Goal: Information Seeking & Learning: Check status

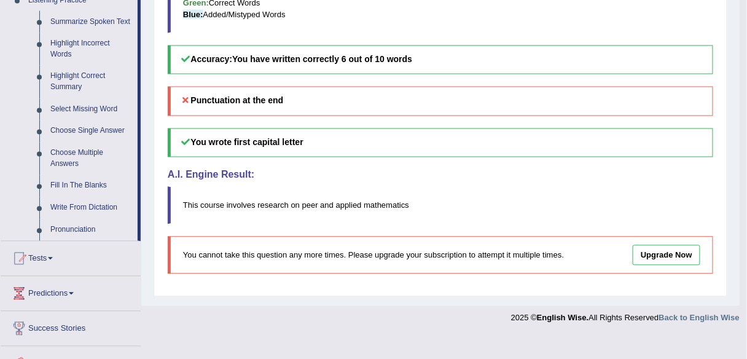
scroll to position [553, 0]
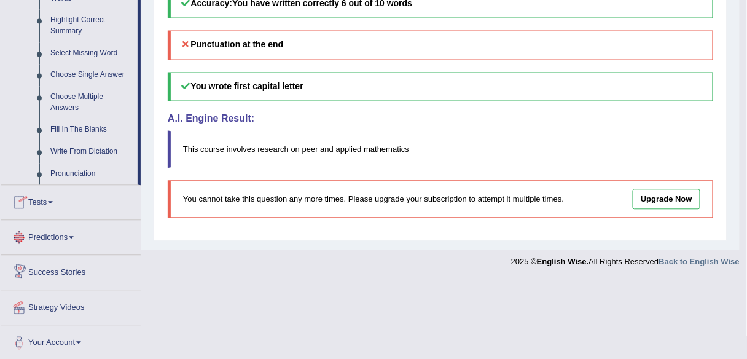
click at [52, 210] on link "Tests" at bounding box center [71, 200] width 140 height 31
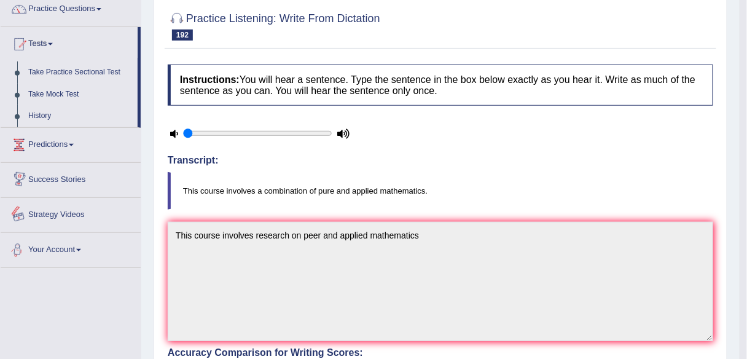
scroll to position [5, 0]
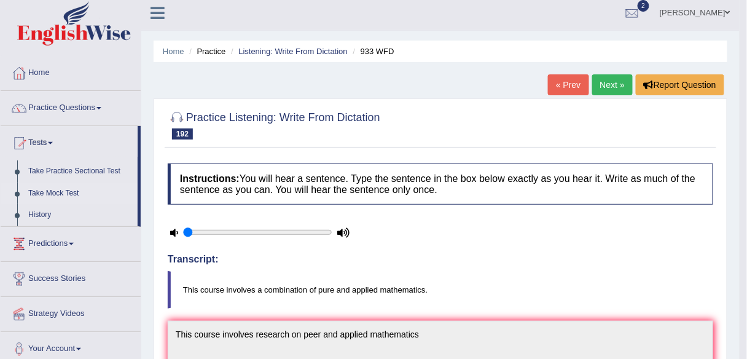
click at [60, 193] on link "Take Mock Test" at bounding box center [80, 193] width 115 height 22
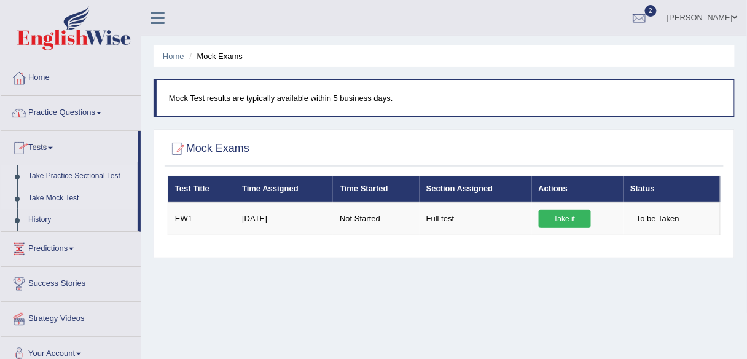
click at [99, 177] on link "Take Practice Sectional Test" at bounding box center [80, 176] width 115 height 22
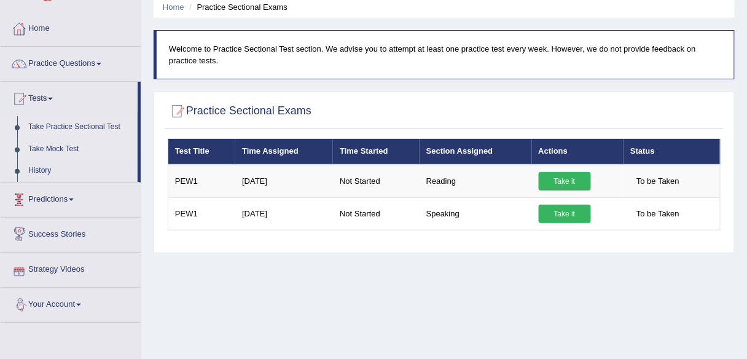
click at [64, 151] on link "Take Mock Test" at bounding box center [80, 149] width 115 height 22
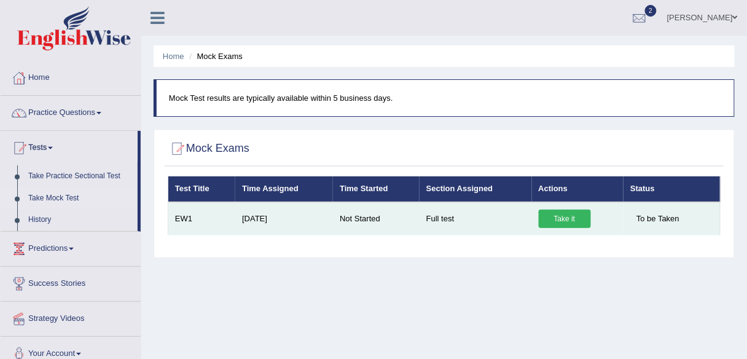
click at [572, 216] on link "Take it" at bounding box center [565, 218] width 52 height 18
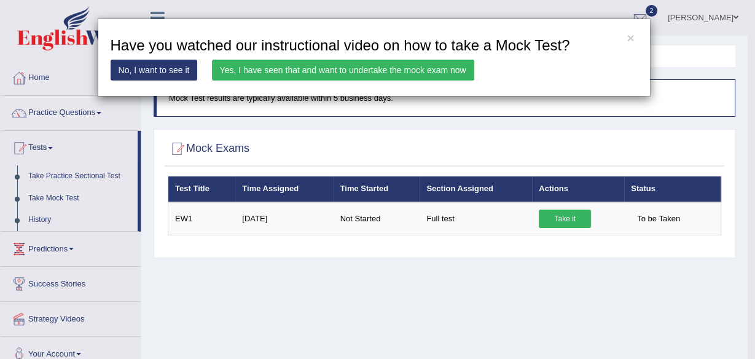
click at [348, 71] on link "Yes, I have seen that and want to undertake the mock exam now" at bounding box center [343, 70] width 262 height 21
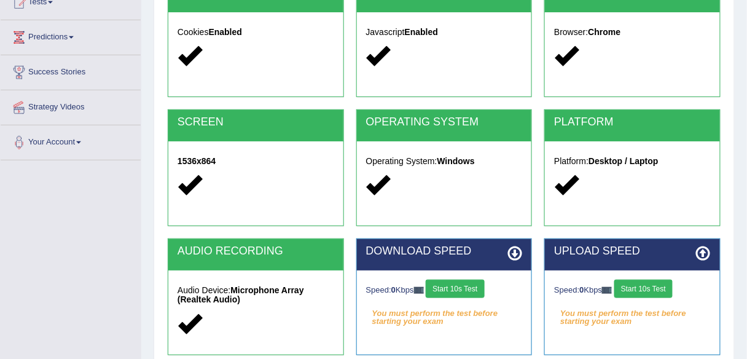
scroll to position [188, 0]
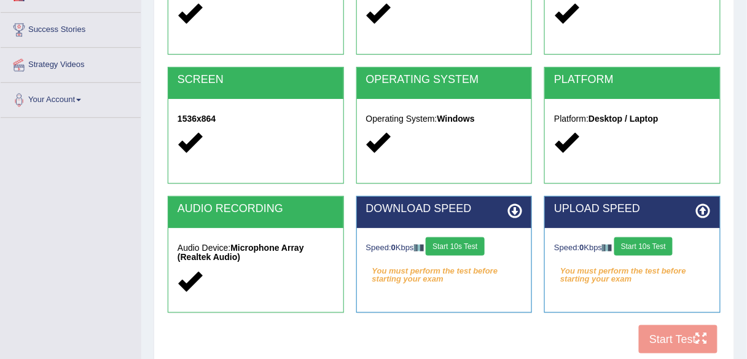
click at [477, 242] on button "Start 10s Test" at bounding box center [455, 246] width 58 height 18
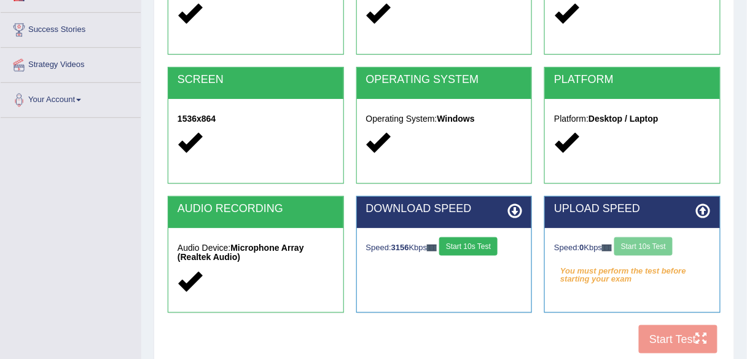
click at [666, 249] on div "Speed: 0 Kbps Start 10s Test" at bounding box center [632, 248] width 157 height 22
click at [633, 241] on button "Start 10s Test" at bounding box center [643, 246] width 58 height 18
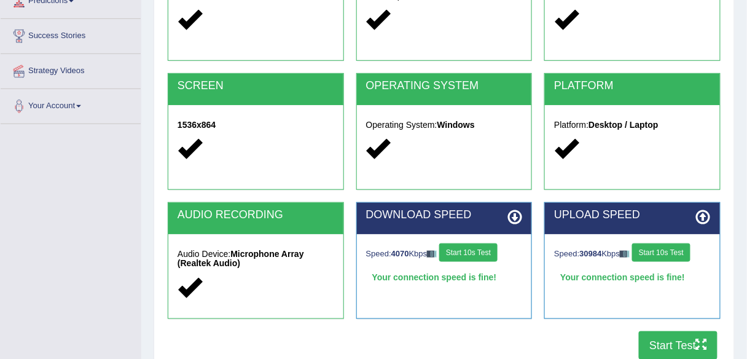
scroll to position [246, 0]
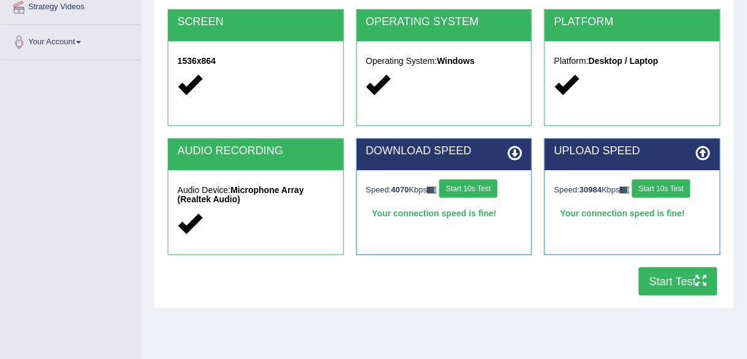
click at [681, 283] on button "Start Test" at bounding box center [678, 281] width 79 height 28
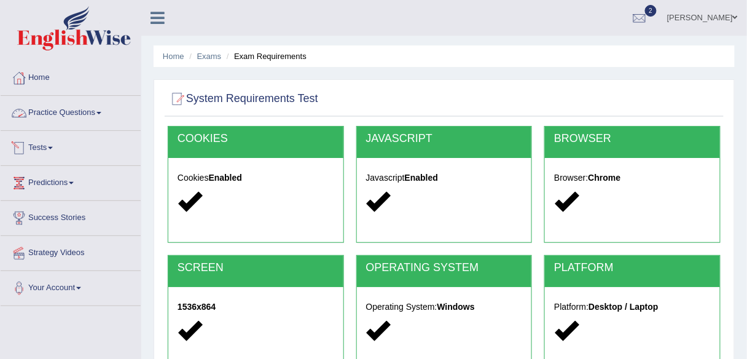
click at [95, 119] on link "Practice Questions" at bounding box center [71, 111] width 140 height 31
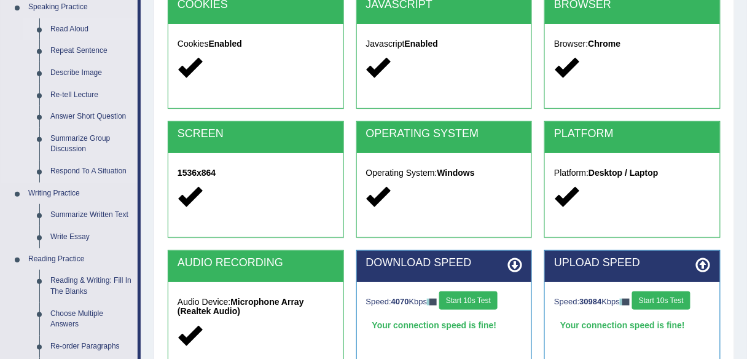
scroll to position [197, 0]
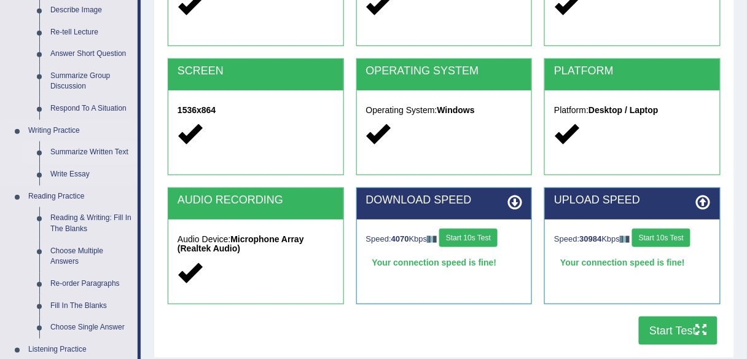
click at [90, 155] on link "Summarize Written Text" at bounding box center [91, 152] width 93 height 22
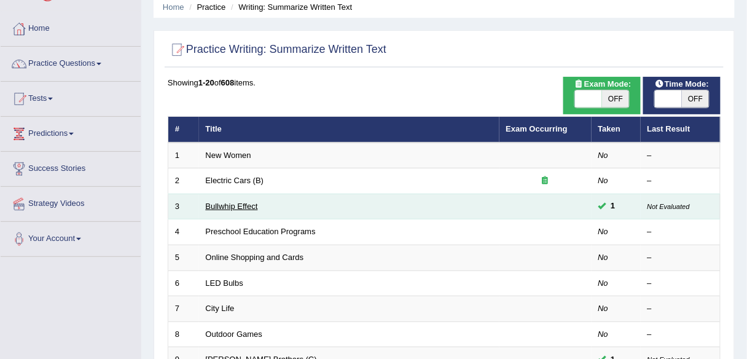
click at [235, 203] on link "Bullwhip Effect" at bounding box center [232, 205] width 52 height 9
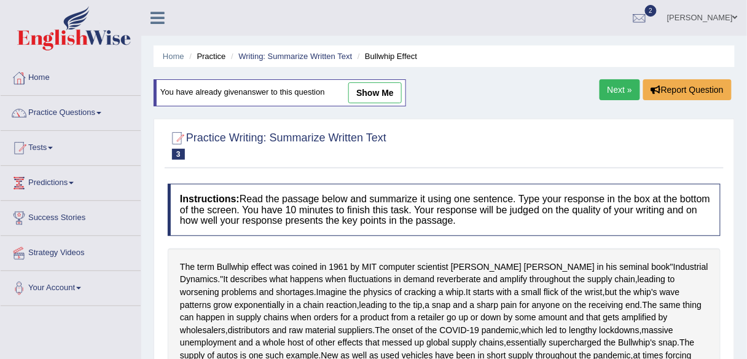
click at [381, 91] on link "show me" at bounding box center [374, 92] width 53 height 21
type textarea "The term Bullwhip effect was coined in 1961 by MIT computer scientist Jay Forre…"
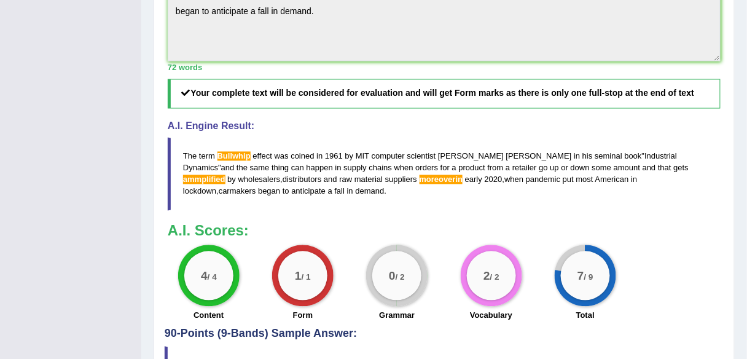
scroll to position [491, 0]
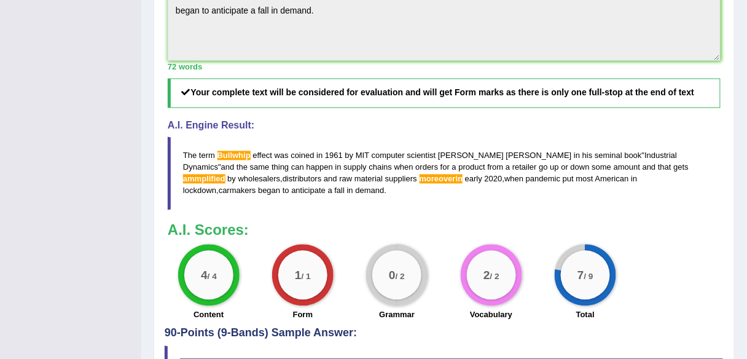
click at [225, 184] on span "ammplified" at bounding box center [204, 178] width 42 height 9
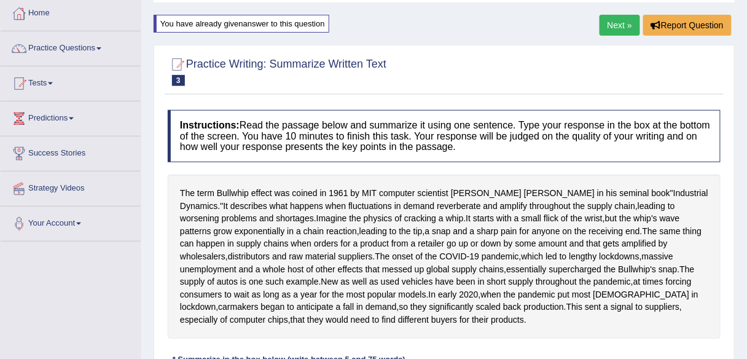
scroll to position [0, 0]
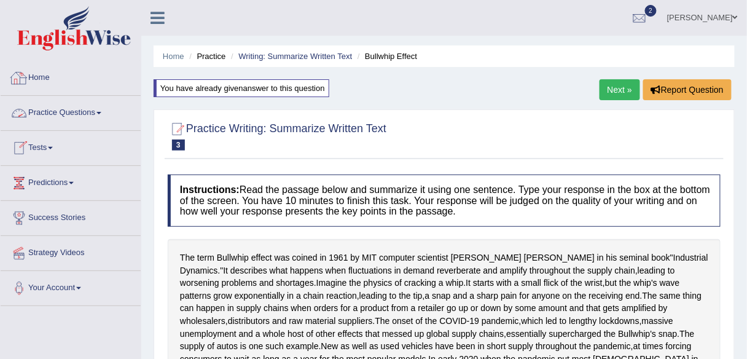
click at [106, 111] on link "Practice Questions" at bounding box center [71, 111] width 140 height 31
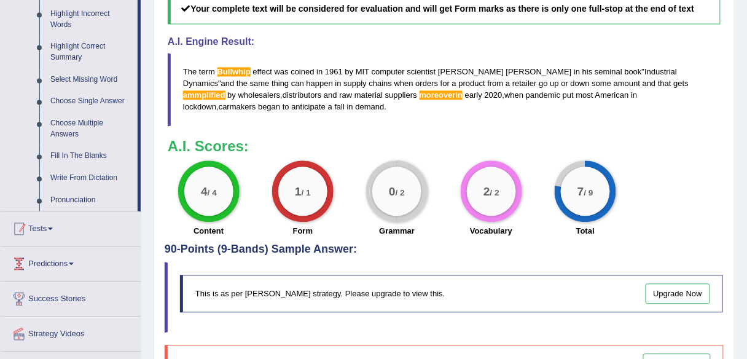
scroll to position [590, 0]
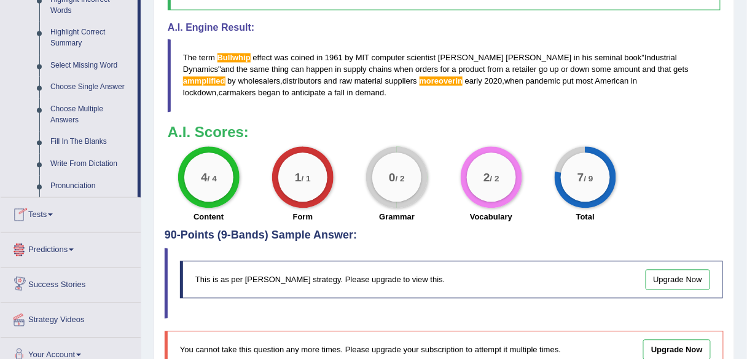
click at [57, 219] on link "Tests" at bounding box center [71, 212] width 140 height 31
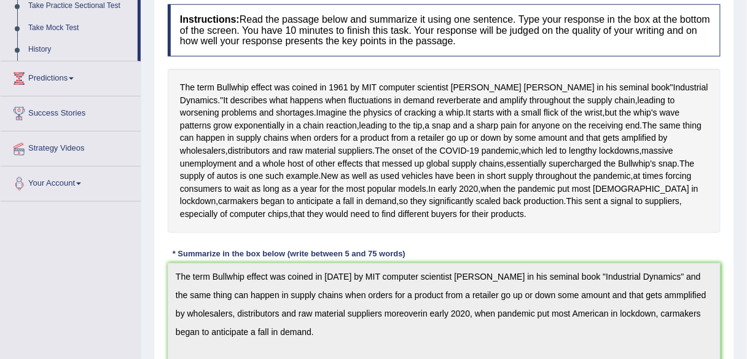
scroll to position [87, 0]
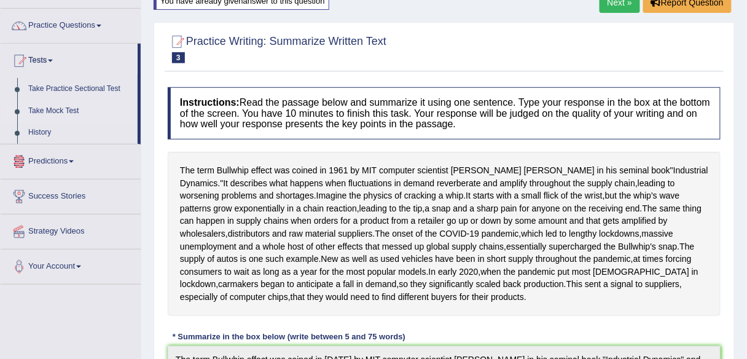
click at [55, 114] on link "Take Mock Test" at bounding box center [80, 111] width 115 height 22
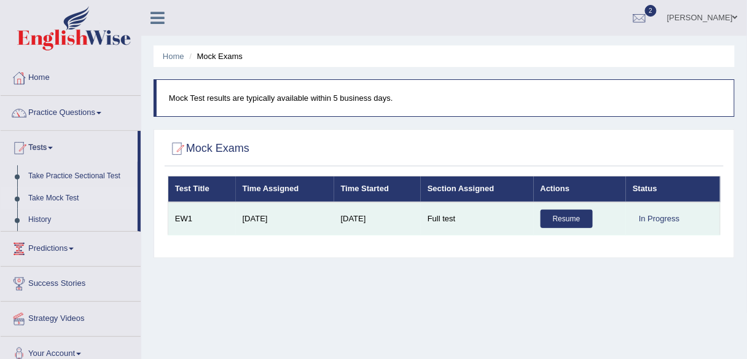
click at [572, 221] on link "Resume" at bounding box center [567, 218] width 52 height 18
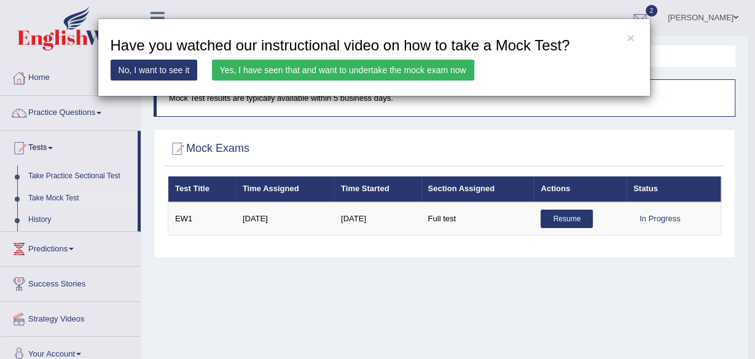
click at [383, 73] on link "Yes, I have seen that and want to undertake the mock exam now" at bounding box center [343, 70] width 262 height 21
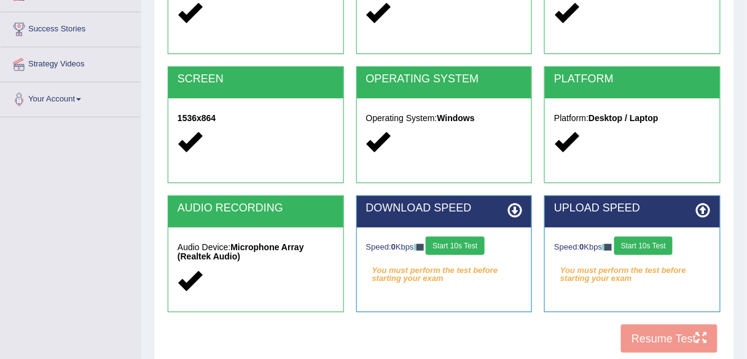
scroll to position [188, 0]
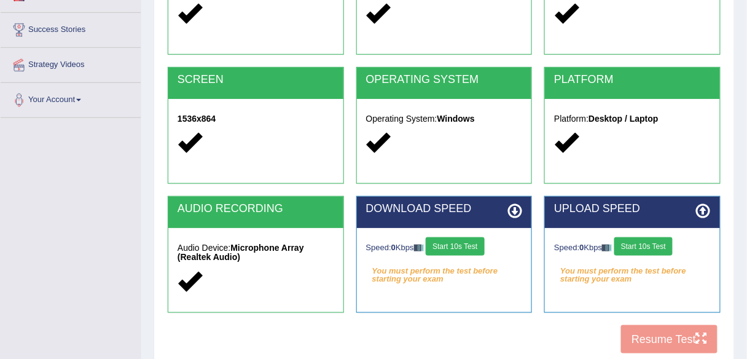
click at [481, 243] on button "Start 10s Test" at bounding box center [455, 246] width 58 height 18
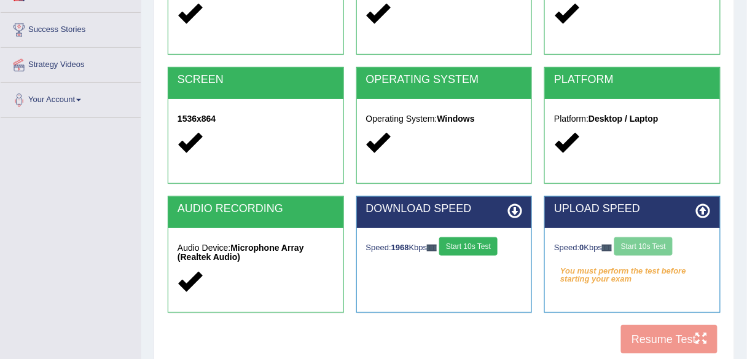
click at [659, 246] on div "Speed: 0 Kbps Start 10s Test" at bounding box center [632, 248] width 157 height 22
click at [641, 245] on button "Start 10s Test" at bounding box center [643, 246] width 58 height 18
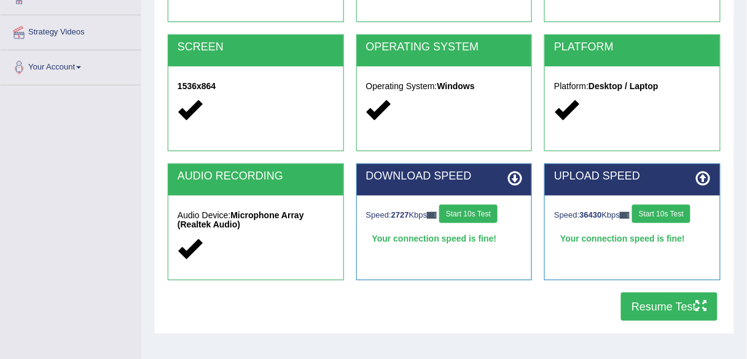
scroll to position [237, 0]
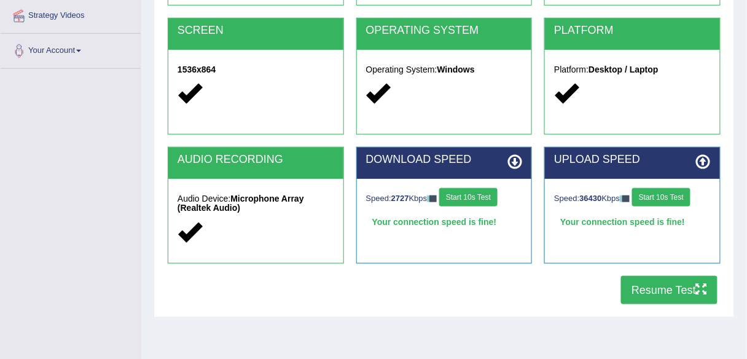
click at [701, 286] on icon "button" at bounding box center [701, 288] width 11 height 11
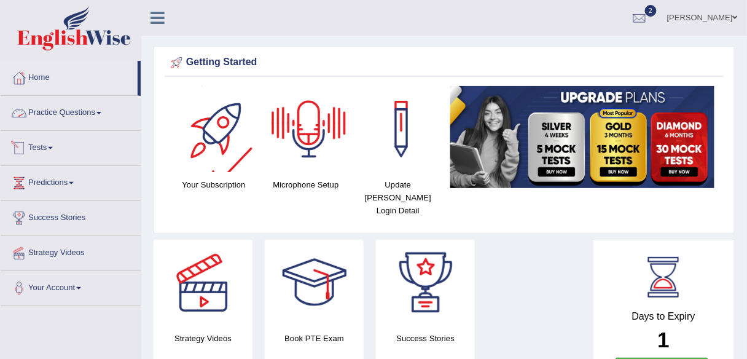
click at [97, 109] on link "Practice Questions" at bounding box center [71, 111] width 140 height 31
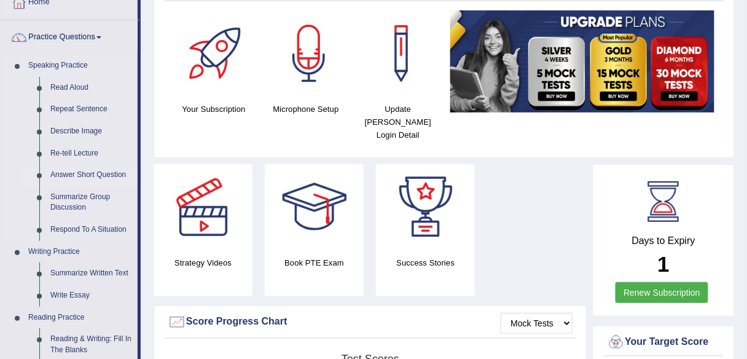
scroll to position [49, 0]
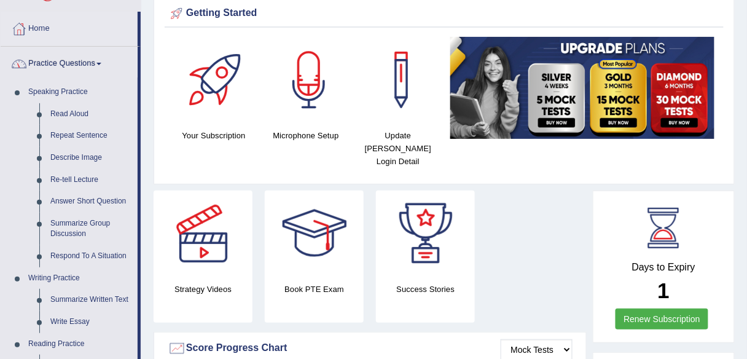
click at [99, 58] on link "Practice Questions" at bounding box center [69, 62] width 137 height 31
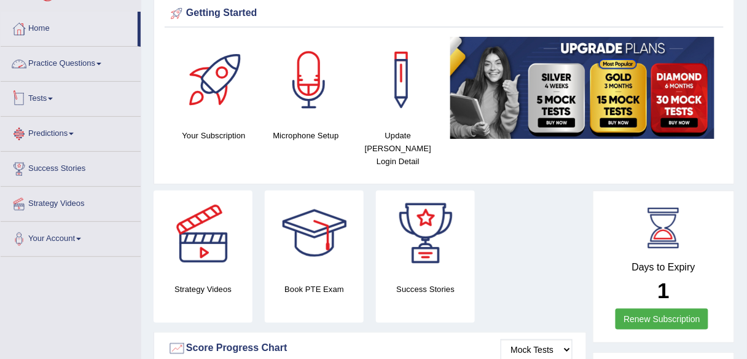
scroll to position [98, 0]
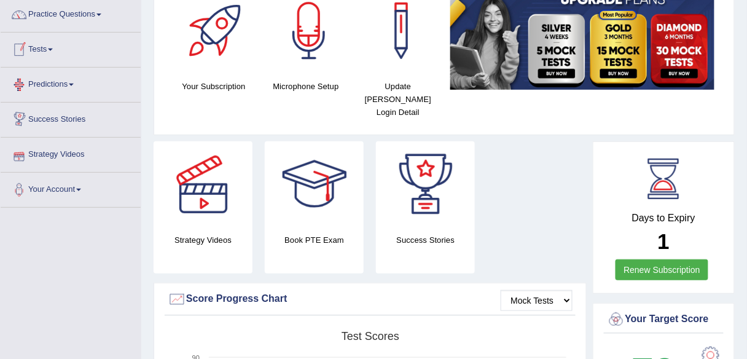
click at [53, 52] on link "Tests" at bounding box center [71, 48] width 140 height 31
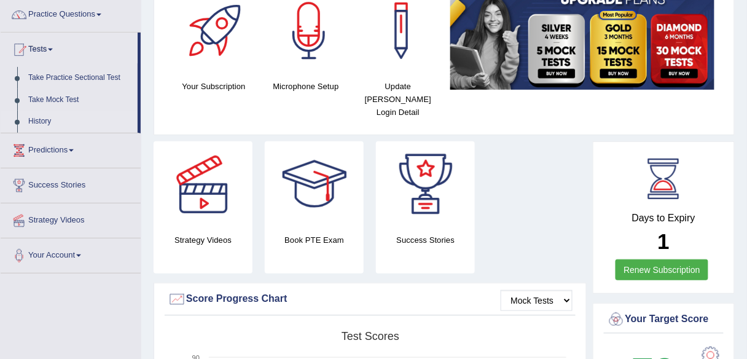
click at [32, 120] on link "History" at bounding box center [80, 122] width 115 height 22
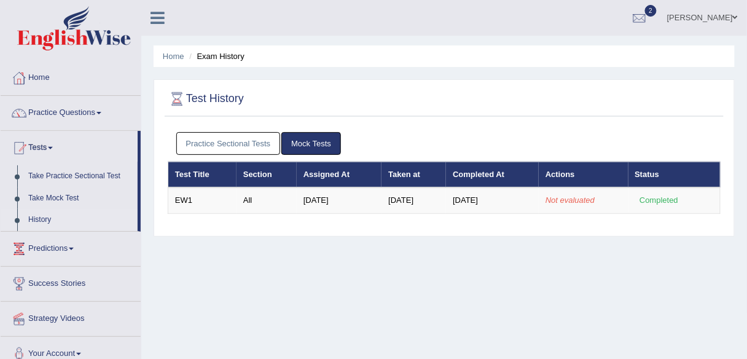
click at [248, 140] on link "Practice Sectional Tests" at bounding box center [228, 143] width 104 height 23
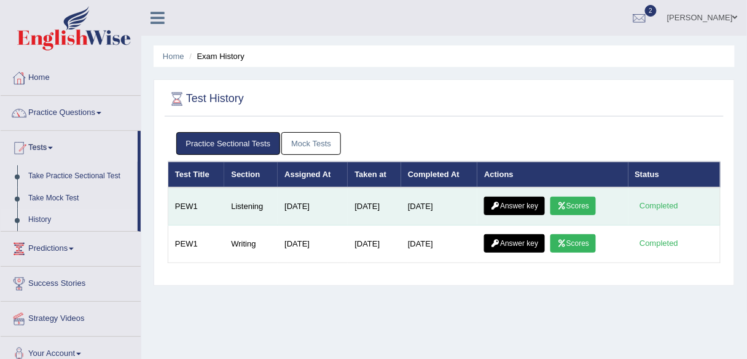
click at [581, 202] on link "Scores" at bounding box center [572, 206] width 45 height 18
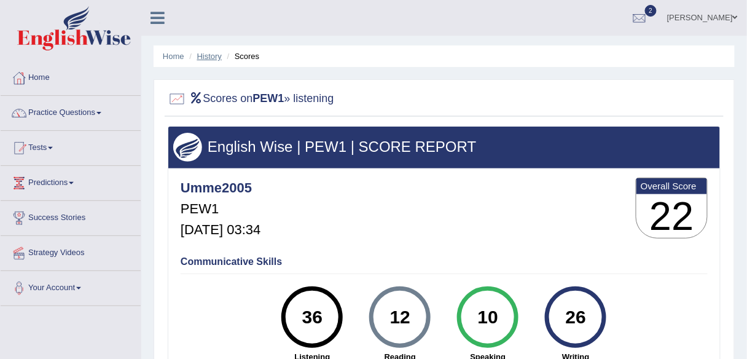
click at [204, 56] on link "History" at bounding box center [209, 56] width 25 height 9
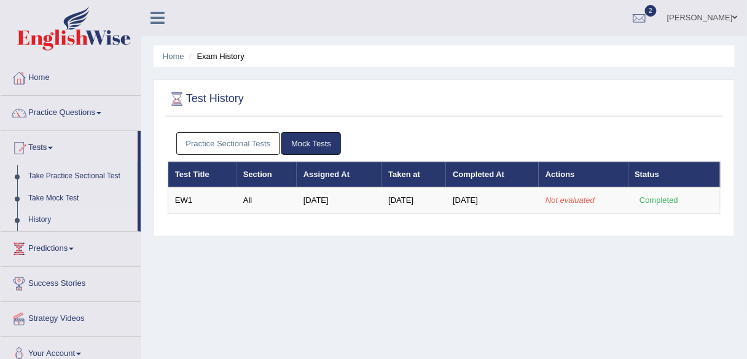
click at [226, 140] on link "Practice Sectional Tests" at bounding box center [228, 143] width 104 height 23
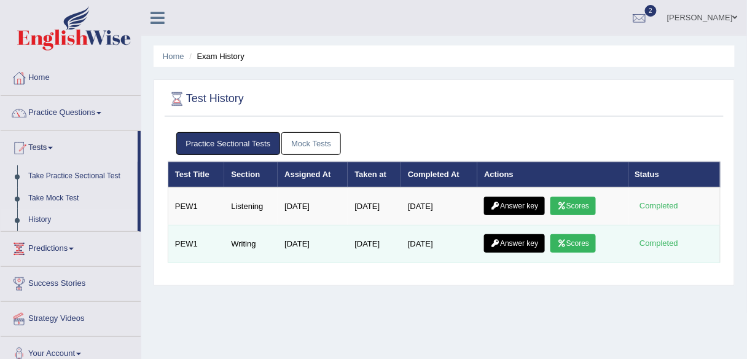
click at [576, 236] on link "Scores" at bounding box center [572, 243] width 45 height 18
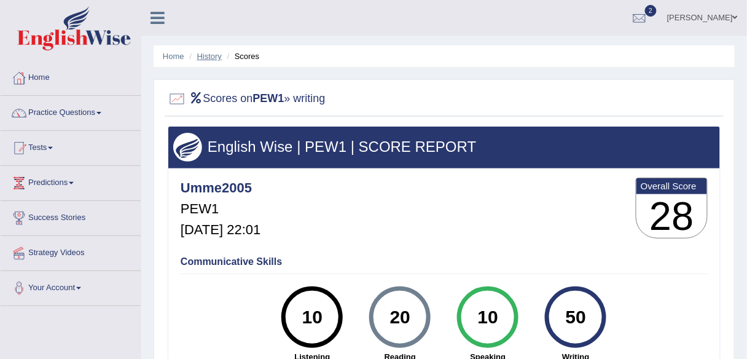
click at [213, 58] on link "History" at bounding box center [209, 56] width 25 height 9
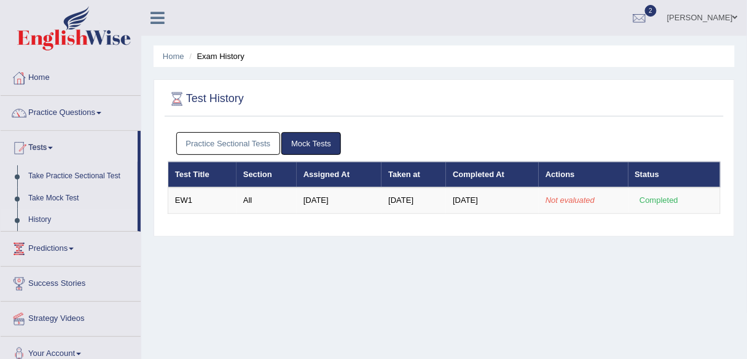
click at [252, 135] on link "Practice Sectional Tests" at bounding box center [228, 143] width 104 height 23
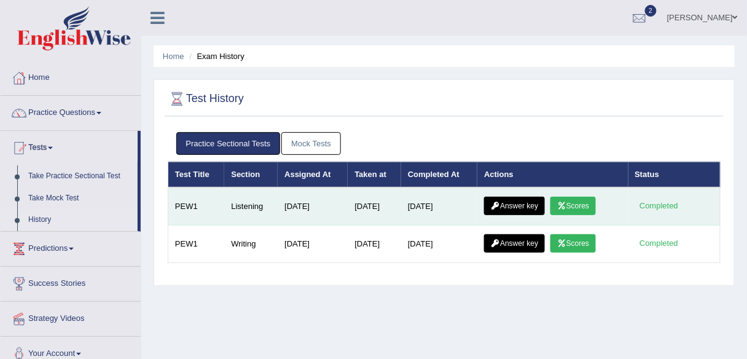
click at [509, 204] on link "Answer key" at bounding box center [514, 206] width 61 height 18
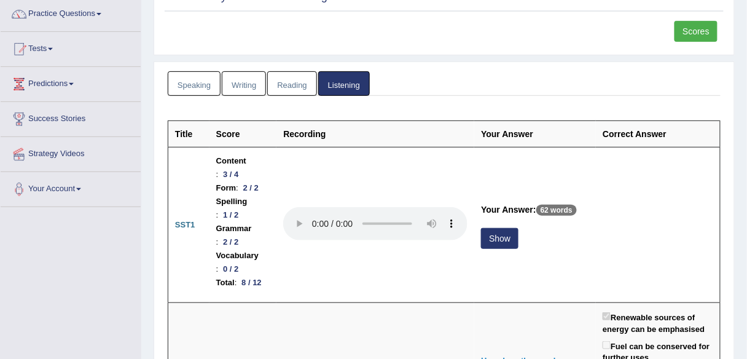
scroll to position [98, 0]
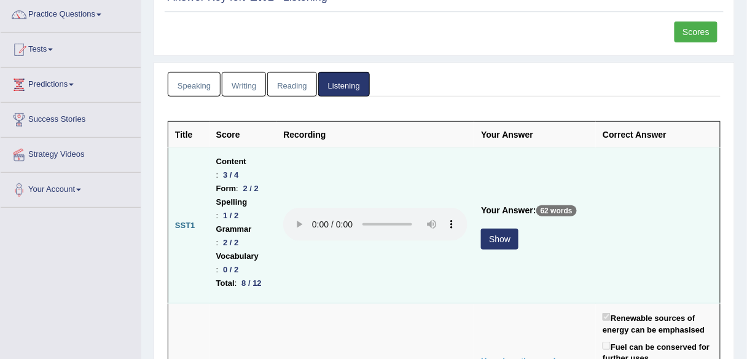
click at [492, 249] on button "Show" at bounding box center [499, 239] width 37 height 21
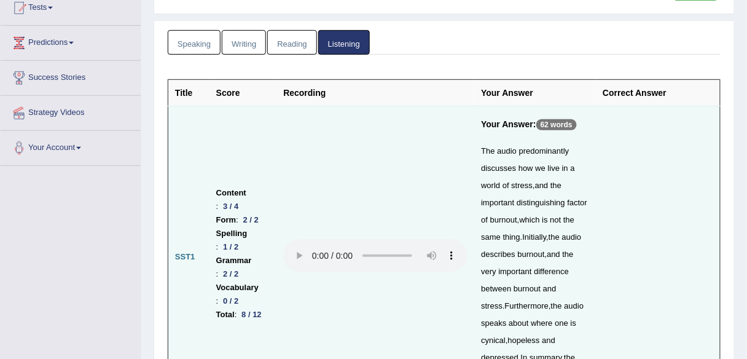
scroll to position [0, 0]
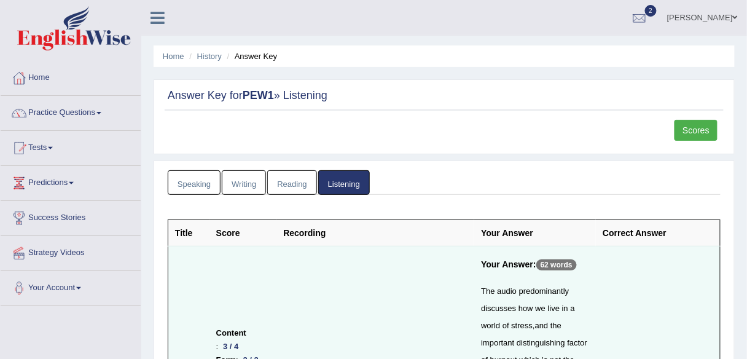
click at [294, 179] on link "Reading" at bounding box center [291, 182] width 49 height 25
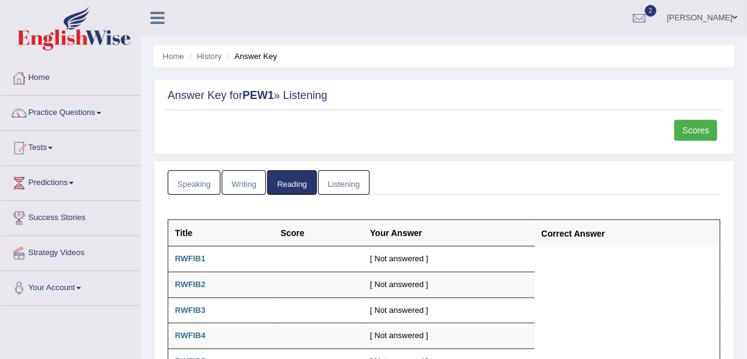
click at [253, 184] on link "Writing" at bounding box center [244, 182] width 44 height 25
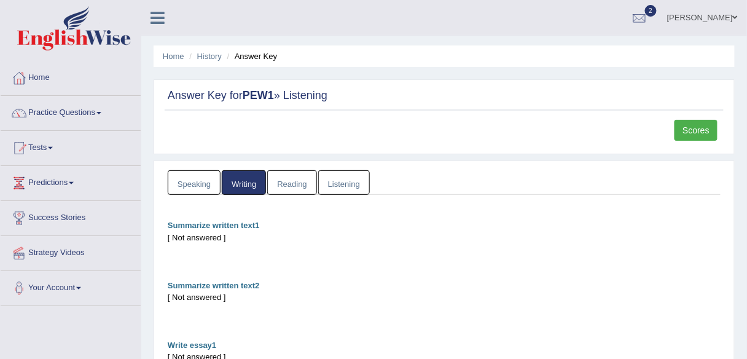
click at [194, 181] on link "Speaking" at bounding box center [194, 182] width 53 height 25
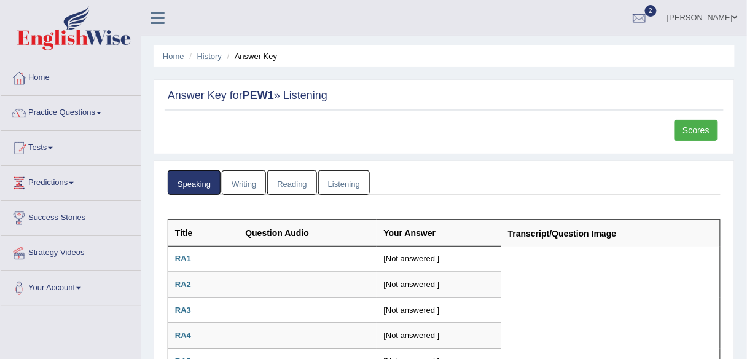
click at [203, 56] on link "History" at bounding box center [209, 56] width 25 height 9
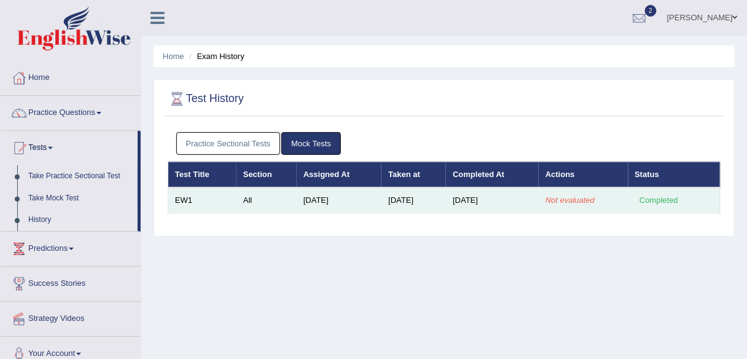
click at [574, 205] on td "Not evaluated" at bounding box center [583, 200] width 89 height 26
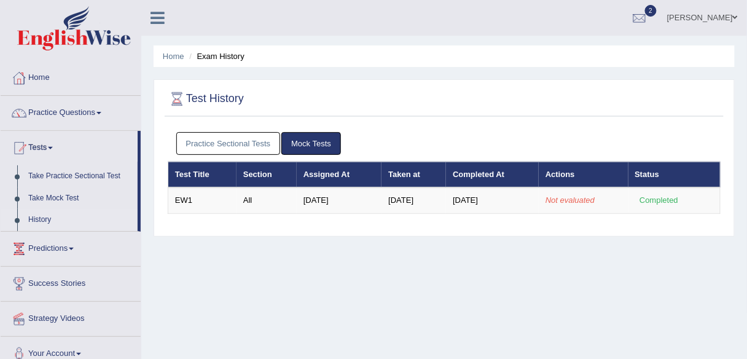
click at [251, 148] on link "Practice Sectional Tests" at bounding box center [228, 143] width 104 height 23
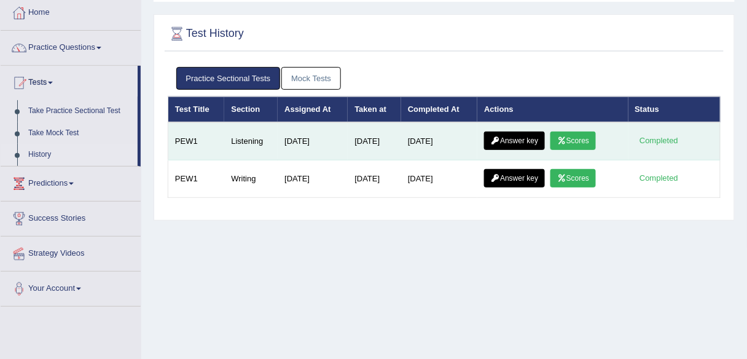
scroll to position [49, 0]
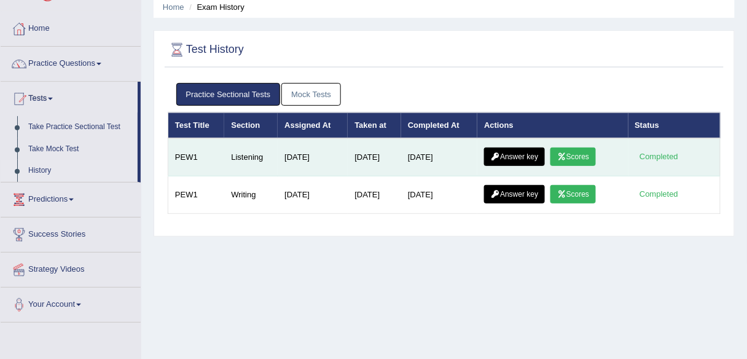
click at [582, 155] on link "Scores" at bounding box center [572, 156] width 45 height 18
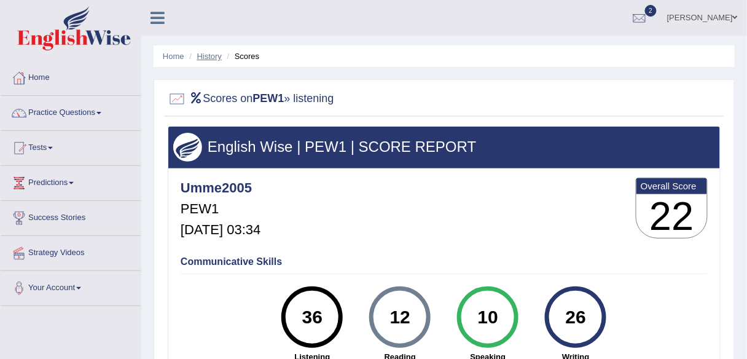
click at [211, 56] on link "History" at bounding box center [209, 56] width 25 height 9
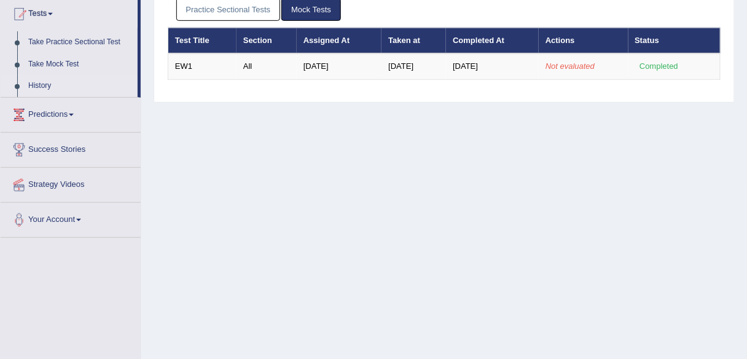
scroll to position [49, 0]
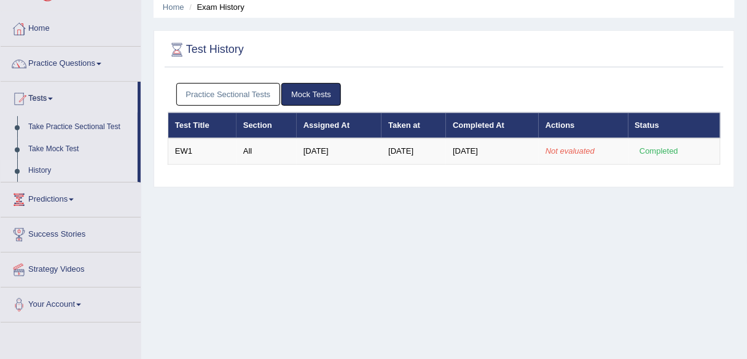
click at [228, 87] on link "Practice Sectional Tests" at bounding box center [228, 94] width 104 height 23
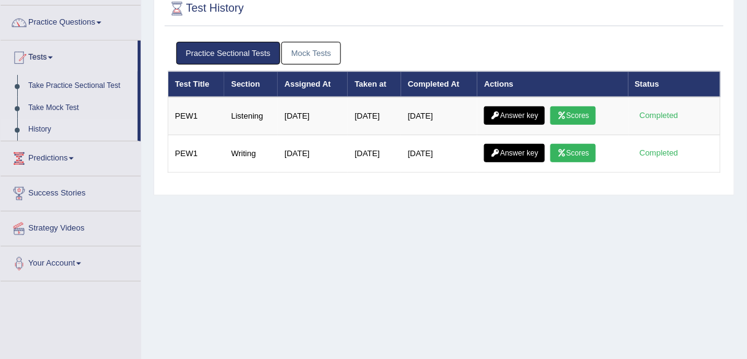
scroll to position [147, 0]
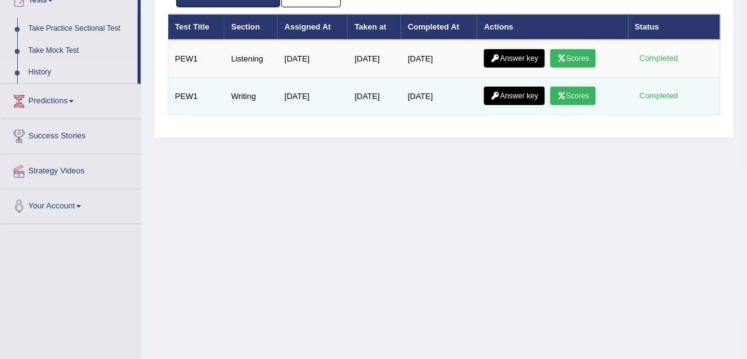
click at [586, 96] on link "Scores" at bounding box center [572, 96] width 45 height 18
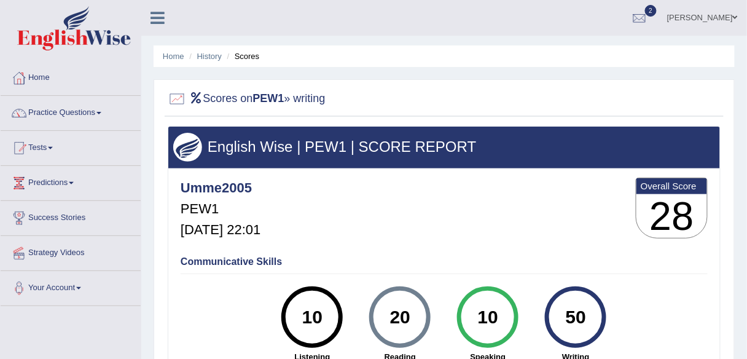
click at [215, 60] on li "History" at bounding box center [204, 56] width 36 height 12
click at [207, 52] on link "History" at bounding box center [209, 56] width 25 height 9
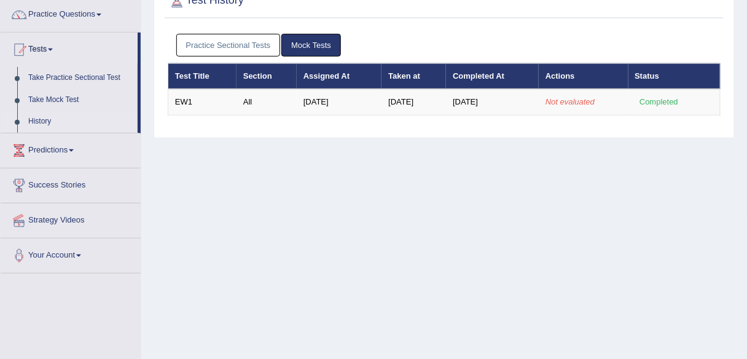
click at [242, 44] on link "Practice Sectional Tests" at bounding box center [228, 45] width 104 height 23
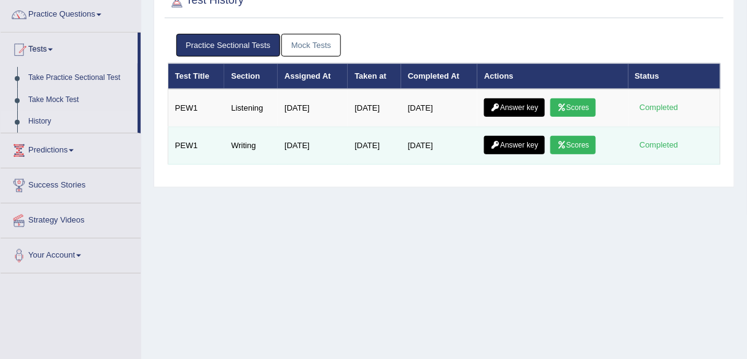
click at [520, 146] on link "Answer key" at bounding box center [514, 145] width 61 height 18
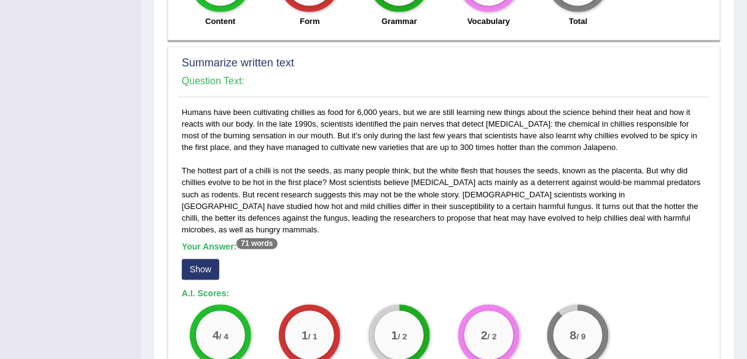
scroll to position [541, 0]
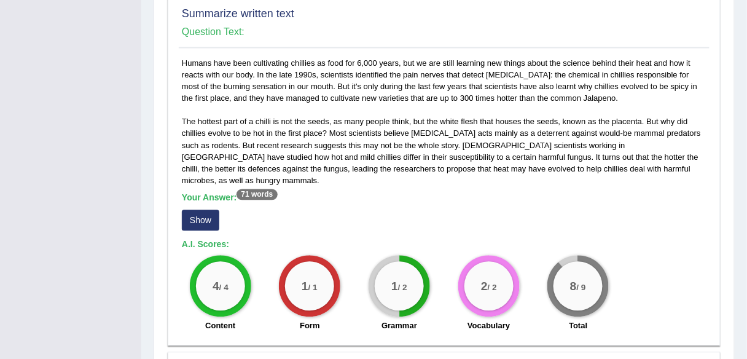
click at [197, 210] on button "Show" at bounding box center [200, 220] width 37 height 21
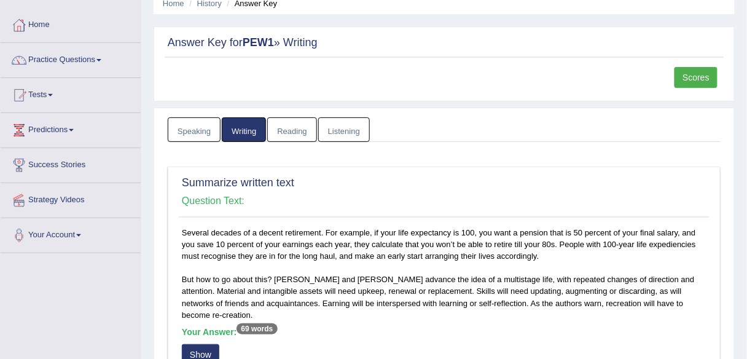
scroll to position [0, 0]
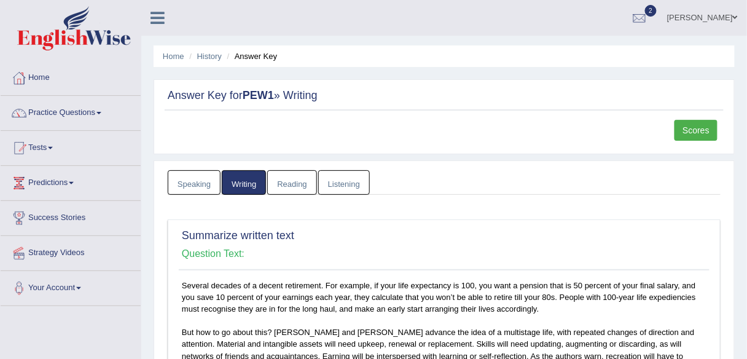
click at [338, 187] on link "Listening" at bounding box center [344, 182] width 52 height 25
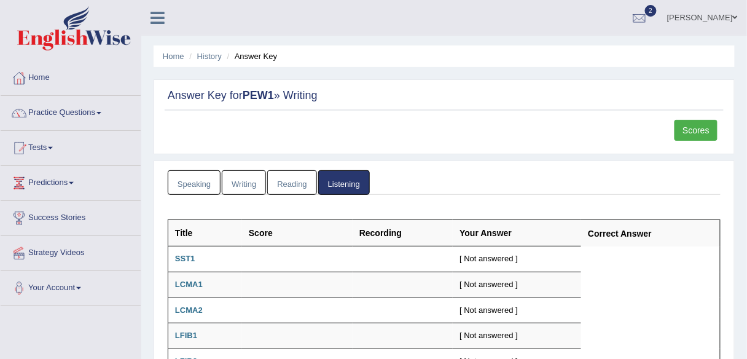
click at [695, 127] on link "Scores" at bounding box center [695, 130] width 43 height 21
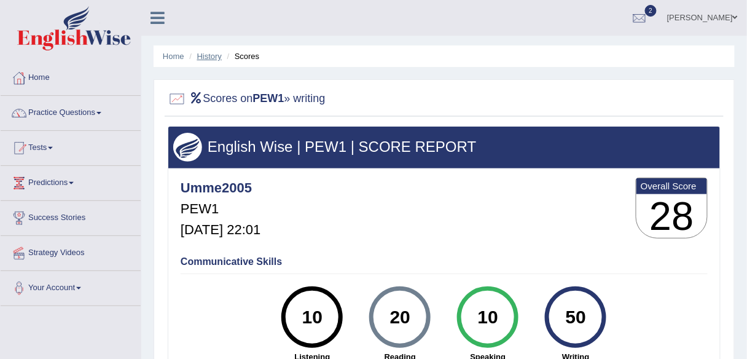
click at [213, 59] on link "History" at bounding box center [209, 56] width 25 height 9
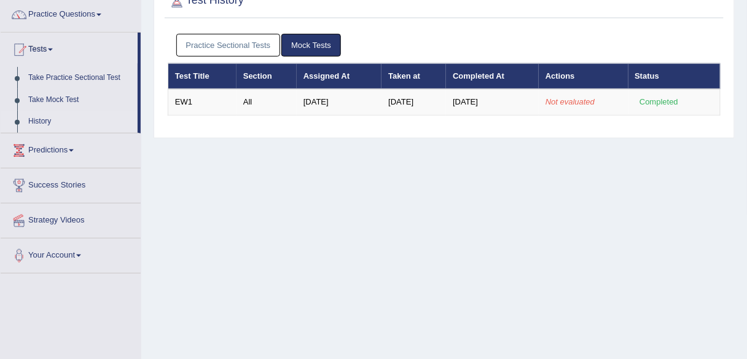
click at [236, 50] on link "Practice Sectional Tests" at bounding box center [228, 45] width 104 height 23
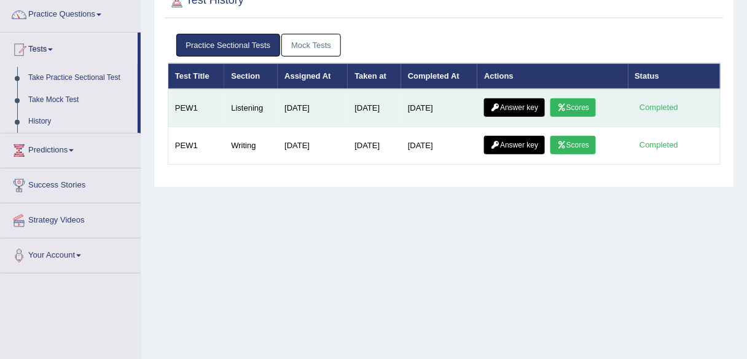
click at [577, 105] on link "Scores" at bounding box center [572, 107] width 45 height 18
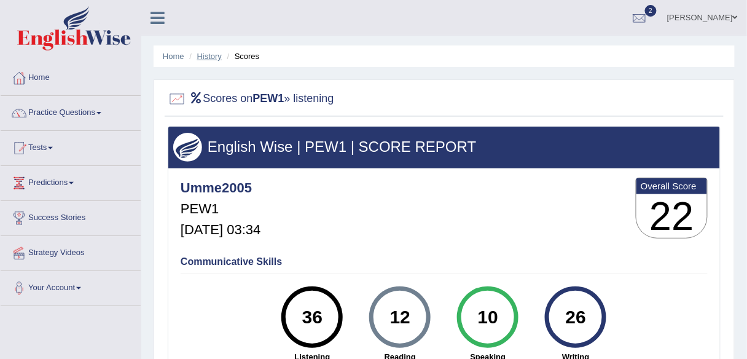
click at [208, 57] on link "History" at bounding box center [209, 56] width 25 height 9
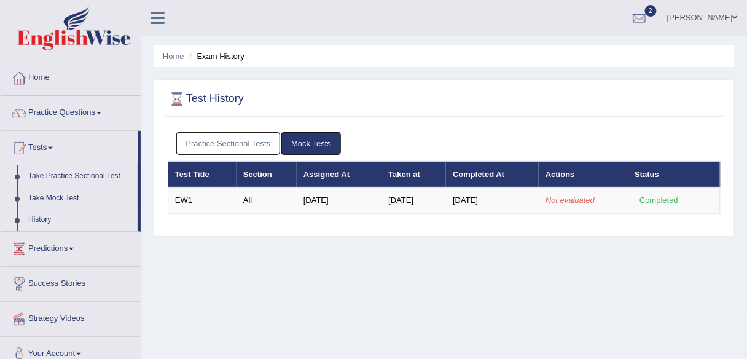
click at [248, 144] on link "Practice Sectional Tests" at bounding box center [228, 143] width 104 height 23
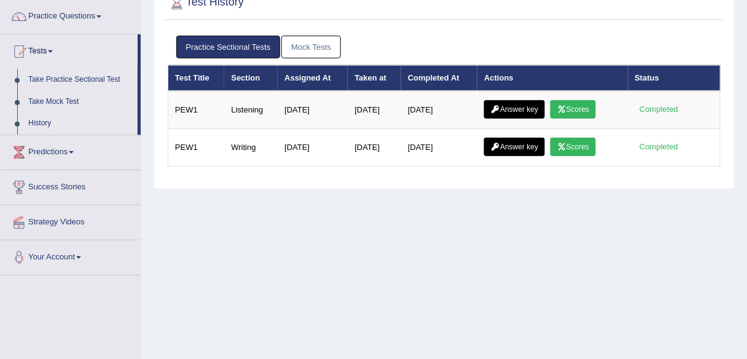
scroll to position [98, 0]
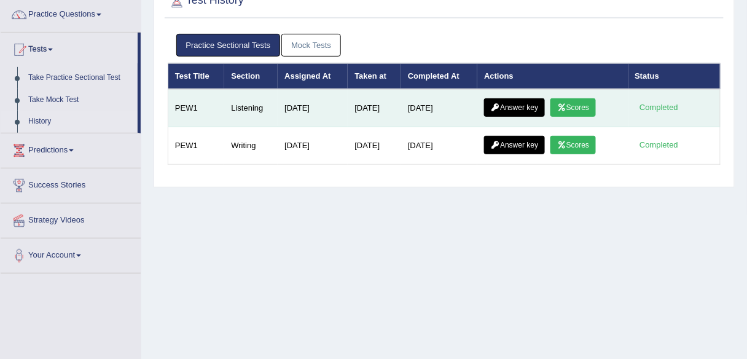
click at [520, 110] on link "Answer key" at bounding box center [514, 107] width 61 height 18
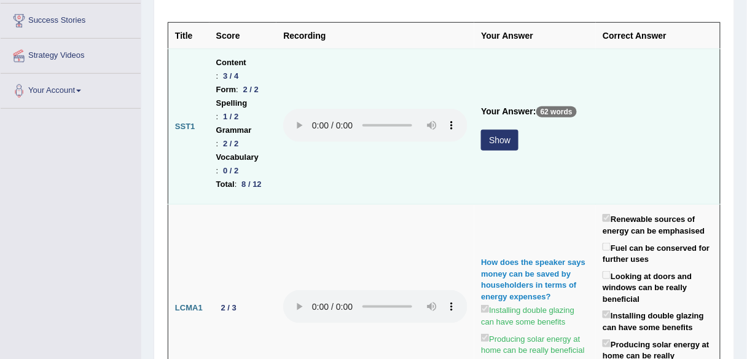
scroll to position [197, 0]
click at [486, 146] on button "Show" at bounding box center [499, 140] width 37 height 21
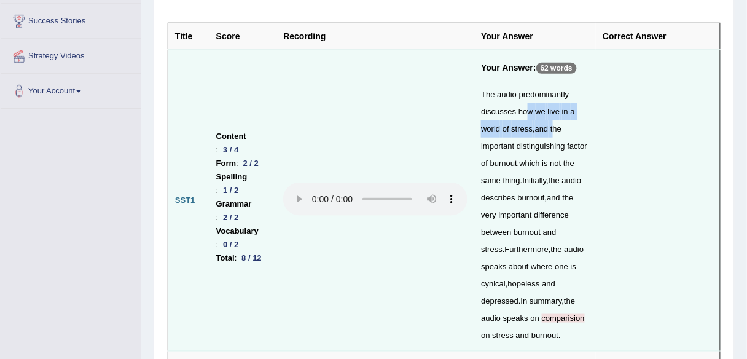
drag, startPoint x: 522, startPoint y: 108, endPoint x: 525, endPoint y: 128, distance: 20.0
click at [546, 120] on div "The audio predominantly discusses how we live in a world of stress , and the im…" at bounding box center [535, 215] width 108 height 258
click at [522, 130] on span "stress" at bounding box center [523, 128] width 22 height 9
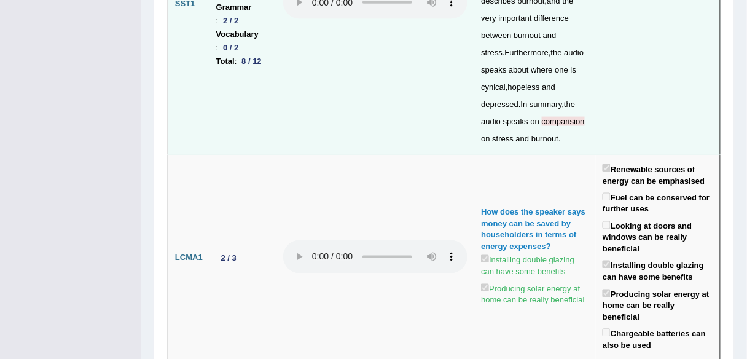
scroll to position [344, 0]
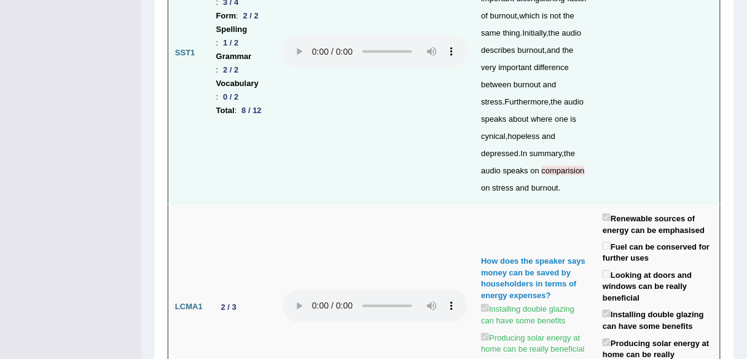
drag, startPoint x: 507, startPoint y: 170, endPoint x: 418, endPoint y: 145, distance: 92.4
click at [418, 145] on td at bounding box center [375, 53] width 198 height 302
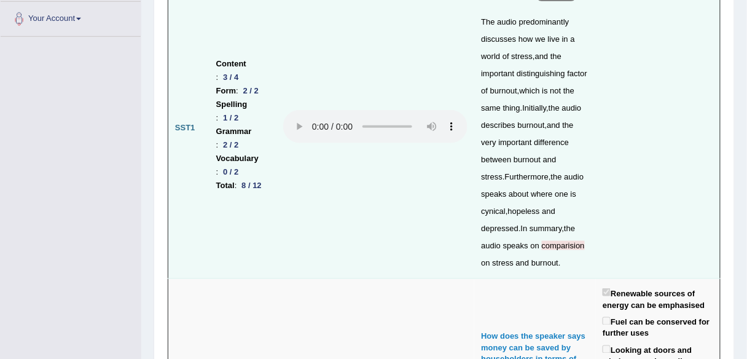
scroll to position [246, 0]
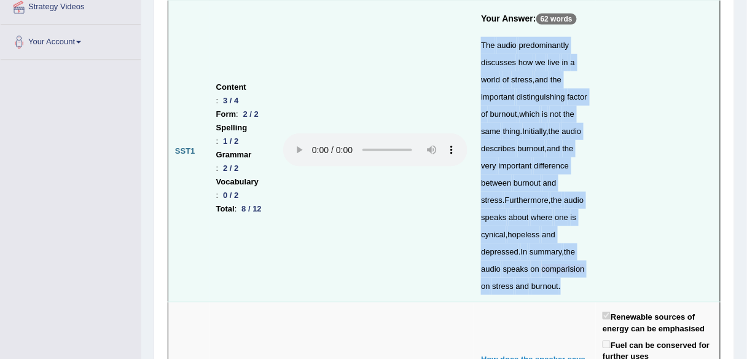
drag, startPoint x: 477, startPoint y: 45, endPoint x: 510, endPoint y: 278, distance: 235.8
click at [510, 279] on td "Your Answer: 62 words The audio predominantly discusses how we live in a world …" at bounding box center [535, 152] width 122 height 302
copy div "The audio predominantly discusses how we live in a world of stress , and the im…"
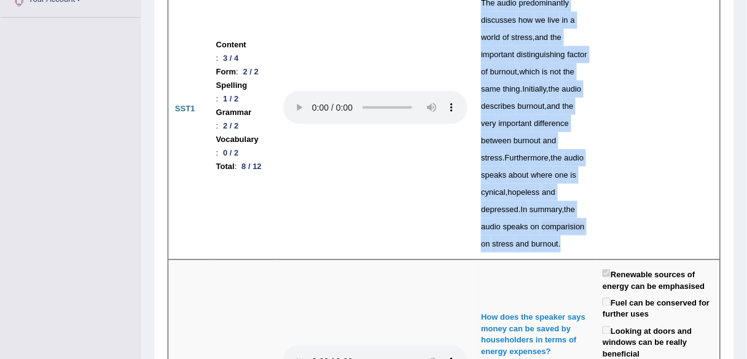
scroll to position [0, 0]
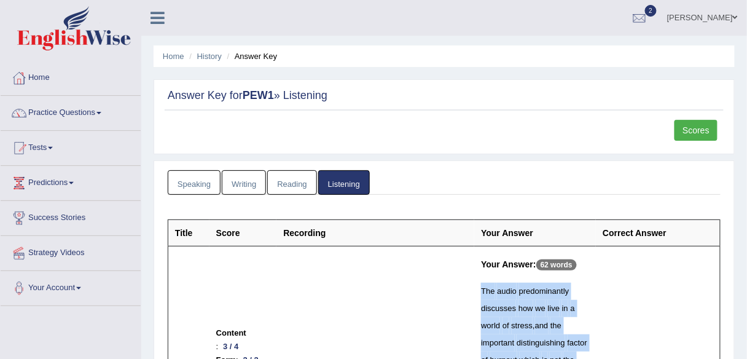
click at [705, 131] on link "Scores" at bounding box center [695, 130] width 43 height 21
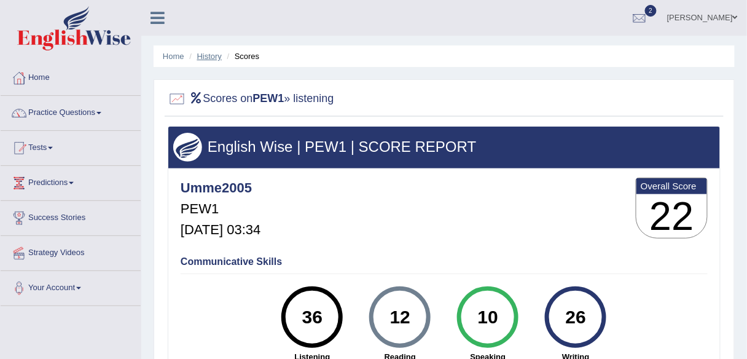
click at [214, 55] on link "History" at bounding box center [209, 56] width 25 height 9
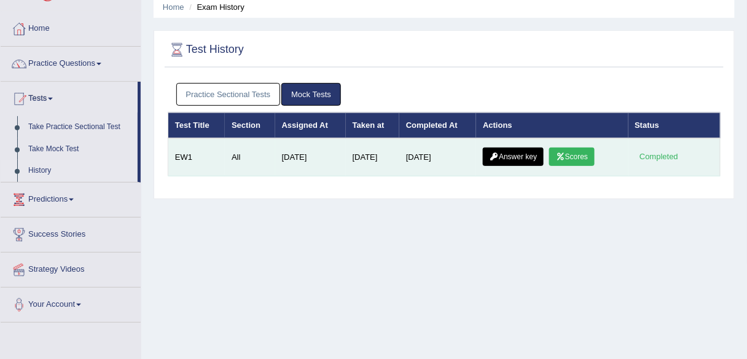
click at [582, 155] on link "Scores" at bounding box center [571, 156] width 45 height 18
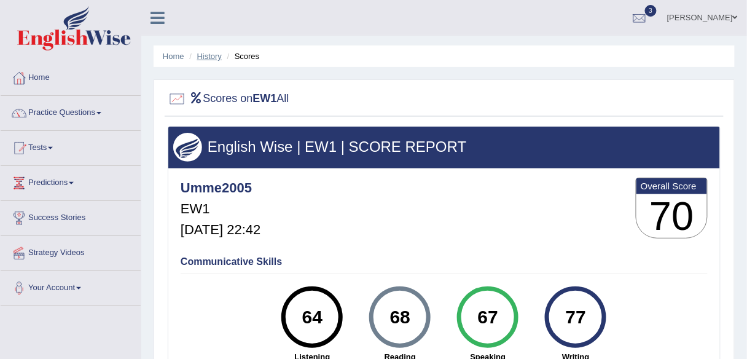
click at [208, 57] on link "History" at bounding box center [209, 56] width 25 height 9
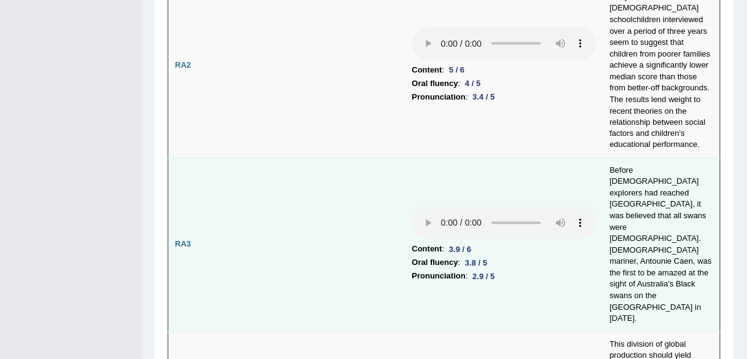
scroll to position [469, 0]
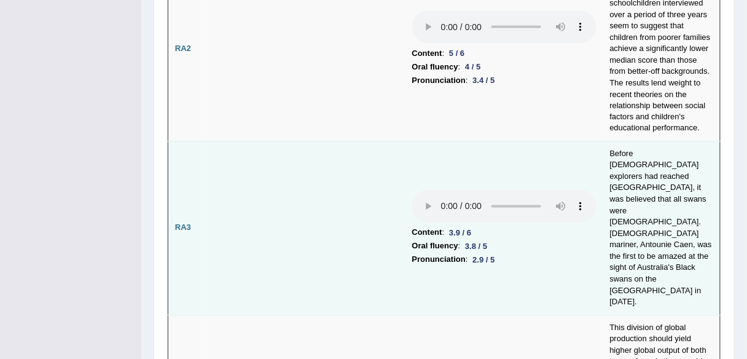
drag, startPoint x: 477, startPoint y: 162, endPoint x: 487, endPoint y: 164, distance: 10.1
click at [483, 226] on li "Content : 3.9 / 6" at bounding box center [504, 233] width 184 height 14
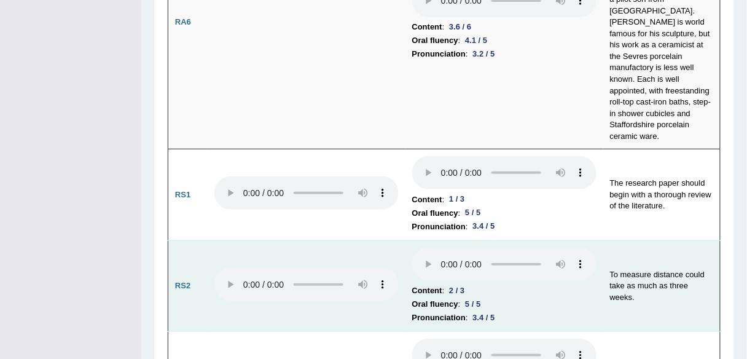
scroll to position [1206, 0]
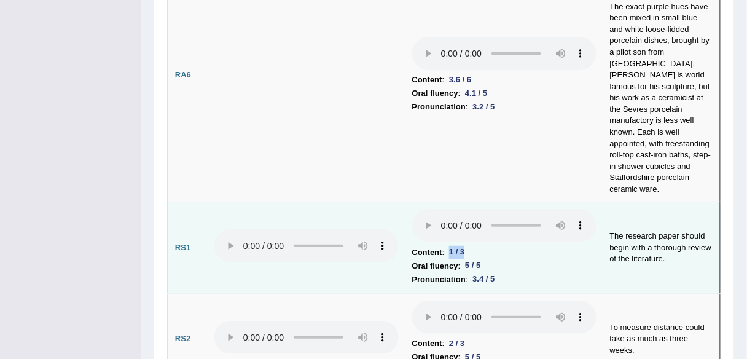
drag, startPoint x: 449, startPoint y: 111, endPoint x: 469, endPoint y: 112, distance: 20.3
click at [469, 246] on div "1 / 3" at bounding box center [456, 252] width 25 height 13
drag, startPoint x: 471, startPoint y: 138, endPoint x: 487, endPoint y: 139, distance: 16.0
click at [487, 273] on div "3.4 / 5" at bounding box center [484, 279] width 32 height 13
drag, startPoint x: 448, startPoint y: 115, endPoint x: 464, endPoint y: 115, distance: 16.0
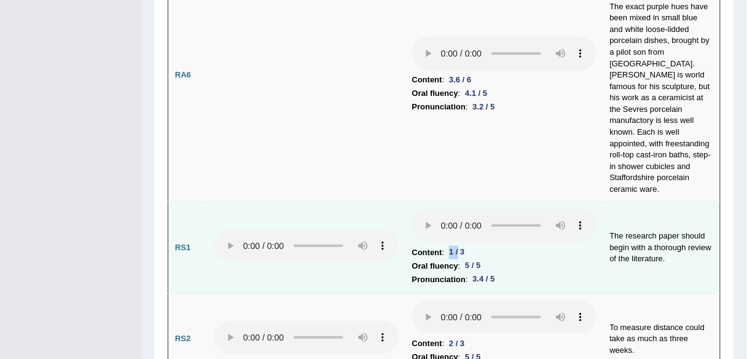
click at [463, 246] on div "1 / 3" at bounding box center [456, 252] width 25 height 13
click at [489, 273] on div "3.4 / 5" at bounding box center [484, 279] width 32 height 13
drag, startPoint x: 477, startPoint y: 138, endPoint x: 504, endPoint y: 139, distance: 27.0
click at [504, 273] on li "Pronunciation : 3.4 / 5" at bounding box center [504, 280] width 184 height 14
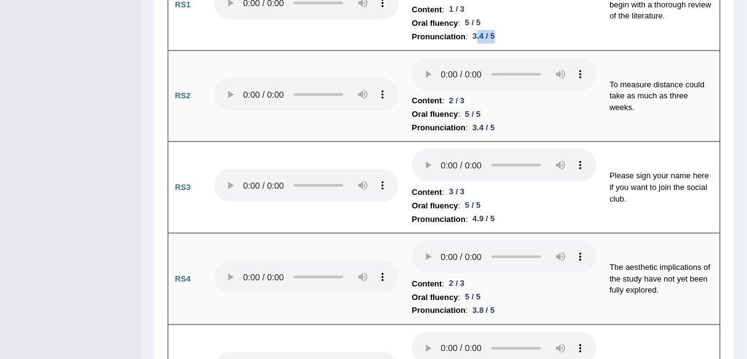
scroll to position [1501, 0]
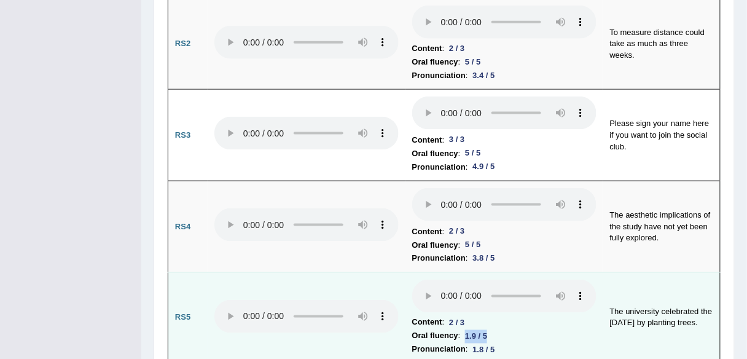
drag, startPoint x: 469, startPoint y: 194, endPoint x: 492, endPoint y: 194, distance: 22.7
click at [492, 330] on div "1.9 / 5" at bounding box center [476, 336] width 32 height 13
drag, startPoint x: 475, startPoint y: 208, endPoint x: 509, endPoint y: 205, distance: 34.5
click at [509, 343] on li "Pronunciation : 1.8 / 5" at bounding box center [504, 350] width 184 height 14
click at [679, 272] on td "The university celebrated the Earth Day by planting trees." at bounding box center [661, 318] width 117 height 92
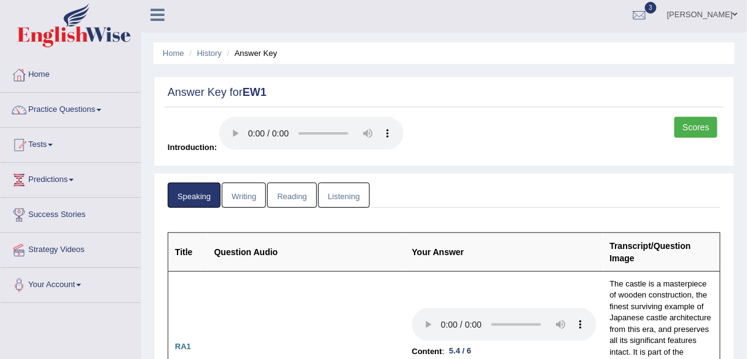
scroll to position [0, 0]
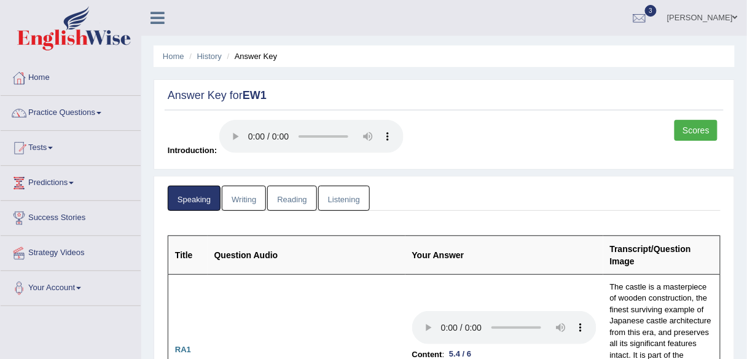
drag, startPoint x: 246, startPoint y: 198, endPoint x: 359, endPoint y: 195, distance: 113.1
click at [248, 198] on link "Writing" at bounding box center [244, 198] width 44 height 25
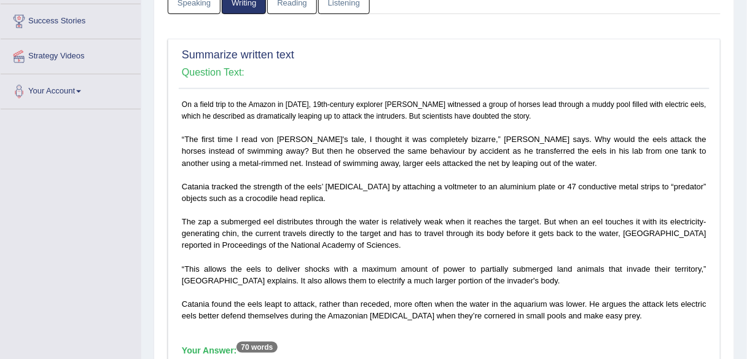
scroll to position [295, 0]
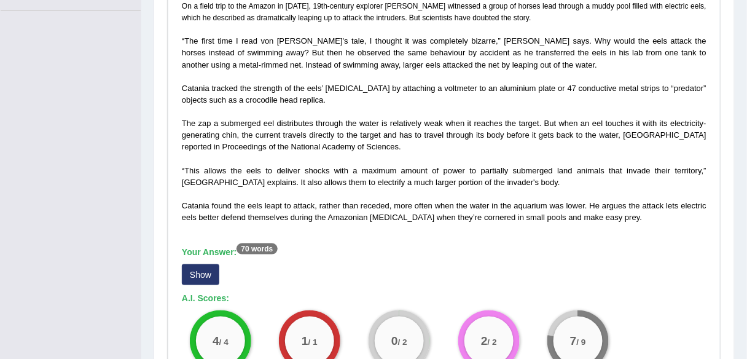
click at [206, 280] on button "Show" at bounding box center [200, 274] width 37 height 21
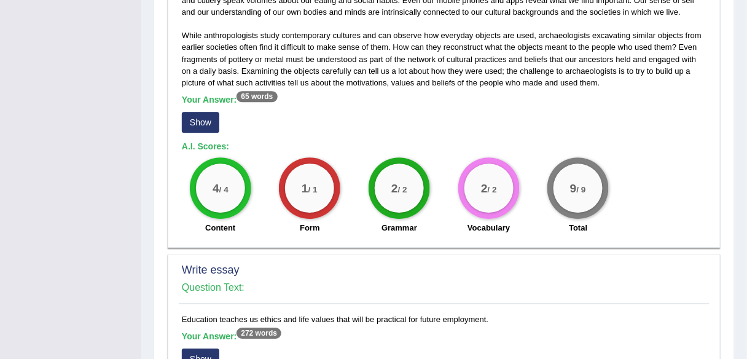
scroll to position [835, 0]
click at [198, 122] on button "Show" at bounding box center [200, 122] width 37 height 21
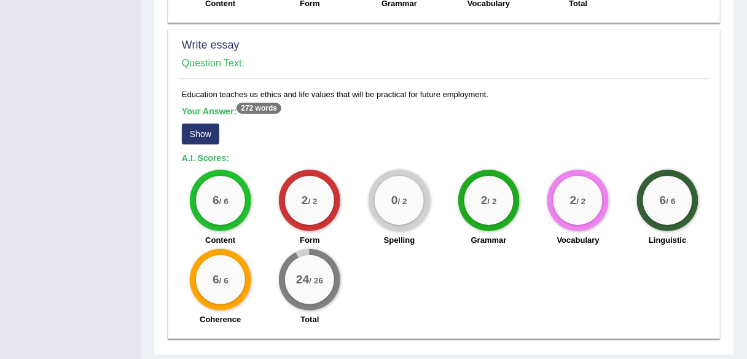
scroll to position [1107, 0]
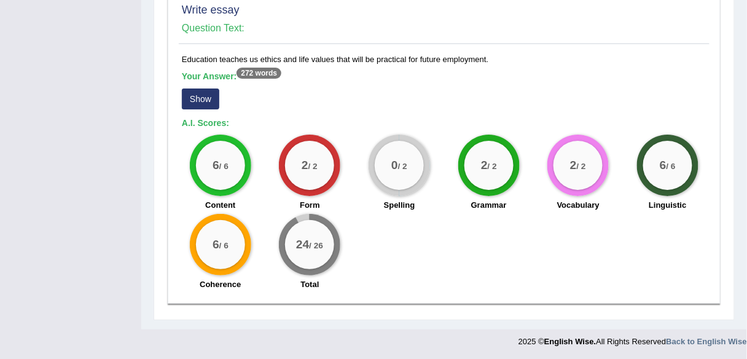
click at [209, 97] on button "Show" at bounding box center [200, 98] width 37 height 21
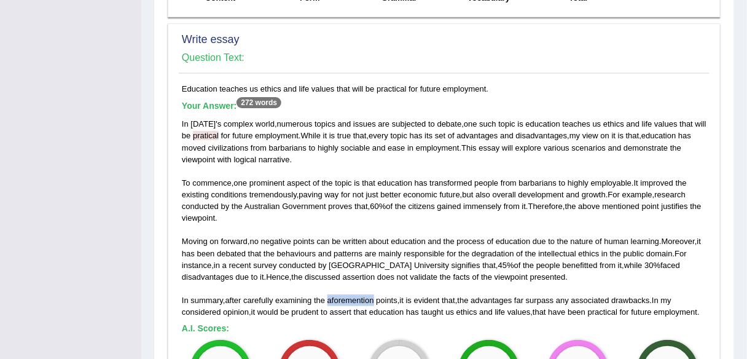
drag, startPoint x: 374, startPoint y: 297, endPoint x: 329, endPoint y: 300, distance: 44.9
click at [329, 300] on span "aforemention" at bounding box center [350, 299] width 47 height 9
drag, startPoint x: 217, startPoint y: 133, endPoint x: 194, endPoint y: 131, distance: 23.4
click at [194, 131] on span "pratical" at bounding box center [206, 135] width 26 height 9
click at [345, 215] on div "In today ' s complex world , numerous topics and issues are subjected to debate…" at bounding box center [444, 218] width 525 height 200
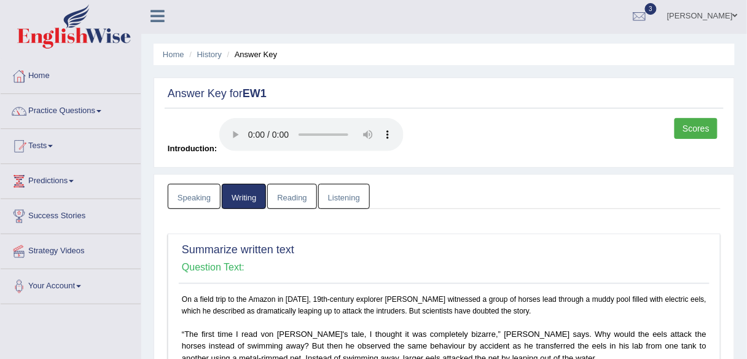
scroll to position [0, 0]
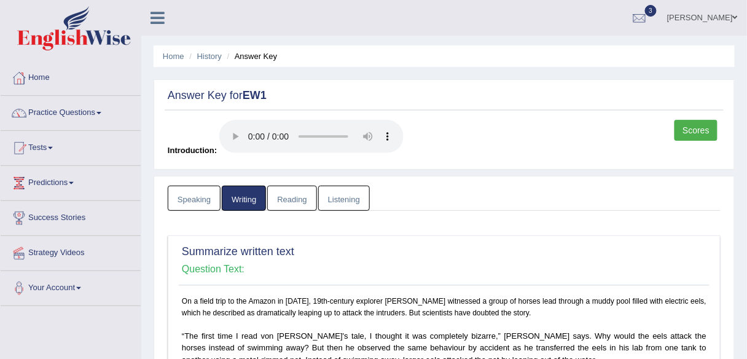
drag, startPoint x: 292, startPoint y: 198, endPoint x: 313, endPoint y: 209, distance: 23.9
click at [292, 198] on link "Reading" at bounding box center [291, 198] width 49 height 25
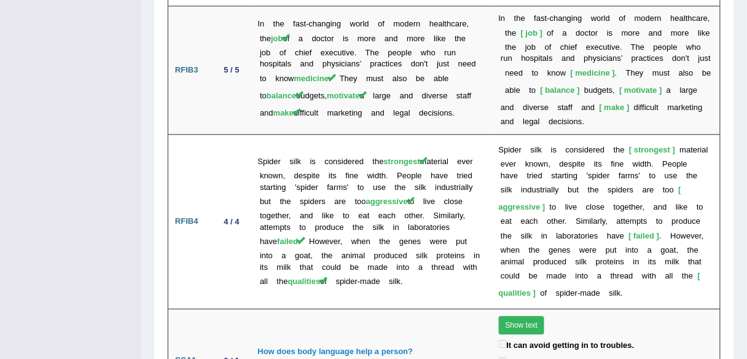
scroll to position [2981, 0]
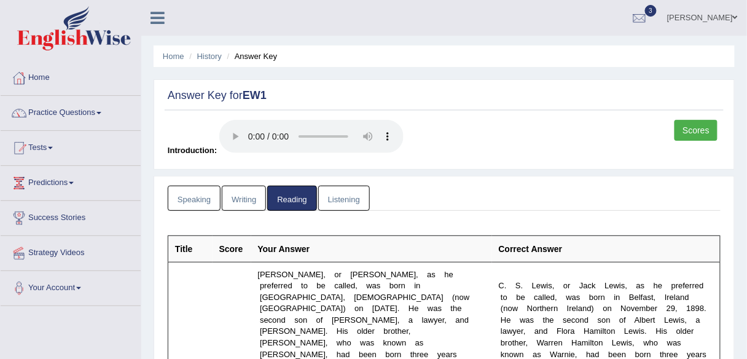
scroll to position [98, 0]
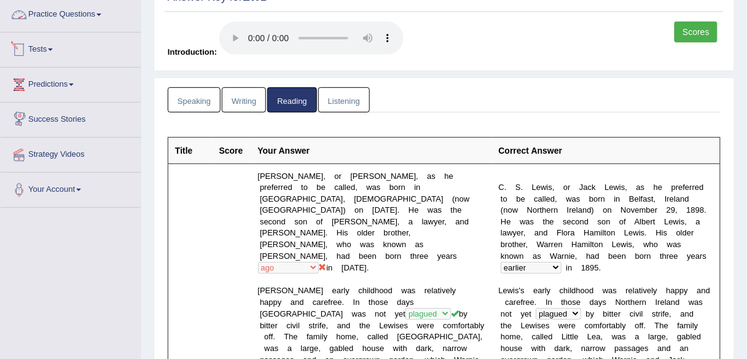
click at [100, 12] on link "Practice Questions" at bounding box center [71, 13] width 140 height 31
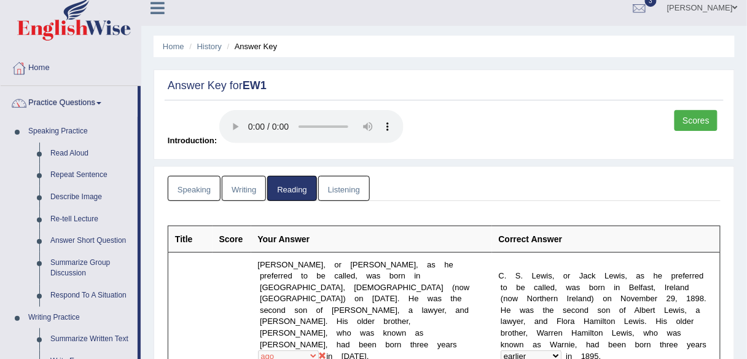
scroll to position [0, 0]
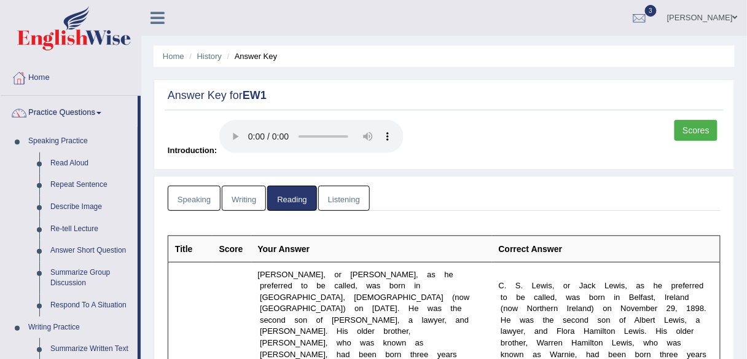
click at [362, 204] on link "Listening" at bounding box center [344, 198] width 52 height 25
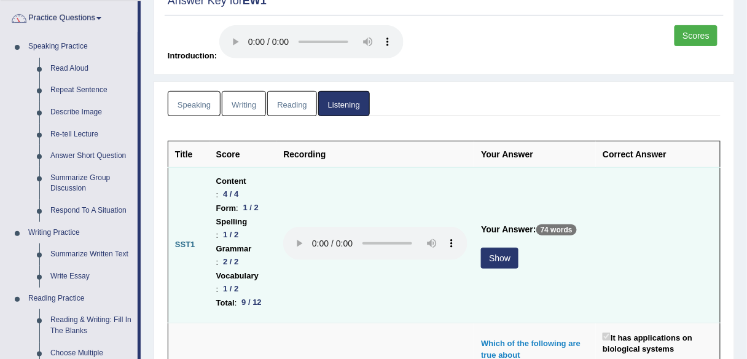
scroll to position [197, 0]
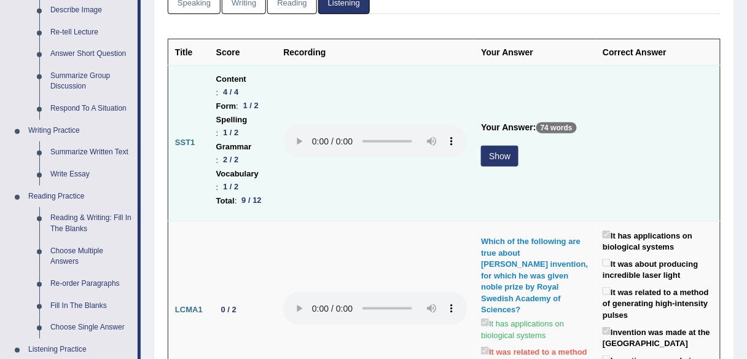
click at [466, 158] on td at bounding box center [375, 142] width 198 height 155
click at [483, 166] on button "Show" at bounding box center [499, 156] width 37 height 21
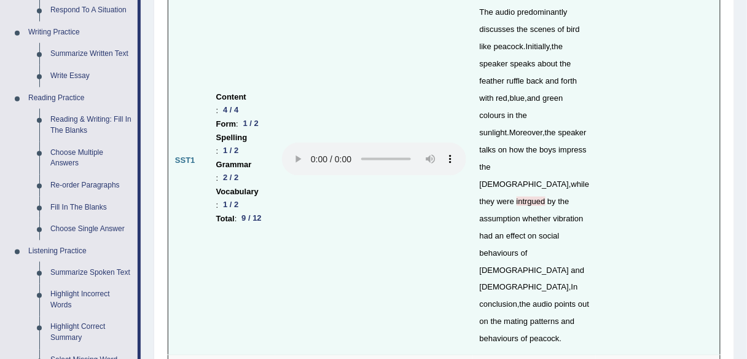
scroll to position [246, 0]
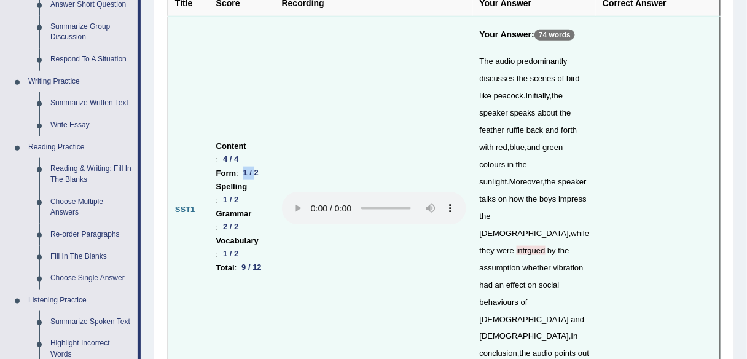
drag, startPoint x: 222, startPoint y: 136, endPoint x: 238, endPoint y: 136, distance: 16.0
click at [238, 166] on div "1 / 2" at bounding box center [250, 172] width 25 height 13
click at [284, 260] on td at bounding box center [374, 210] width 198 height 388
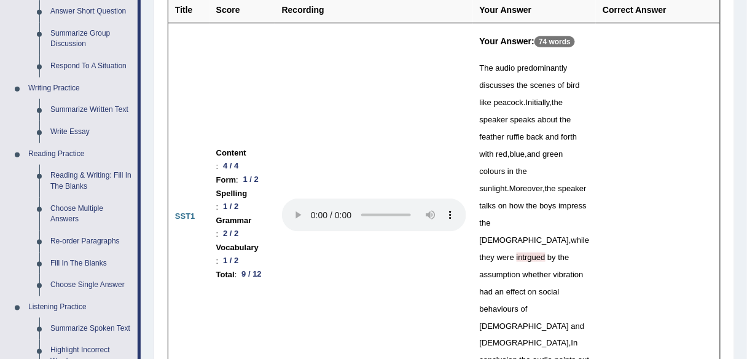
scroll to position [0, 0]
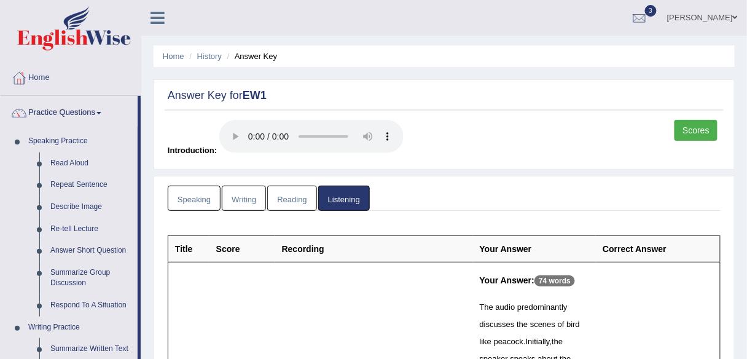
click at [702, 131] on link "Scores" at bounding box center [695, 130] width 43 height 21
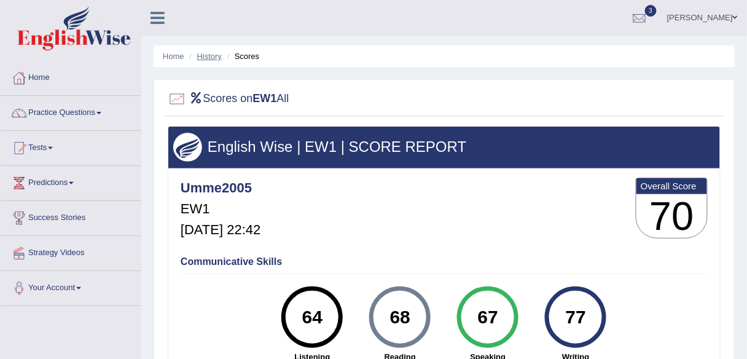
click at [207, 52] on link "History" at bounding box center [209, 56] width 25 height 9
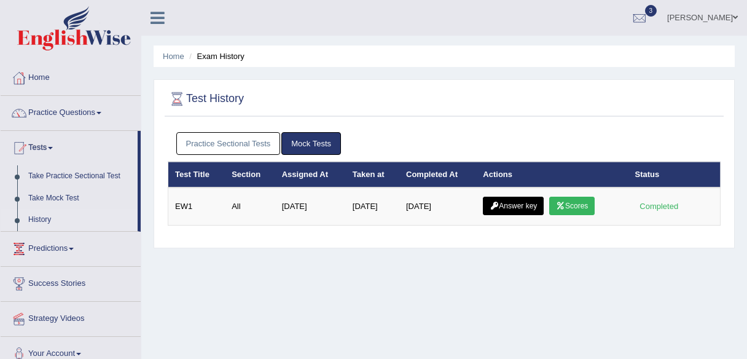
click at [506, 205] on link "Answer key" at bounding box center [513, 206] width 61 height 18
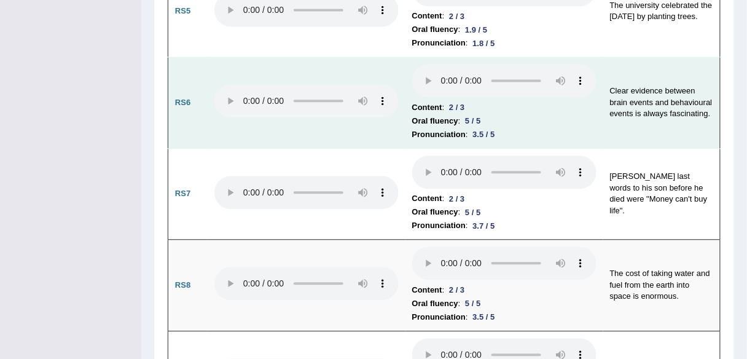
scroll to position [1818, 0]
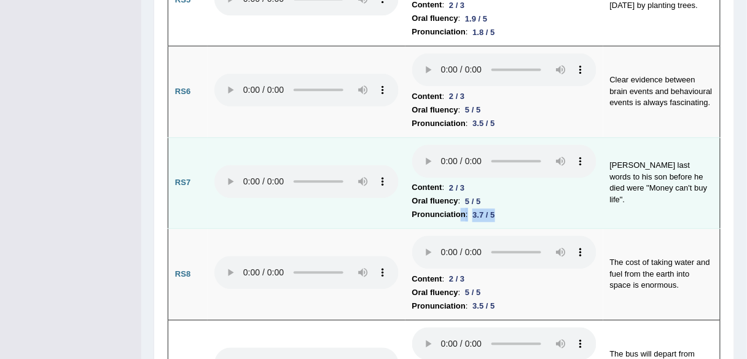
drag, startPoint x: 500, startPoint y: 73, endPoint x: 458, endPoint y: 66, distance: 42.3
click at [458, 208] on li "Pronunciation : 3.7 / 5" at bounding box center [504, 215] width 184 height 14
click at [537, 208] on li "Pronunciation : 3.7 / 5" at bounding box center [504, 215] width 184 height 14
drag, startPoint x: 455, startPoint y: 71, endPoint x: 448, endPoint y: 71, distance: 7.4
click at [448, 208] on li "Pronunciation : 3.7 / 5" at bounding box center [504, 215] width 184 height 14
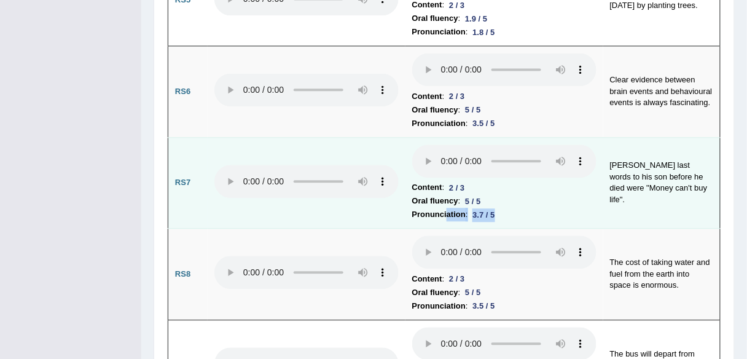
click at [582, 208] on li "Pronunciation : 3.7 / 5" at bounding box center [504, 215] width 184 height 14
drag, startPoint x: 500, startPoint y: 73, endPoint x: 471, endPoint y: 71, distance: 29.5
click at [470, 208] on div "3.7 / 5" at bounding box center [484, 214] width 32 height 13
click at [524, 208] on li "Pronunciation : 3.7 / 5" at bounding box center [504, 215] width 184 height 14
click at [469, 208] on li "Pronunciation : 3.7 / 5" at bounding box center [504, 215] width 184 height 14
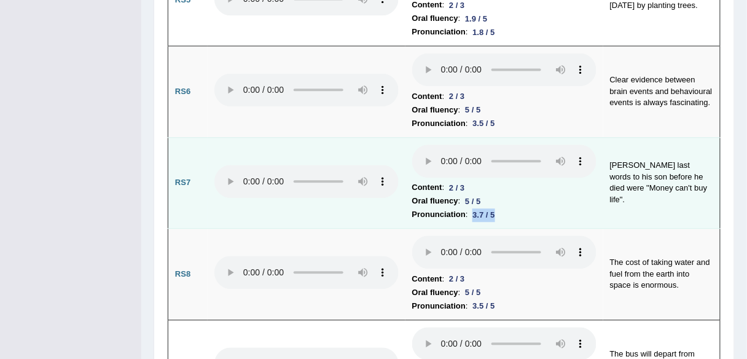
click at [552, 208] on li "Pronunciation : 3.7 / 5" at bounding box center [504, 215] width 184 height 14
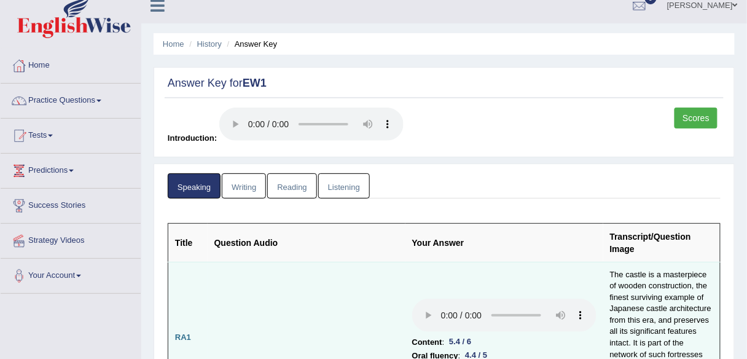
scroll to position [0, 0]
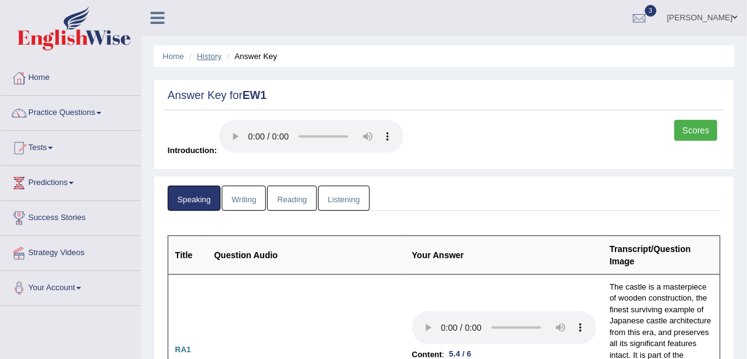
click at [208, 57] on link "History" at bounding box center [209, 56] width 25 height 9
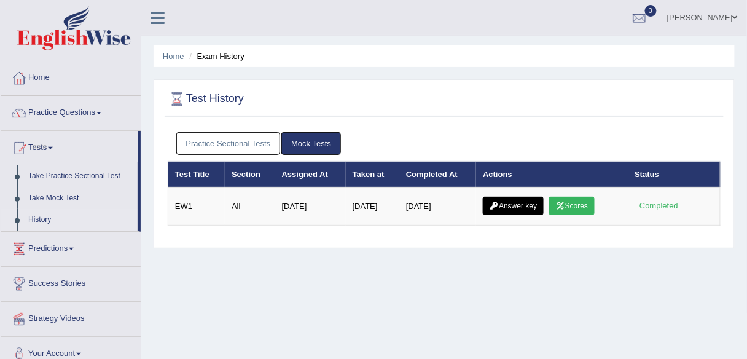
click at [243, 144] on link "Practice Sectional Tests" at bounding box center [228, 143] width 104 height 23
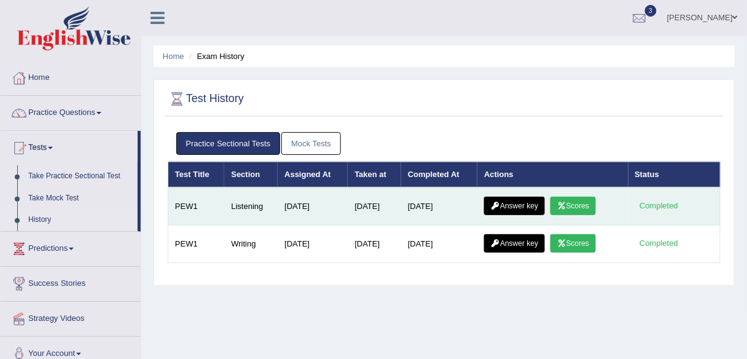
click at [575, 205] on link "Scores" at bounding box center [572, 206] width 45 height 18
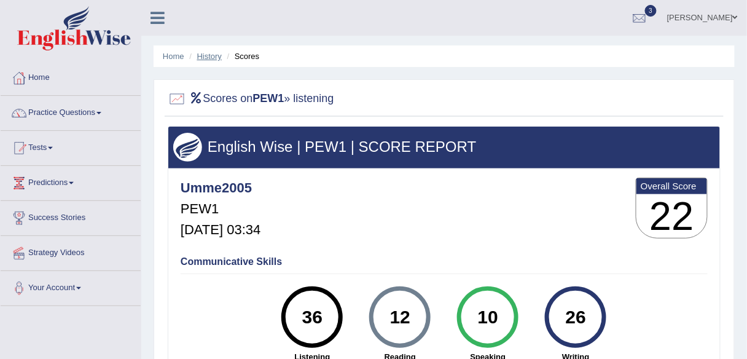
click at [206, 53] on link "History" at bounding box center [209, 56] width 25 height 9
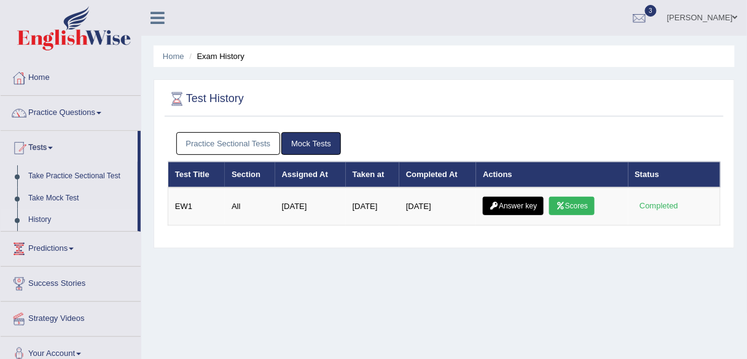
click at [230, 149] on link "Practice Sectional Tests" at bounding box center [228, 143] width 104 height 23
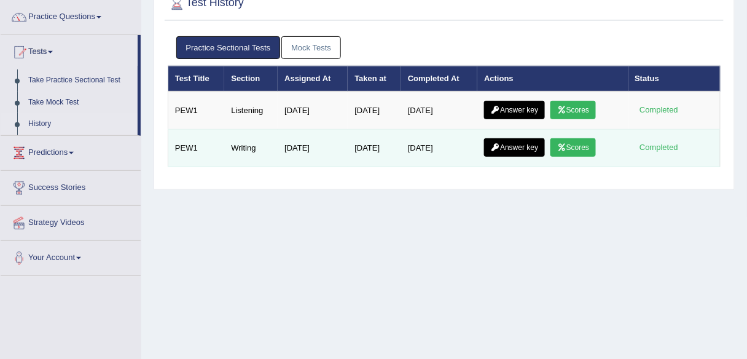
scroll to position [98, 0]
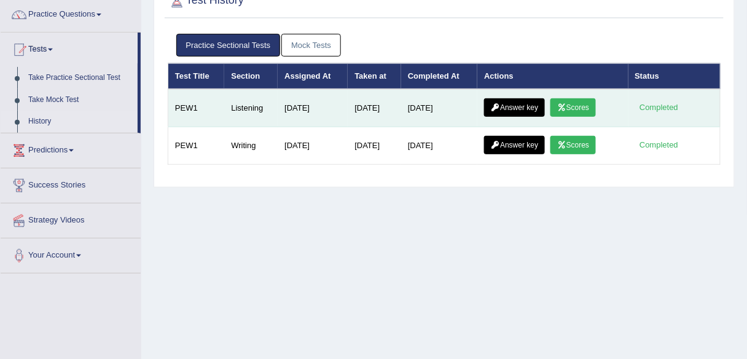
click at [590, 103] on link "Scores" at bounding box center [572, 107] width 45 height 18
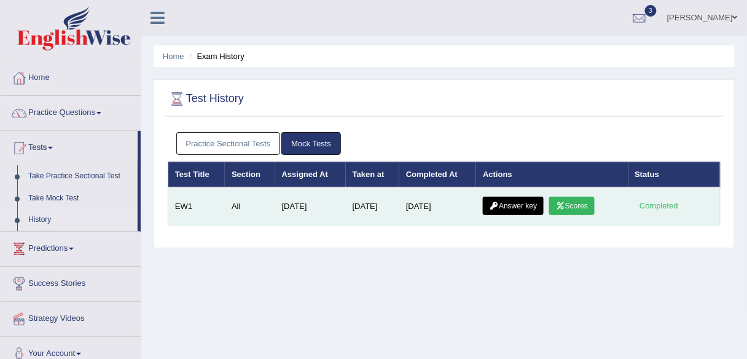
click at [521, 201] on link "Answer key" at bounding box center [513, 206] width 61 height 18
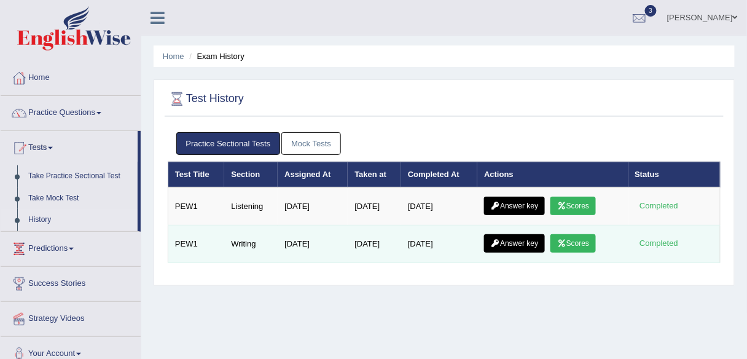
click at [512, 246] on link "Answer key" at bounding box center [514, 243] width 61 height 18
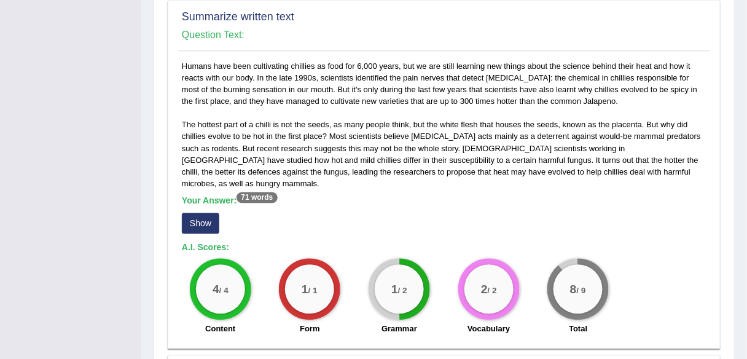
scroll to position [541, 0]
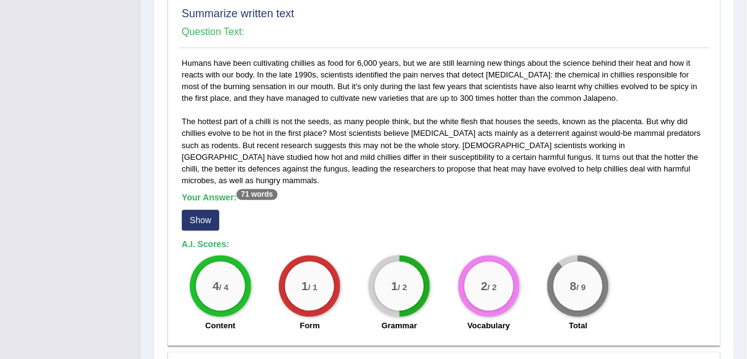
click at [204, 210] on button "Show" at bounding box center [200, 220] width 37 height 21
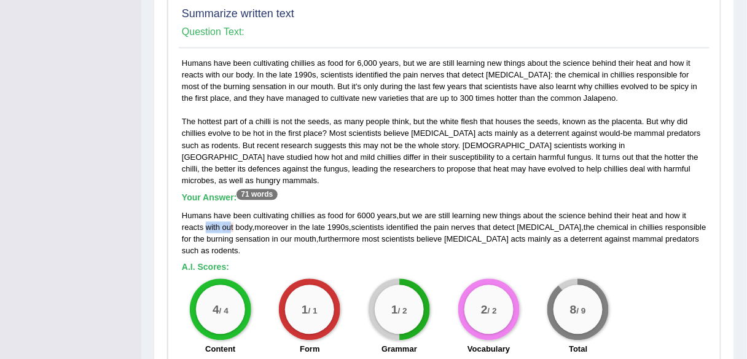
drag, startPoint x: 231, startPoint y: 201, endPoint x: 205, endPoint y: 198, distance: 26.7
click at [205, 210] on div "Humans have been cultivating chillies as food for 6000 years , but we are still…" at bounding box center [444, 233] width 525 height 47
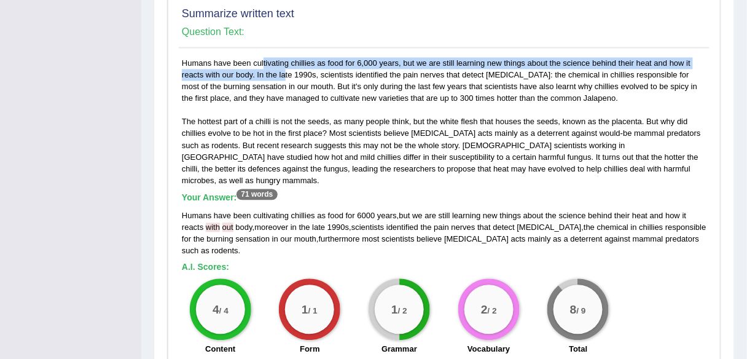
drag, startPoint x: 252, startPoint y: 59, endPoint x: 221, endPoint y: 54, distance: 31.7
click at [221, 58] on div "Humans have been cultivating chillies as food for 6,000 years, but we are still…" at bounding box center [444, 210] width 531 height 304
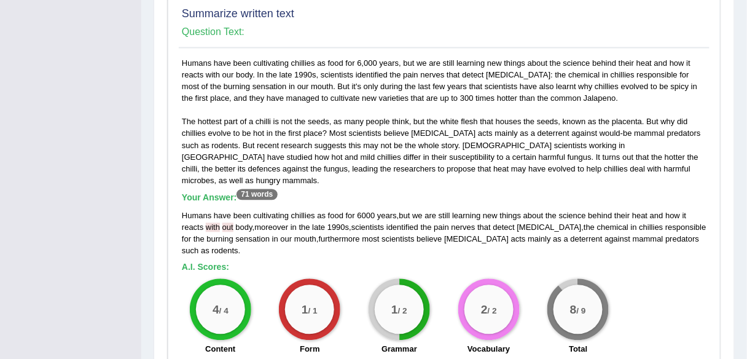
click at [256, 100] on div "Humans have been cultivating chillies as food for 6,000 years, but we are still…" at bounding box center [444, 210] width 531 height 304
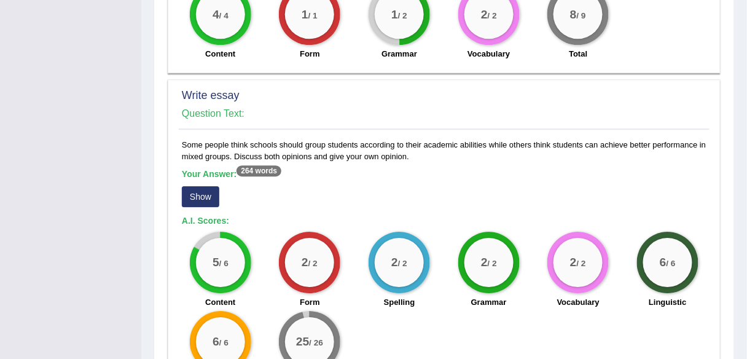
scroll to position [897, 0]
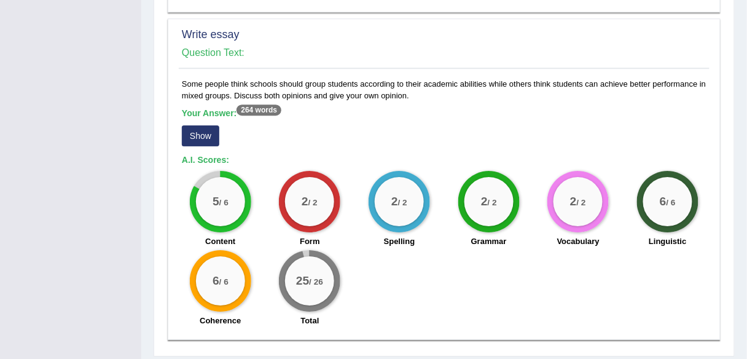
click at [210, 125] on button "Show" at bounding box center [200, 135] width 37 height 21
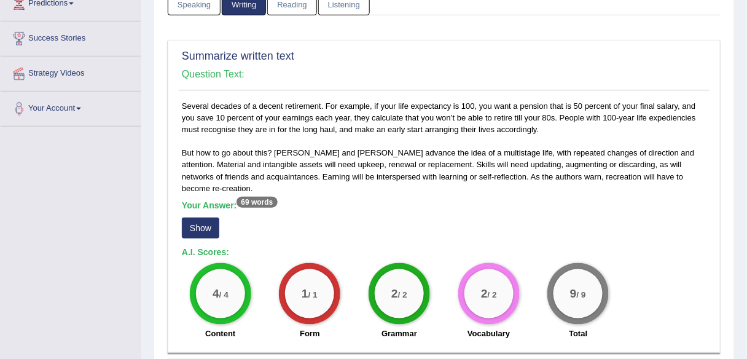
scroll to position [0, 0]
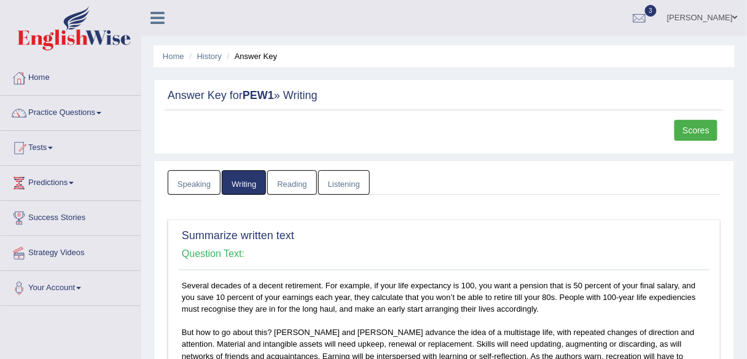
click at [336, 175] on link "Listening" at bounding box center [344, 182] width 52 height 25
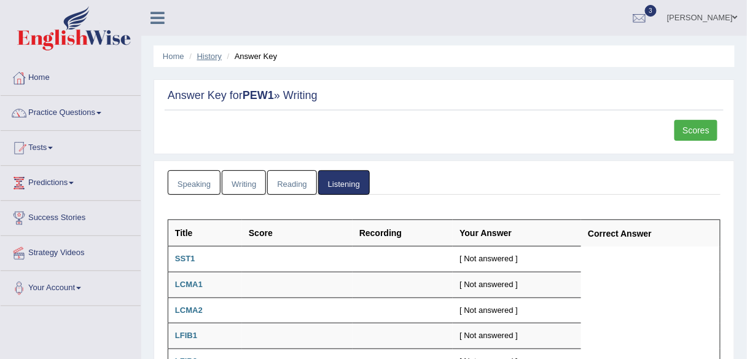
click at [214, 55] on link "History" at bounding box center [209, 56] width 25 height 9
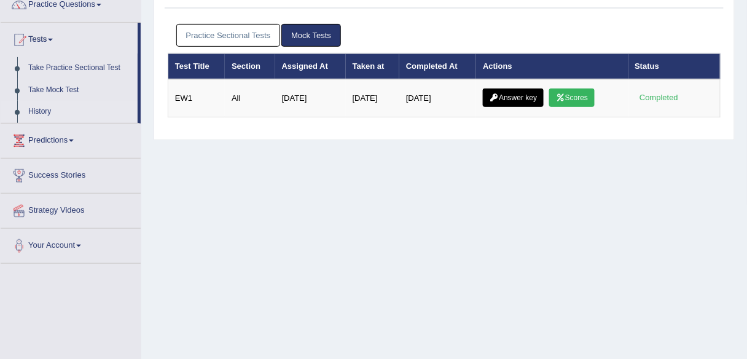
scroll to position [49, 0]
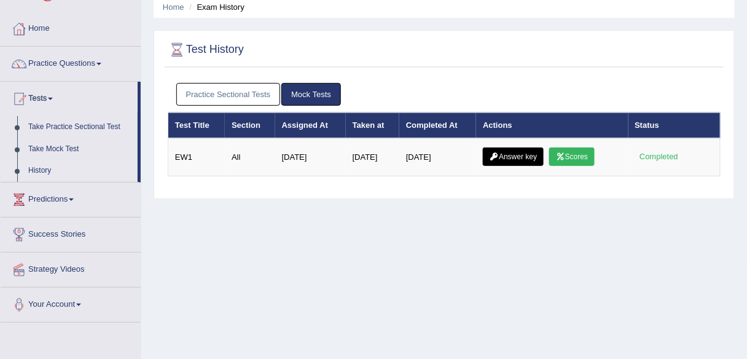
click at [225, 88] on link "Practice Sectional Tests" at bounding box center [228, 94] width 104 height 23
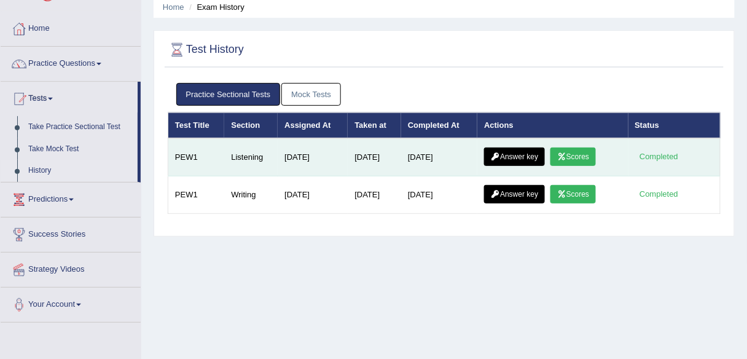
click at [527, 149] on link "Answer key" at bounding box center [514, 156] width 61 height 18
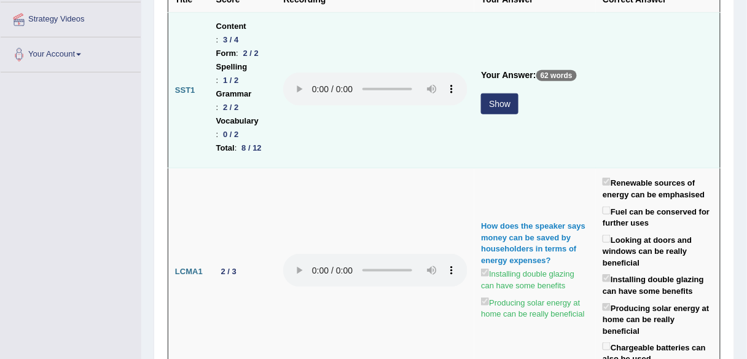
scroll to position [147, 0]
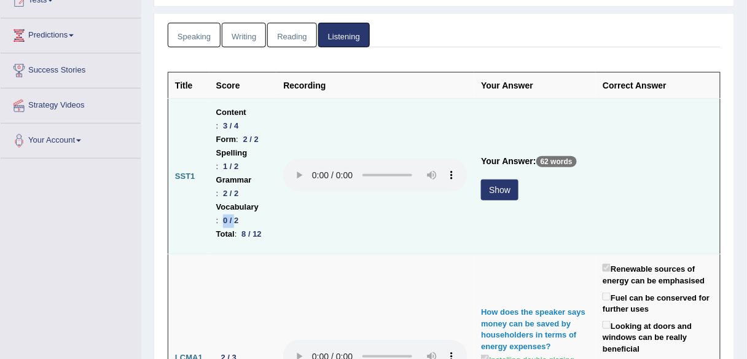
drag, startPoint x: 232, startPoint y: 232, endPoint x: 205, endPoint y: 205, distance: 37.8
click at [212, 224] on td "Content : 3 / 4 Form : 2 / 2 Spelling : 1 / 2 Grammar : 2 / 2 Vocabulary : 0 / …" at bounding box center [243, 176] width 68 height 155
click at [248, 131] on ul "Content : 3 / 4 Form : 2 / 2 Spelling : 1 / 2 Grammar : 2 / 2 Vocabulary : 0 / …" at bounding box center [243, 173] width 54 height 135
drag, startPoint x: 239, startPoint y: 176, endPoint x: 197, endPoint y: 170, distance: 42.1
click at [197, 170] on tr "SST1 Content : 3 / 4 Form : 2 / 2 Spelling : 1 / 2 Grammar : 2 / 2 Vocabulary :…" at bounding box center [444, 176] width 552 height 155
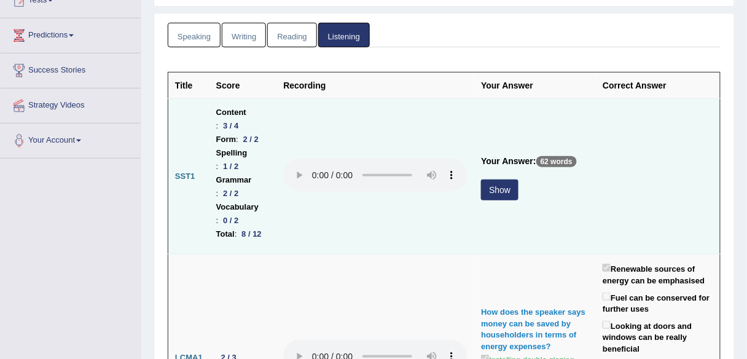
click at [295, 231] on td at bounding box center [375, 176] width 198 height 155
click at [488, 198] on button "Show" at bounding box center [499, 189] width 37 height 21
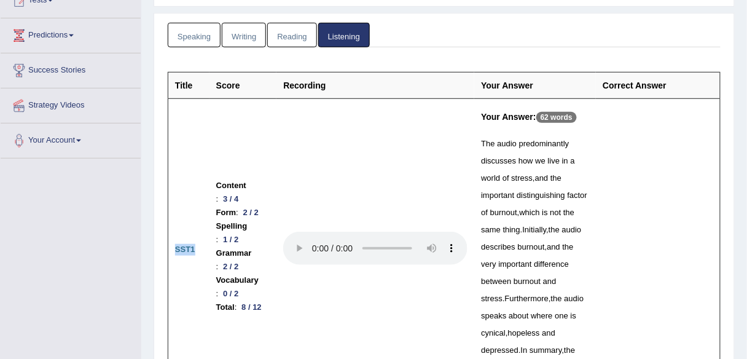
drag, startPoint x: 193, startPoint y: 244, endPoint x: 162, endPoint y: 246, distance: 31.4
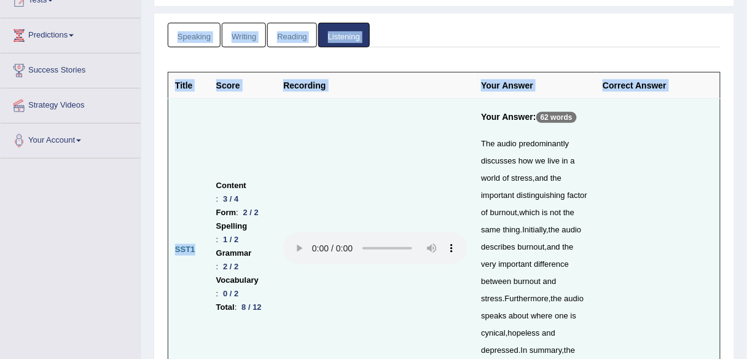
click at [197, 259] on td "SST1" at bounding box center [188, 250] width 41 height 302
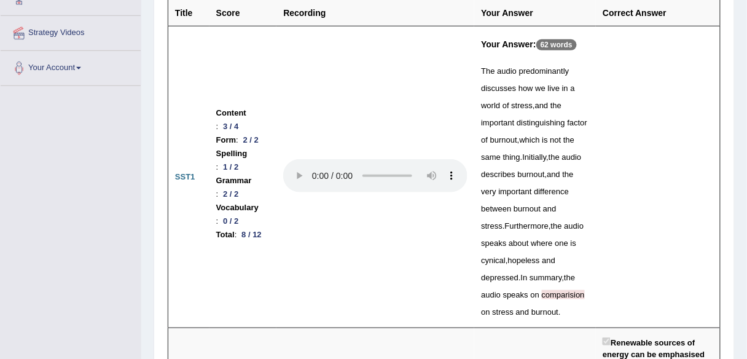
scroll to position [246, 0]
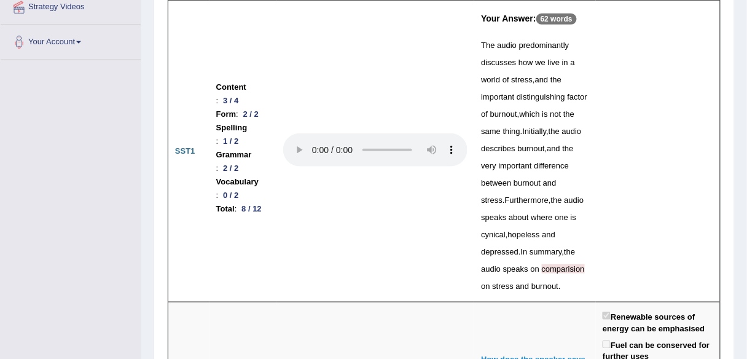
drag, startPoint x: 503, startPoint y: 265, endPoint x: 570, endPoint y: 278, distance: 68.1
click at [570, 278] on div "The audio predominantly discusses how we live in a world of stress , and the im…" at bounding box center [535, 166] width 108 height 258
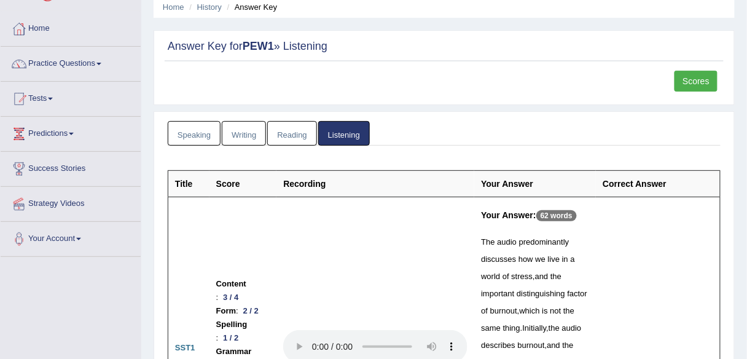
scroll to position [0, 0]
click at [97, 62] on link "Practice Questions" at bounding box center [71, 62] width 140 height 31
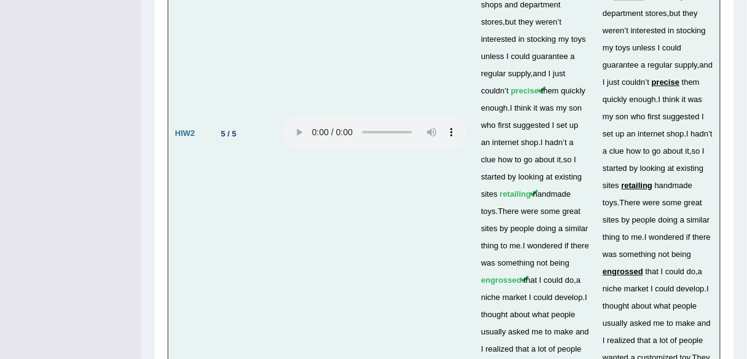
scroll to position [4465, 0]
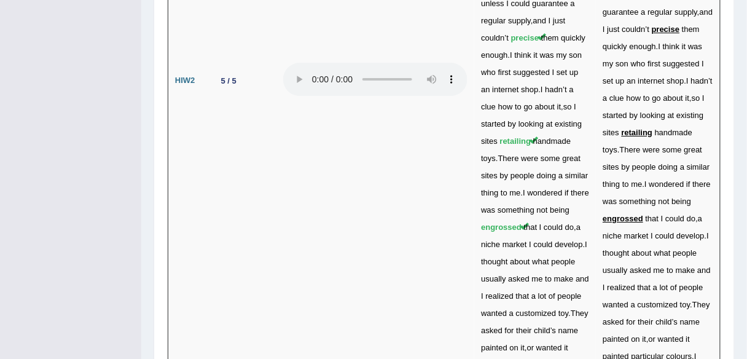
drag, startPoint x: 474, startPoint y: 252, endPoint x: 506, endPoint y: 249, distance: 32.2
drag, startPoint x: 522, startPoint y: 253, endPoint x: 552, endPoint y: 252, distance: 30.1
drag, startPoint x: 557, startPoint y: 254, endPoint x: 592, endPoint y: 252, distance: 34.4
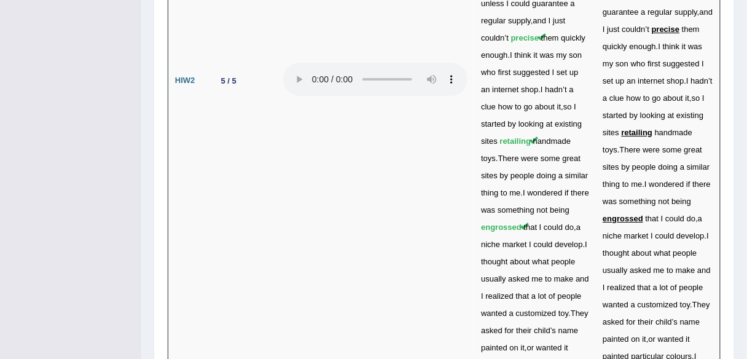
drag, startPoint x: 600, startPoint y: 275, endPoint x: 616, endPoint y: 276, distance: 16.6
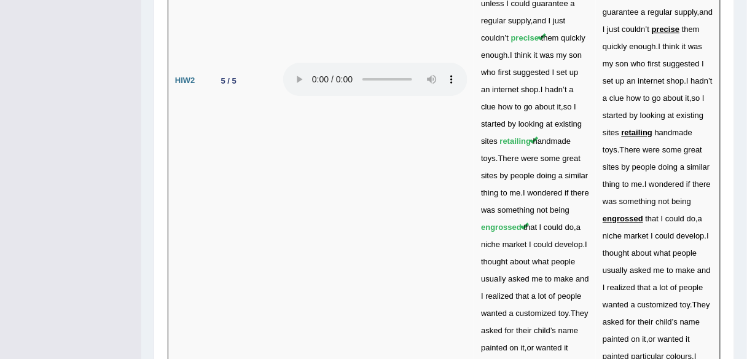
drag, startPoint x: 616, startPoint y: 274, endPoint x: 646, endPoint y: 273, distance: 30.1
drag, startPoint x: 635, startPoint y: 275, endPoint x: 628, endPoint y: 276, distance: 6.2
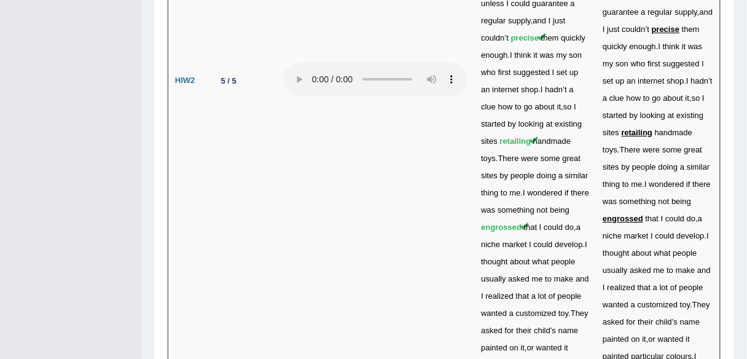
drag, startPoint x: 692, startPoint y: 255, endPoint x: 684, endPoint y: 271, distance: 17.9
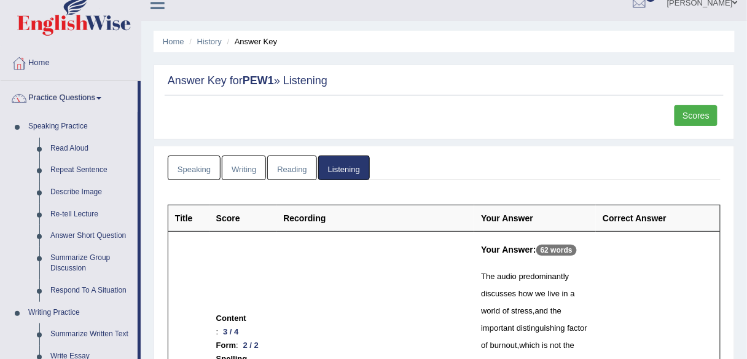
scroll to position [0, 0]
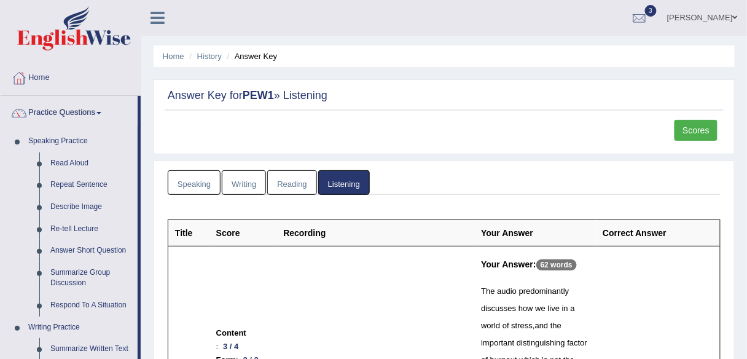
click at [284, 177] on link "Reading" at bounding box center [291, 182] width 49 height 25
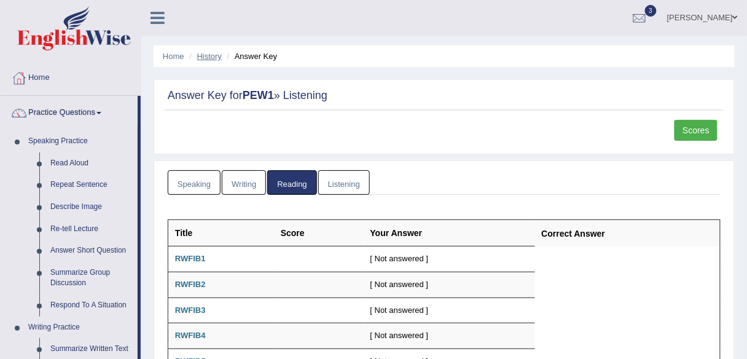
click at [210, 53] on link "History" at bounding box center [209, 56] width 25 height 9
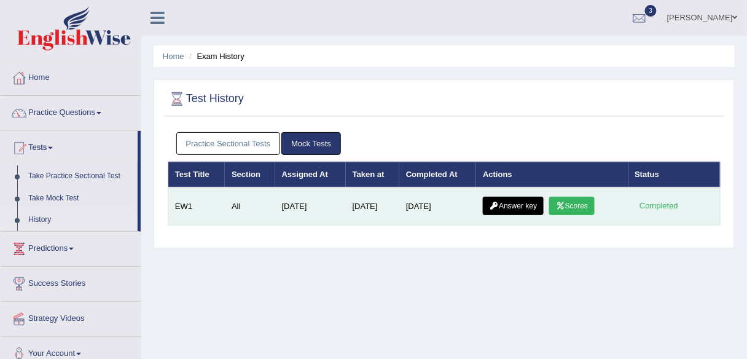
click at [588, 208] on link "Scores" at bounding box center [571, 206] width 45 height 18
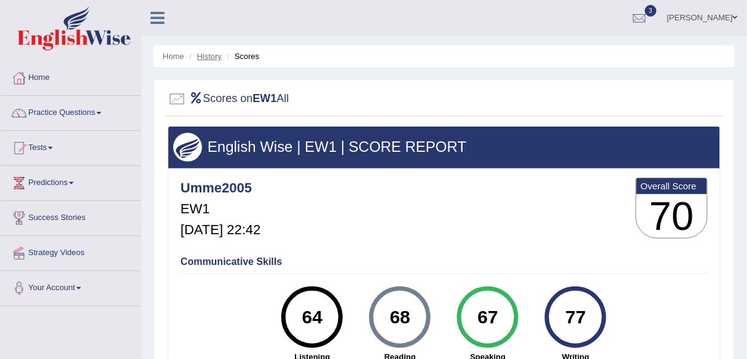
click at [208, 52] on link "History" at bounding box center [209, 56] width 25 height 9
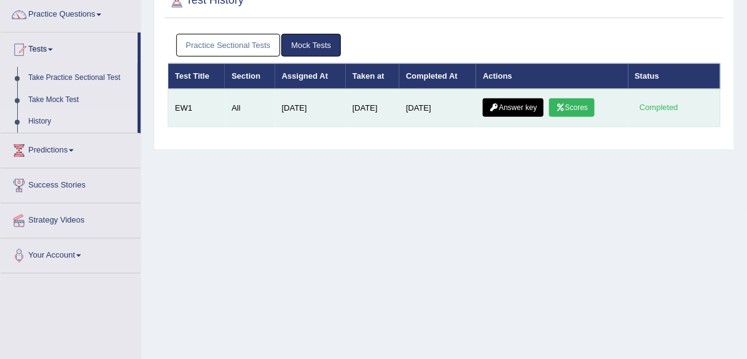
scroll to position [98, 0]
click at [520, 109] on link "Answer key" at bounding box center [513, 107] width 61 height 18
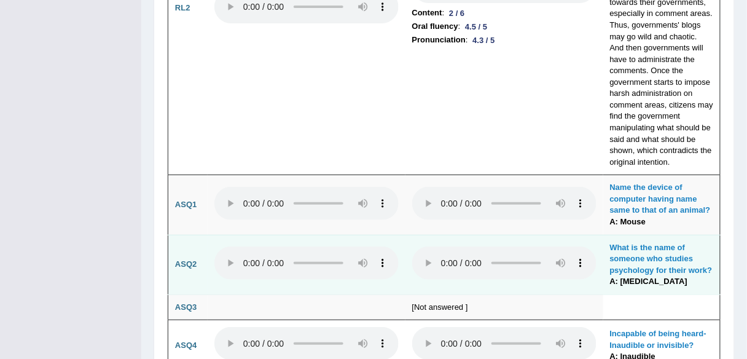
scroll to position [3485, 0]
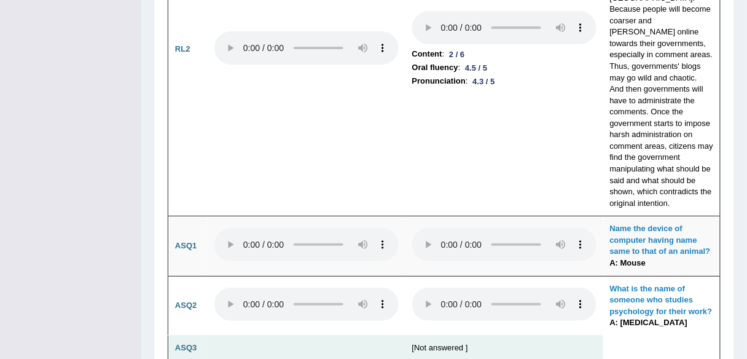
click at [452, 335] on td "[Not answered ]" at bounding box center [504, 348] width 198 height 26
click at [416, 335] on td "[Not answered ]" at bounding box center [504, 348] width 198 height 26
drag, startPoint x: 410, startPoint y: 184, endPoint x: 495, endPoint y: 184, distance: 84.2
click at [475, 335] on td "[Not answered ]" at bounding box center [504, 348] width 198 height 26
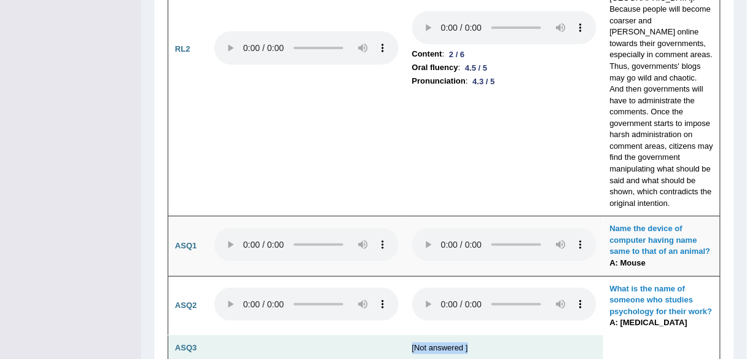
click at [508, 335] on td "[Not answered ]" at bounding box center [504, 348] width 198 height 26
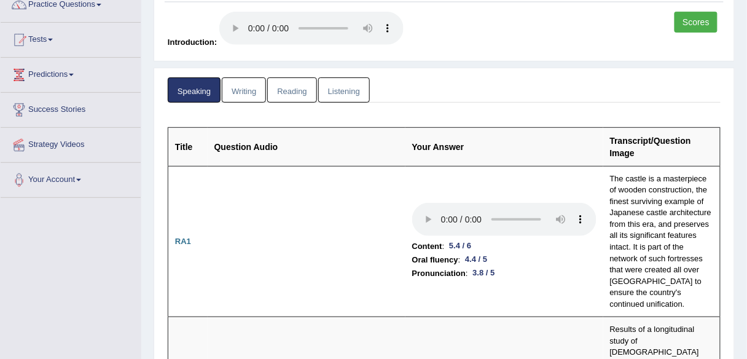
scroll to position [49, 0]
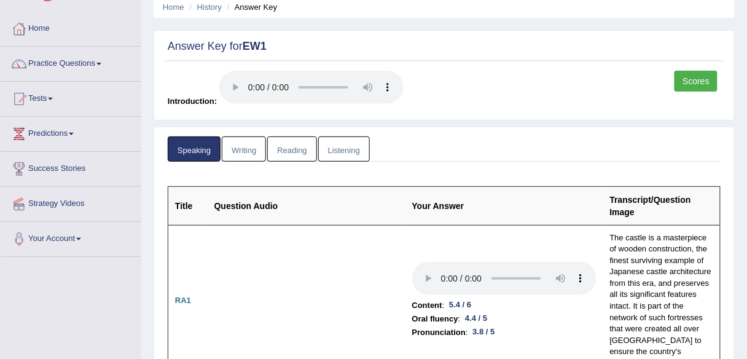
click at [358, 153] on link "Listening" at bounding box center [344, 148] width 52 height 25
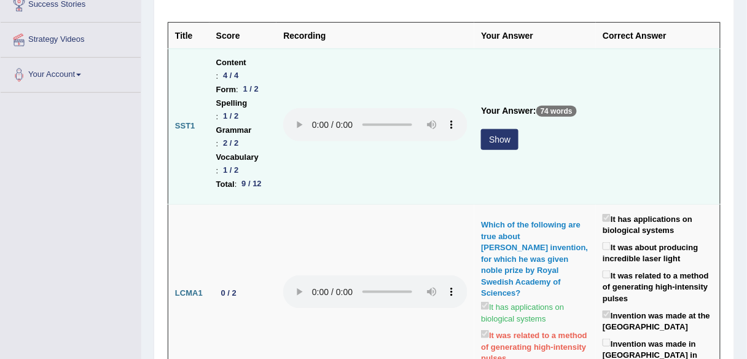
scroll to position [197, 0]
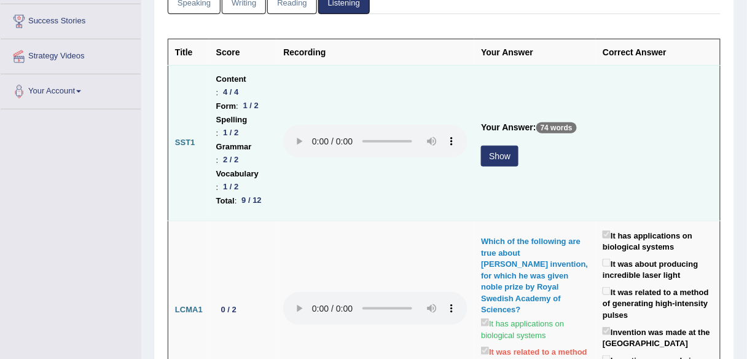
click at [503, 166] on button "Show" at bounding box center [499, 156] width 37 height 21
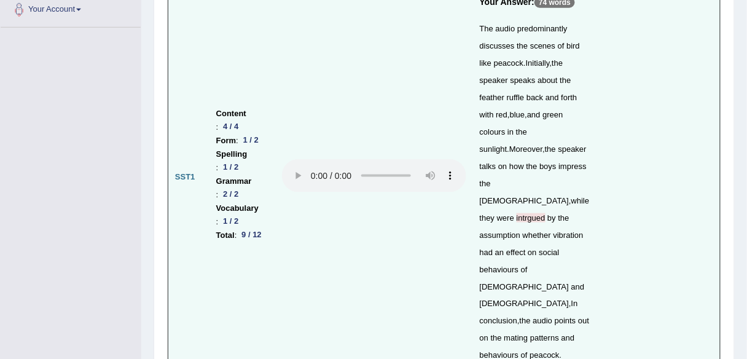
scroll to position [295, 0]
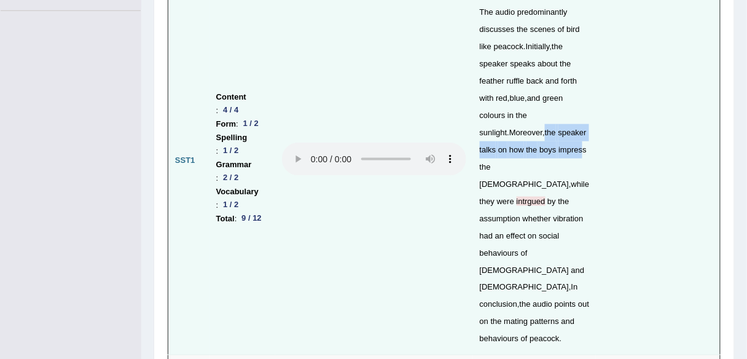
drag, startPoint x: 512, startPoint y: 131, endPoint x: 550, endPoint y: 148, distance: 41.8
click at [550, 148] on div "The audio predominantly discusses the scenes of bird like peacock . Initially ,…" at bounding box center [535, 176] width 110 height 344
click at [563, 205] on div "The audio predominantly discusses the scenes of bird like peacock . Initially ,…" at bounding box center [535, 176] width 110 height 344
click at [545, 130] on span "the" at bounding box center [550, 132] width 11 height 9
drag, startPoint x: 514, startPoint y: 129, endPoint x: 538, endPoint y: 144, distance: 28.1
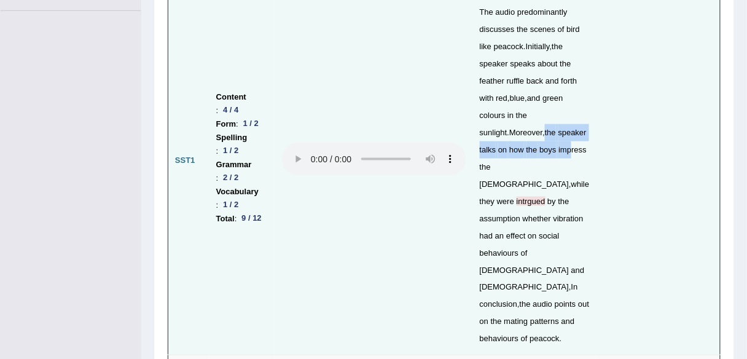
click at [538, 143] on div "The audio predominantly discusses the scenes of bird like peacock . Initially ,…" at bounding box center [535, 176] width 110 height 344
click at [521, 189] on div "The audio predominantly discusses the scenes of bird like peacock . Initially ,…" at bounding box center [535, 176] width 110 height 344
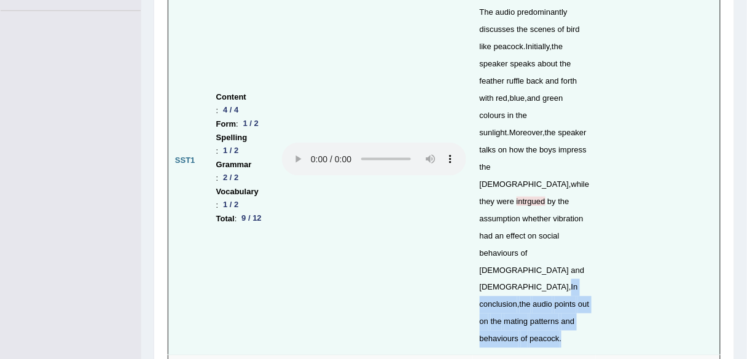
drag, startPoint x: 471, startPoint y: 230, endPoint x: 568, endPoint y: 264, distance: 102.8
click at [562, 267] on td "Your Answer: 74 words The audio predominantly discusses the scenes of bird like…" at bounding box center [534, 161] width 123 height 388
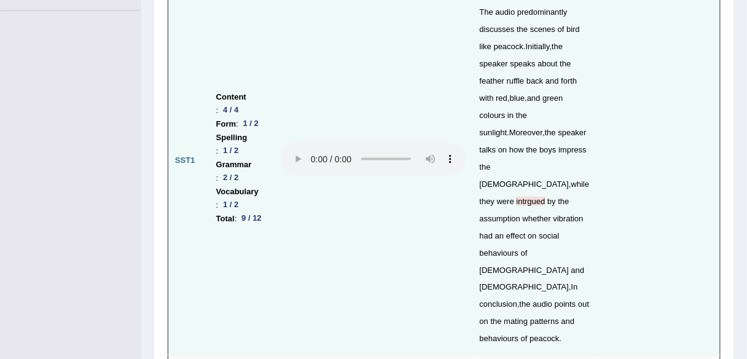
drag, startPoint x: 613, startPoint y: 263, endPoint x: 596, endPoint y: 263, distance: 17.2
click at [612, 263] on td at bounding box center [658, 161] width 124 height 388
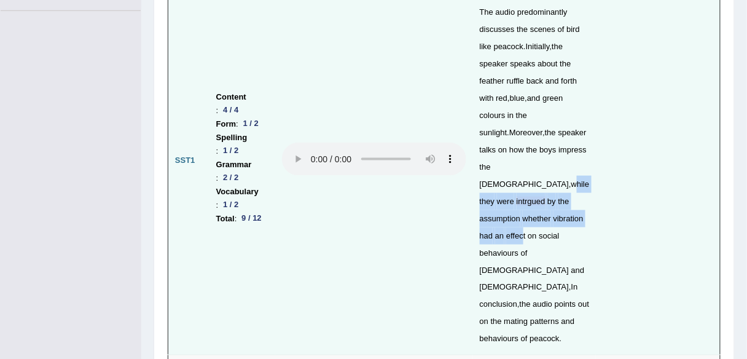
drag, startPoint x: 504, startPoint y: 162, endPoint x: 550, endPoint y: 203, distance: 62.2
click at [550, 203] on div "The audio predominantly discusses the scenes of bird like peacock . Initially ,…" at bounding box center [535, 176] width 110 height 344
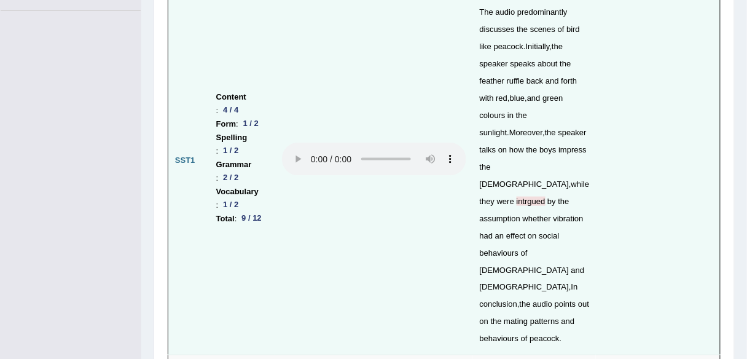
click at [522, 223] on div "The audio predominantly discusses the scenes of bird like peacock . Initially ,…" at bounding box center [535, 176] width 110 height 344
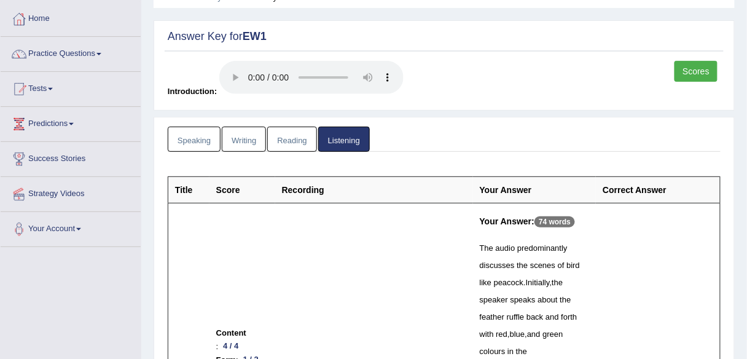
scroll to position [0, 0]
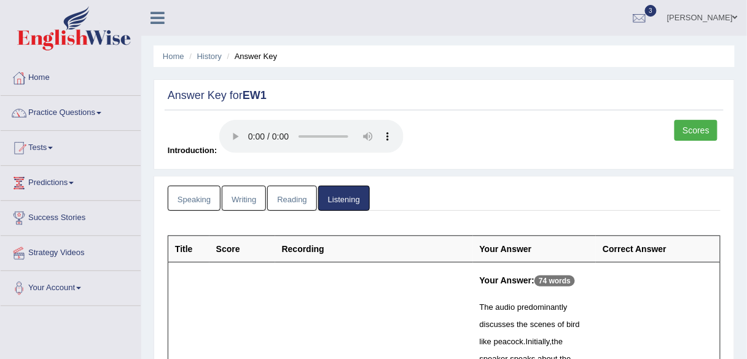
drag, startPoint x: 297, startPoint y: 199, endPoint x: 321, endPoint y: 198, distance: 24.6
click at [297, 199] on link "Reading" at bounding box center [291, 198] width 49 height 25
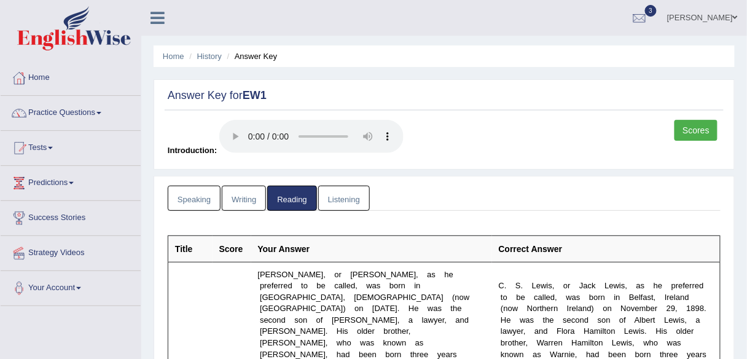
drag, startPoint x: 216, startPoint y: 53, endPoint x: 221, endPoint y: 63, distance: 10.4
click at [216, 53] on link "History" at bounding box center [209, 56] width 25 height 9
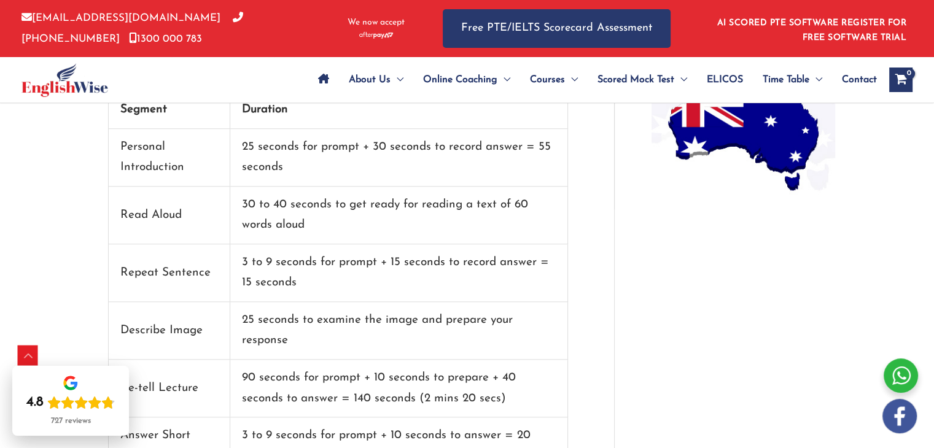
scroll to position [1087, 0]
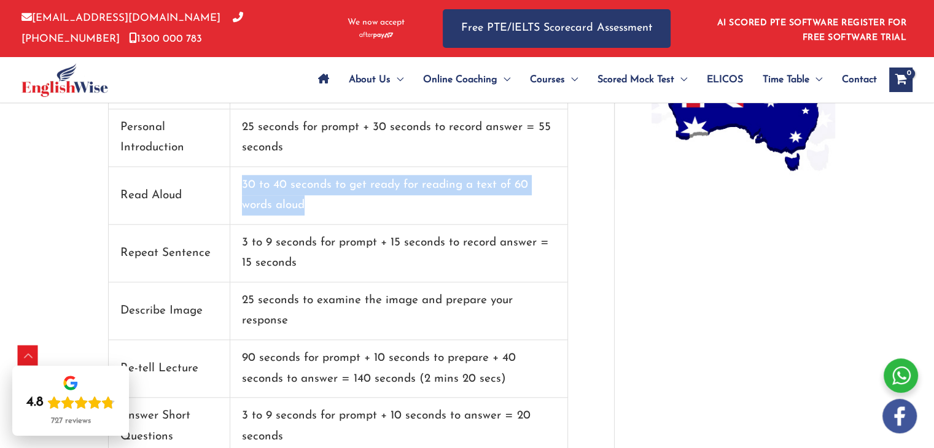
drag, startPoint x: 239, startPoint y: 165, endPoint x: 325, endPoint y: 187, distance: 89.0
click at [323, 181] on td "30 to 40 seconds to get ready for reading a text of 60 words aloud" at bounding box center [399, 196] width 338 height 58
click at [329, 195] on td "30 to 40 seconds to get ready for reading a text of 60 words aloud" at bounding box center [399, 196] width 338 height 58
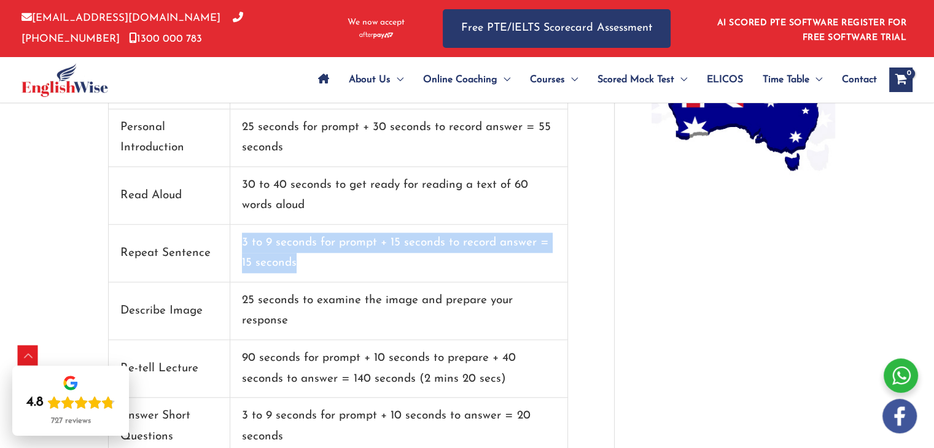
drag, startPoint x: 306, startPoint y: 246, endPoint x: 234, endPoint y: 214, distance: 78.9
click at [234, 225] on td "3 to 9 seconds for prompt + 15 seconds to record answer = 15 seconds" at bounding box center [399, 254] width 338 height 58
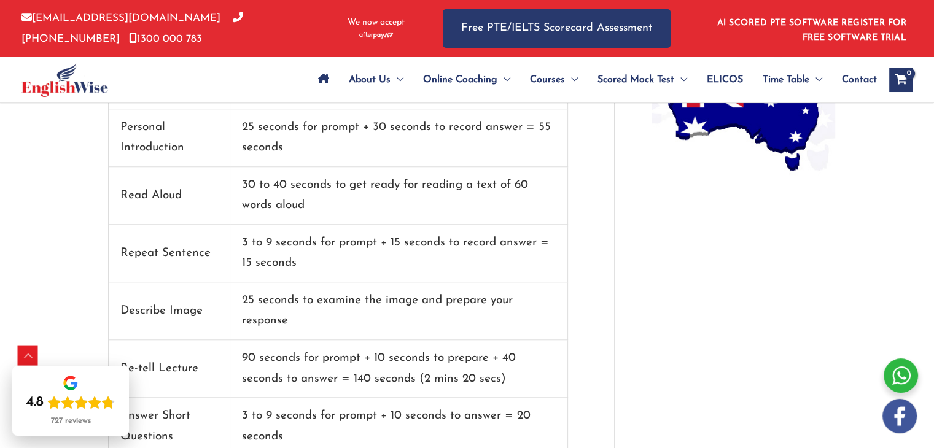
click at [350, 283] on td "25 seconds to examine the image and prepare your response" at bounding box center [399, 312] width 338 height 58
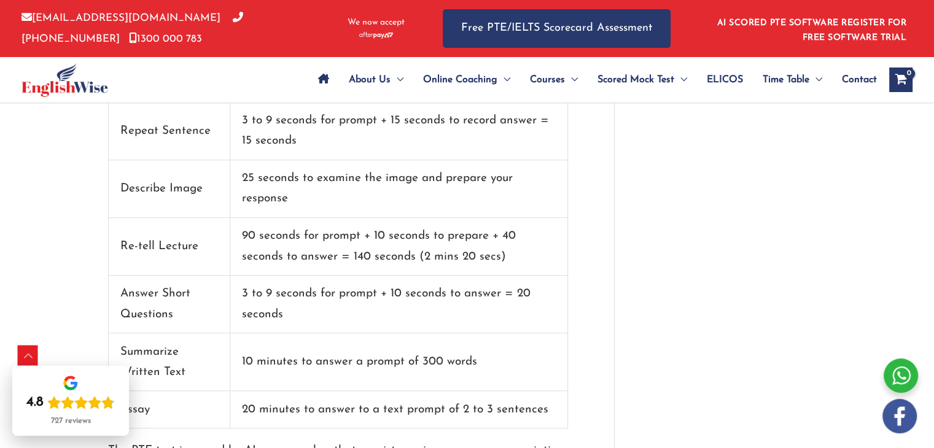
scroll to position [1210, 0]
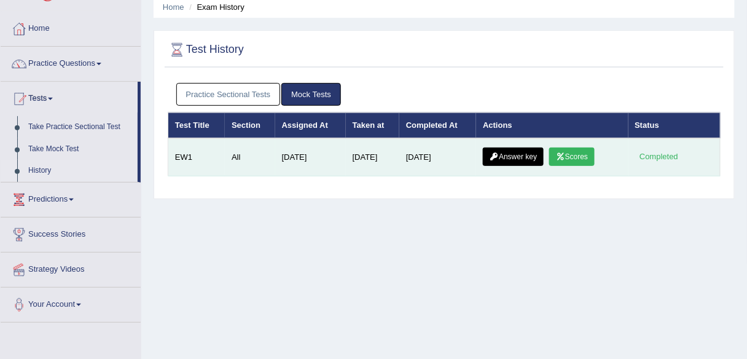
click at [573, 150] on link "Scores" at bounding box center [571, 156] width 45 height 18
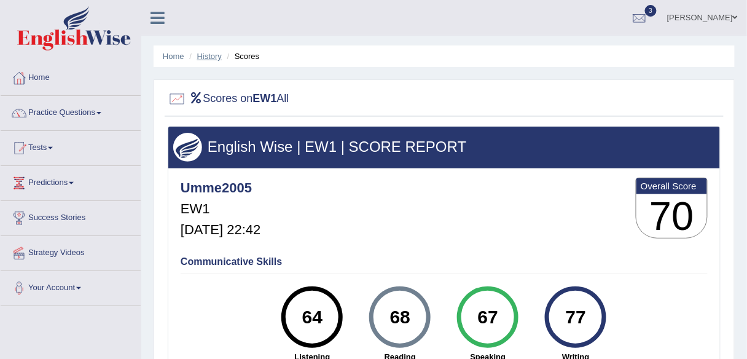
click at [202, 55] on link "History" at bounding box center [209, 56] width 25 height 9
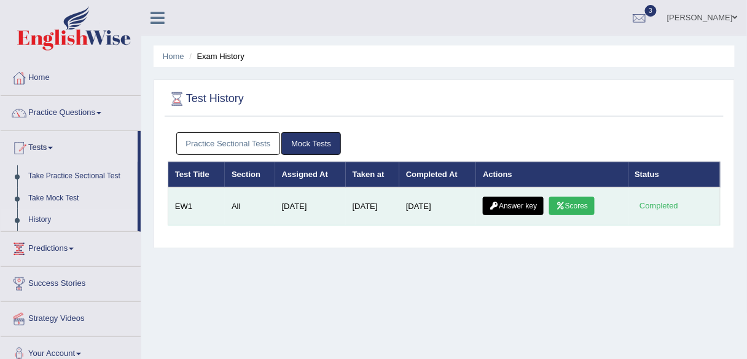
click at [584, 203] on link "Scores" at bounding box center [571, 206] width 45 height 18
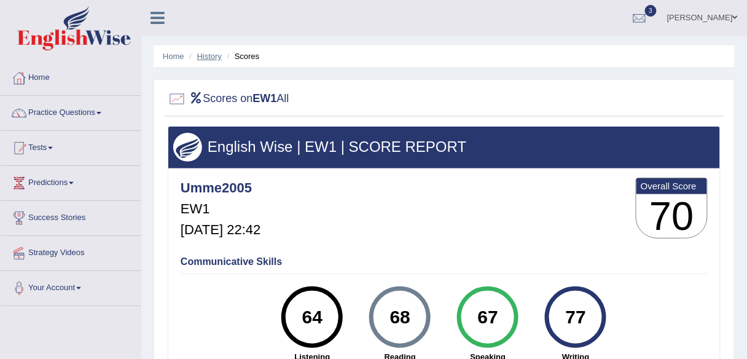
click at [206, 52] on link "History" at bounding box center [209, 56] width 25 height 9
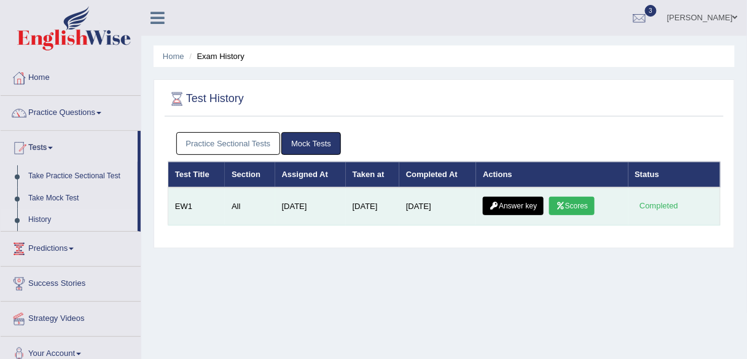
click at [510, 204] on link "Answer key" at bounding box center [513, 206] width 61 height 18
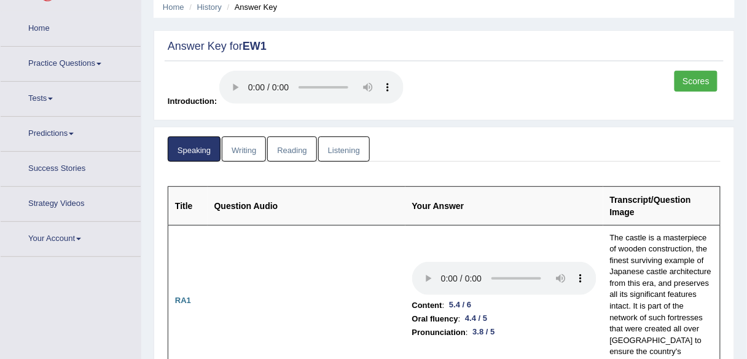
click at [308, 145] on link "Reading" at bounding box center [291, 148] width 49 height 25
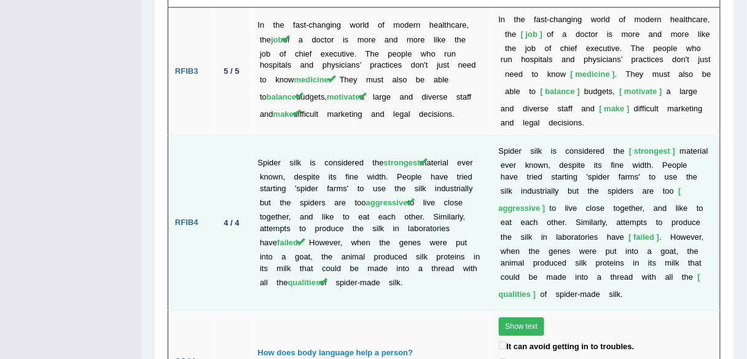
scroll to position [2981, 0]
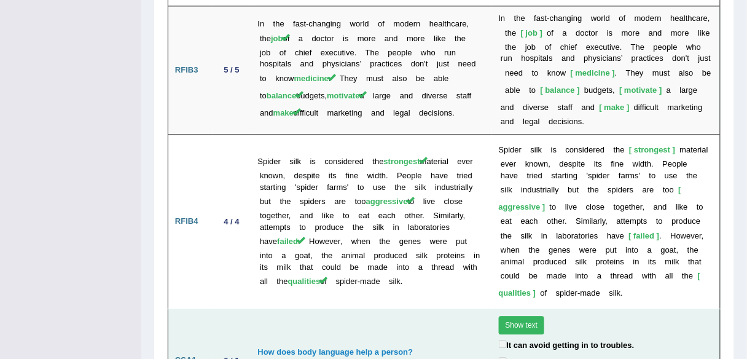
click at [521, 316] on button "Show text" at bounding box center [522, 325] width 46 height 18
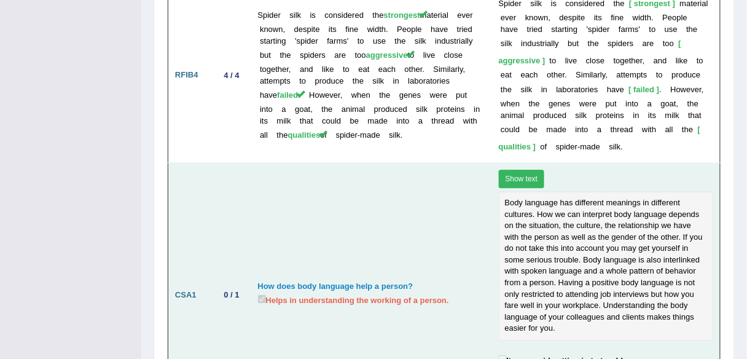
scroll to position [3130, 0]
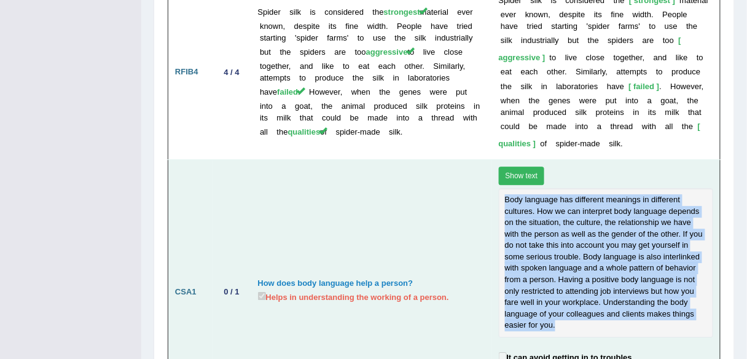
drag, startPoint x: 501, startPoint y: 60, endPoint x: 681, endPoint y: 174, distance: 212.9
click at [681, 188] on div "Body language has different meanings in different cultures. How we can interpre…" at bounding box center [606, 262] width 214 height 149
copy div "Body language has different meanings in different cultures. How we can interpre…"
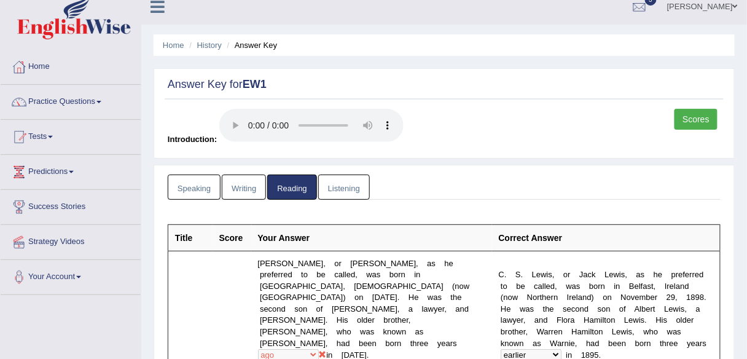
scroll to position [0, 0]
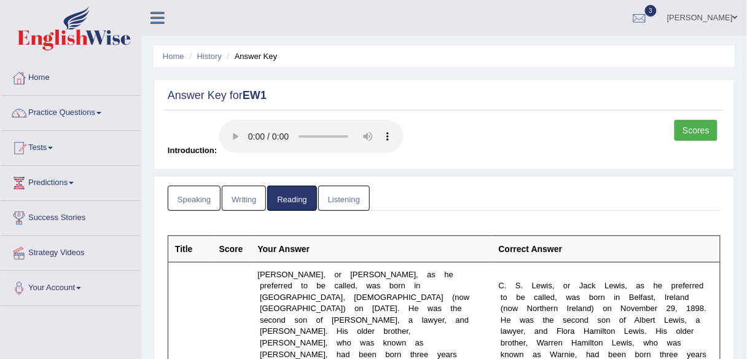
click at [204, 200] on link "Speaking" at bounding box center [194, 198] width 53 height 25
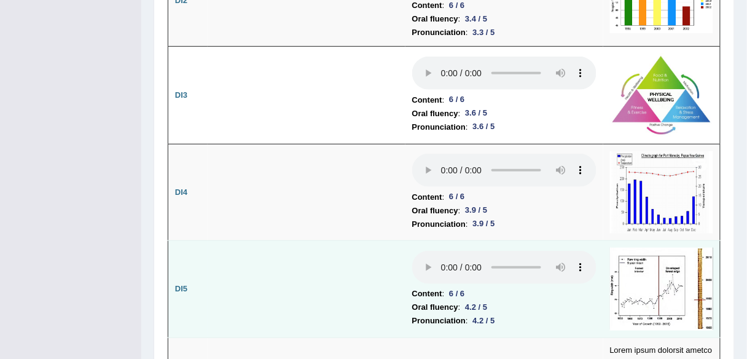
scroll to position [2408, 0]
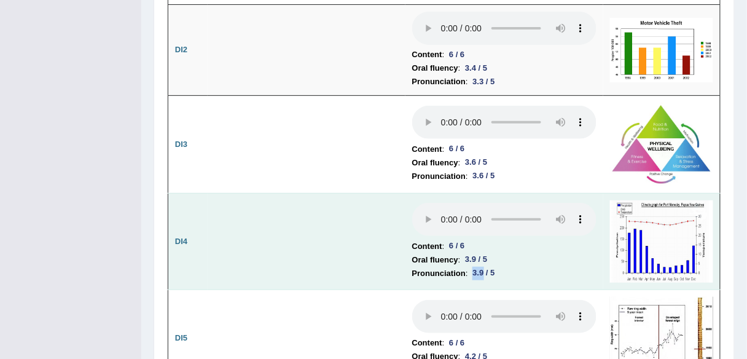
drag, startPoint x: 483, startPoint y: 130, endPoint x: 475, endPoint y: 129, distance: 7.4
click at [475, 267] on div "3.9 / 5" at bounding box center [484, 273] width 32 height 13
click at [533, 267] on li "Pronunciation : 3.9 / 5" at bounding box center [504, 274] width 184 height 14
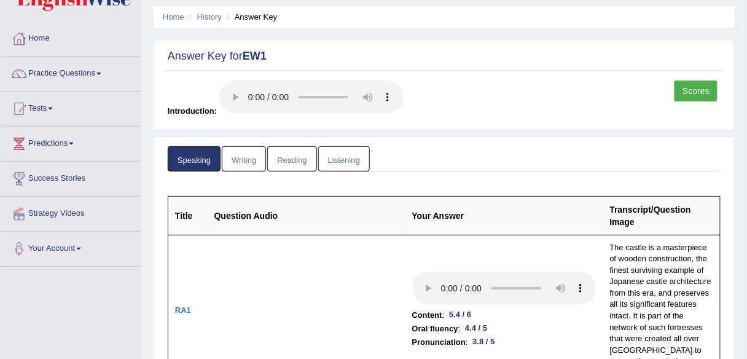
scroll to position [0, 0]
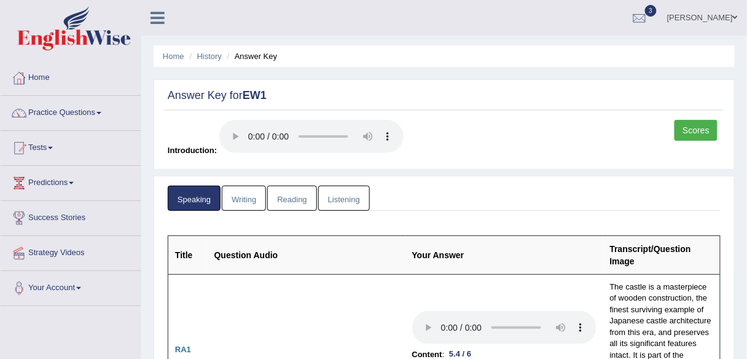
click at [286, 200] on link "Reading" at bounding box center [291, 198] width 49 height 25
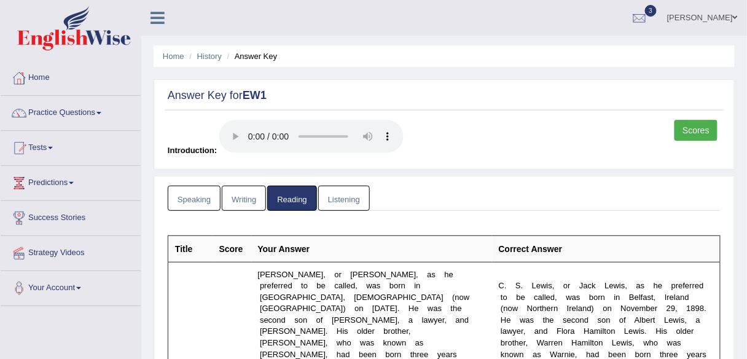
click at [706, 123] on link "Scores" at bounding box center [695, 130] width 43 height 21
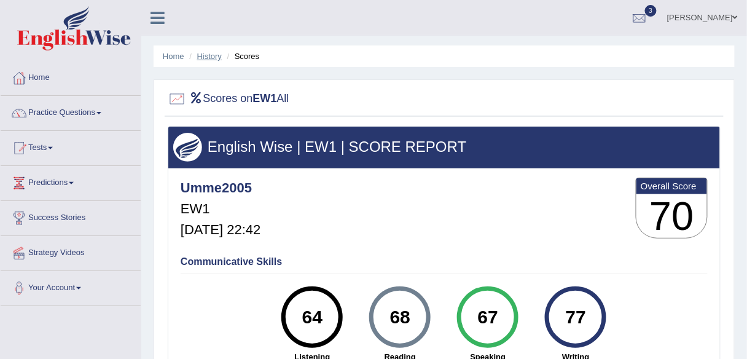
click at [214, 59] on link "History" at bounding box center [209, 56] width 25 height 9
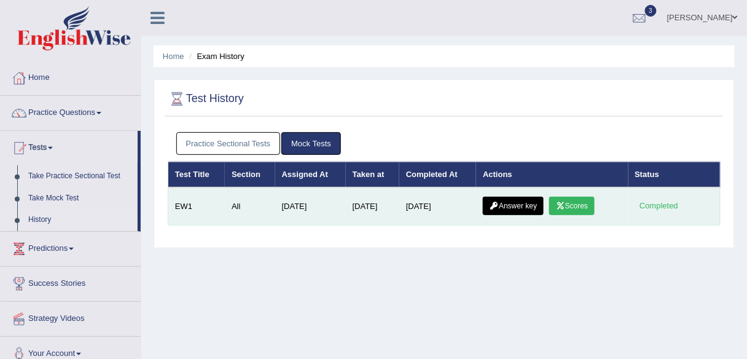
click at [570, 203] on link "Scores" at bounding box center [571, 206] width 45 height 18
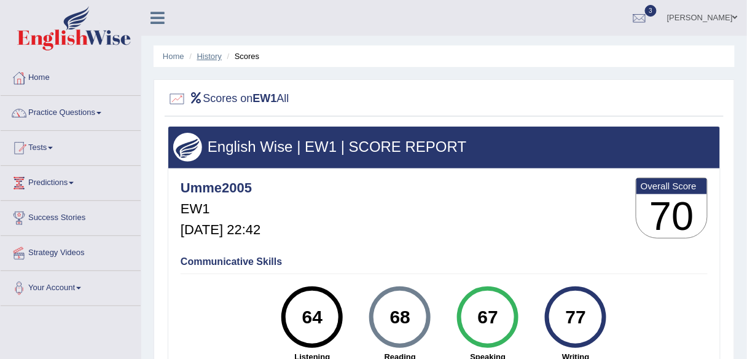
click at [207, 55] on link "History" at bounding box center [209, 56] width 25 height 9
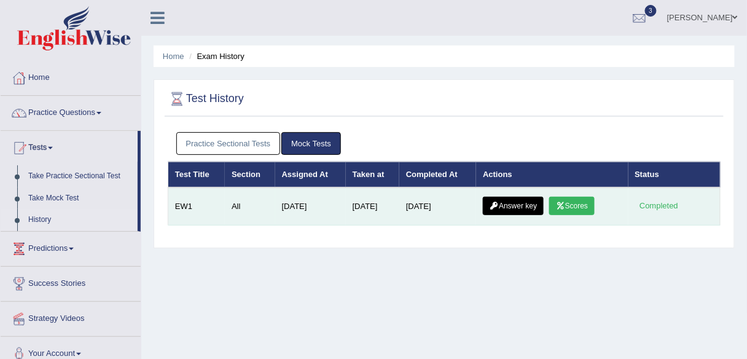
click at [530, 200] on link "Answer key" at bounding box center [513, 206] width 61 height 18
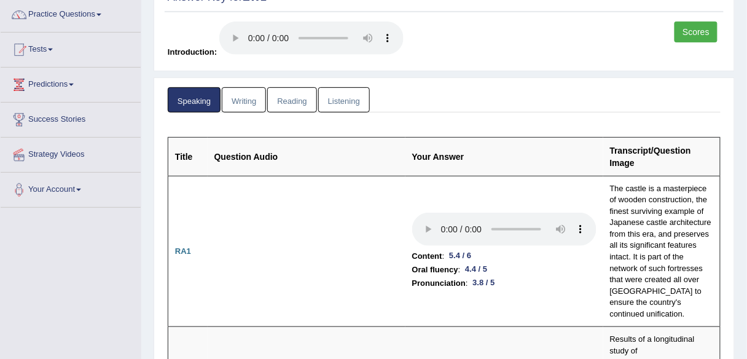
click at [296, 105] on link "Reading" at bounding box center [291, 99] width 49 height 25
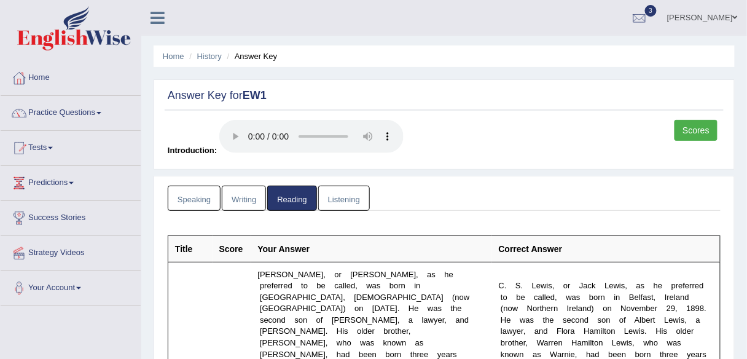
click at [198, 63] on ul "Home History Answer Key" at bounding box center [444, 56] width 581 height 22
click at [203, 59] on link "History" at bounding box center [209, 56] width 25 height 9
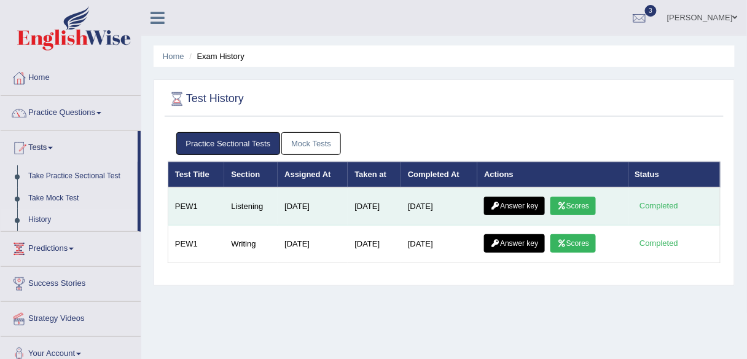
click at [586, 209] on link "Scores" at bounding box center [572, 206] width 45 height 18
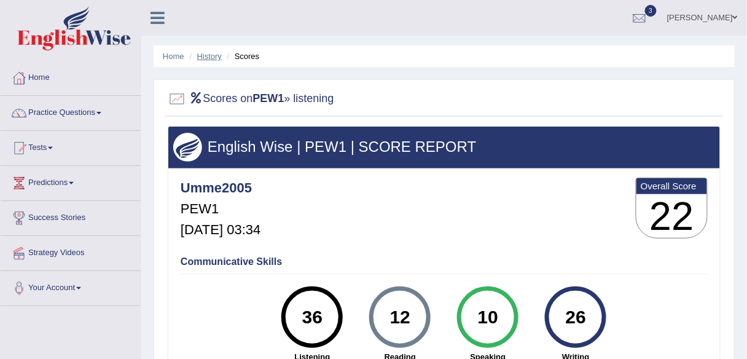
click at [213, 58] on link "History" at bounding box center [209, 56] width 25 height 9
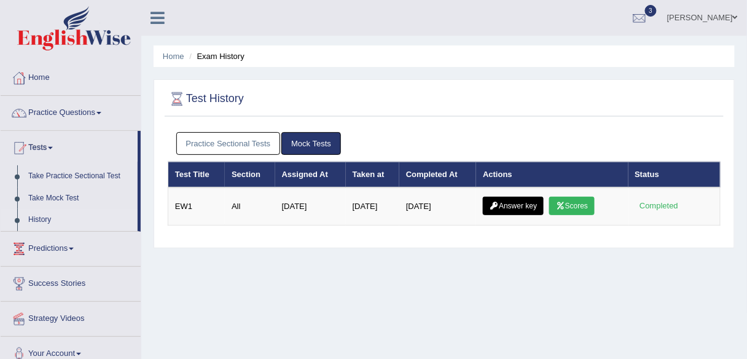
click at [237, 138] on link "Practice Sectional Tests" at bounding box center [228, 143] width 104 height 23
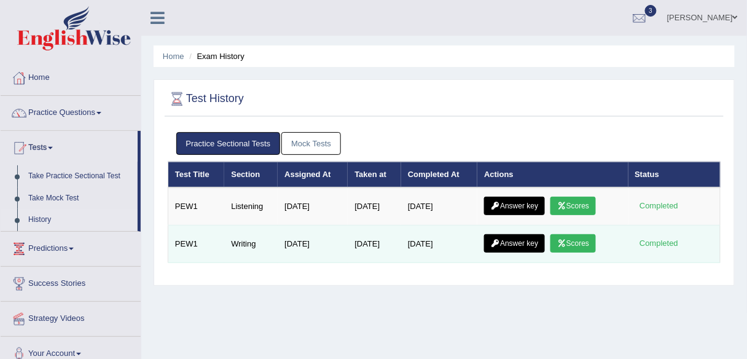
click at [577, 234] on link "Scores" at bounding box center [572, 243] width 45 height 18
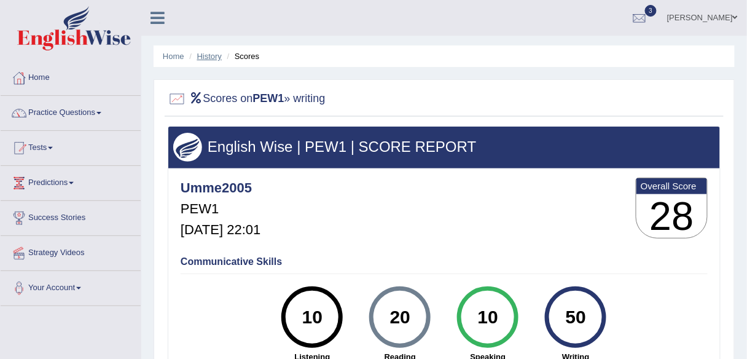
click at [214, 56] on link "History" at bounding box center [209, 56] width 25 height 9
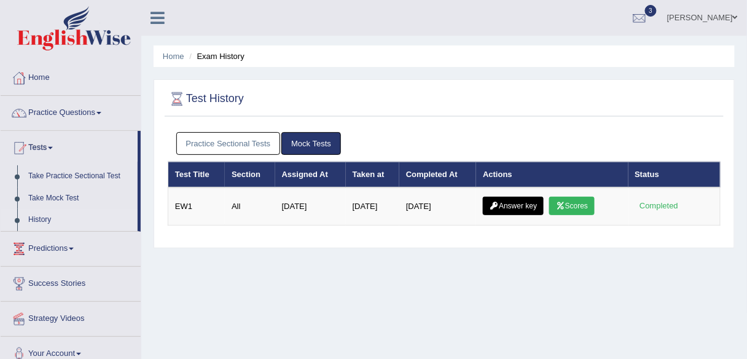
click at [217, 143] on link "Practice Sectional Tests" at bounding box center [228, 143] width 104 height 23
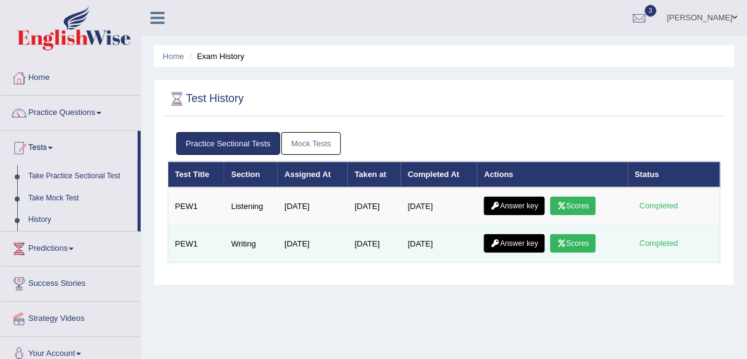
click at [593, 243] on link "Scores" at bounding box center [572, 243] width 45 height 18
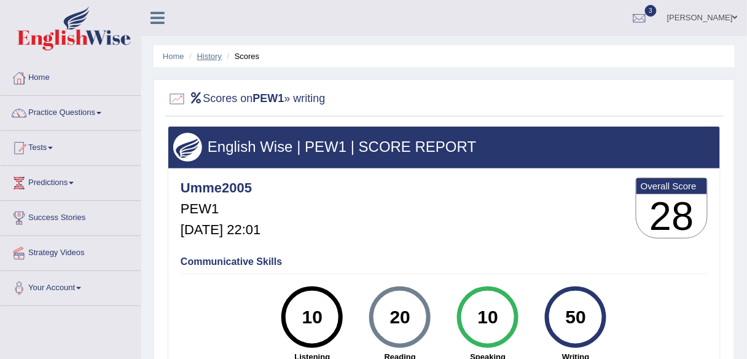
click at [213, 52] on link "History" at bounding box center [209, 56] width 25 height 9
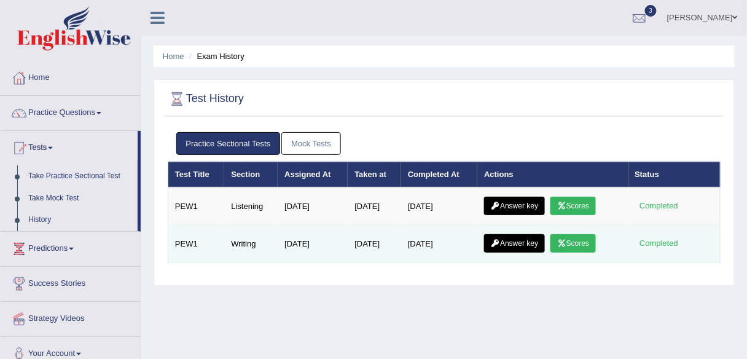
click at [518, 234] on link "Answer key" at bounding box center [514, 243] width 61 height 18
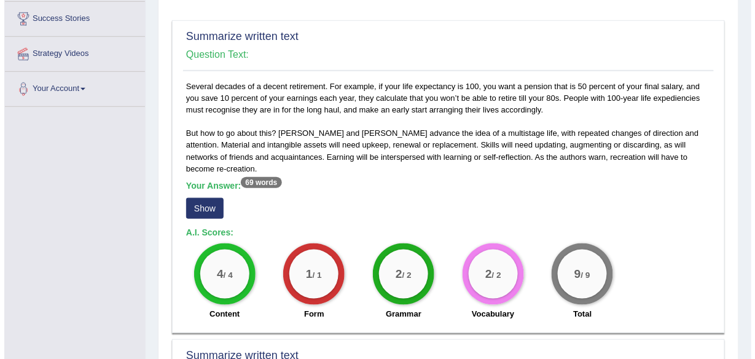
scroll to position [197, 0]
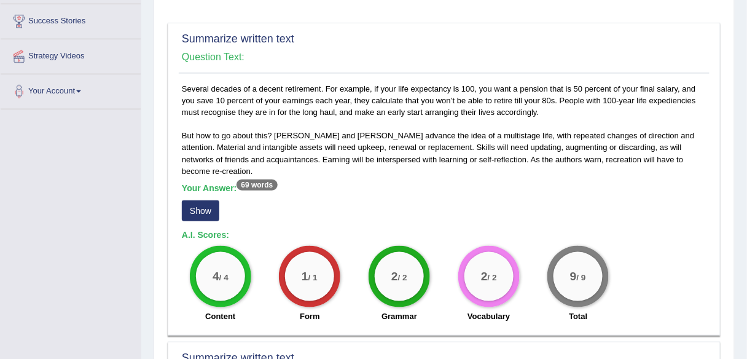
drag, startPoint x: 204, startPoint y: 194, endPoint x: 362, endPoint y: 214, distance: 159.8
click at [206, 200] on button "Show" at bounding box center [200, 210] width 37 height 21
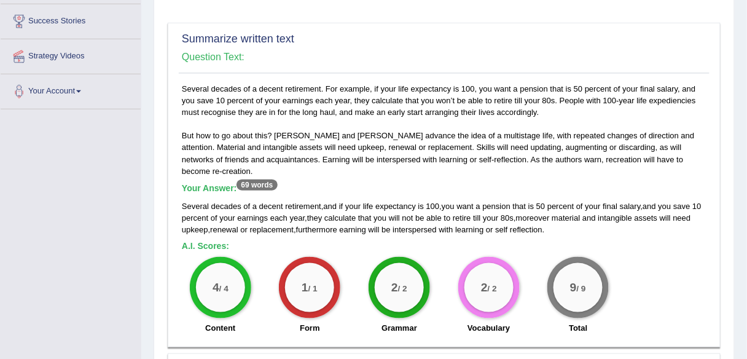
drag, startPoint x: 324, startPoint y: 192, endPoint x: 445, endPoint y: 194, distance: 121.0
click at [445, 200] on div "Several decades of a decent retirement , and if your life expectancy is 100 , y…" at bounding box center [444, 217] width 525 height 35
drag, startPoint x: 373, startPoint y: 85, endPoint x: 475, endPoint y: 86, distance: 102.0
click at [476, 84] on div "Several decades of a decent retirement. For example, if your life expectancy is…" at bounding box center [444, 211] width 531 height 257
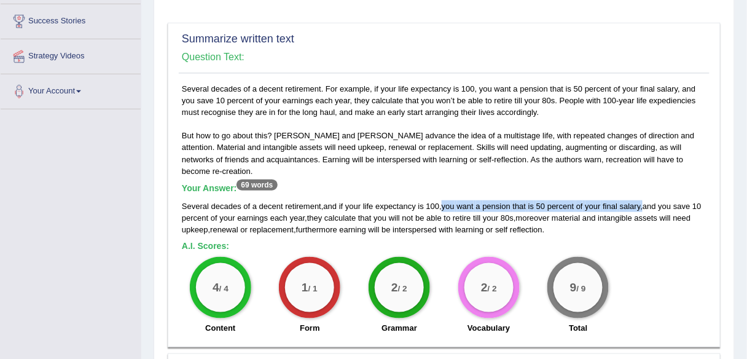
drag, startPoint x: 445, startPoint y: 190, endPoint x: 651, endPoint y: 192, distance: 206.4
click at [647, 200] on div "Several decades of a decent retirement , and if your life expectancy is 100 , y…" at bounding box center [444, 217] width 525 height 35
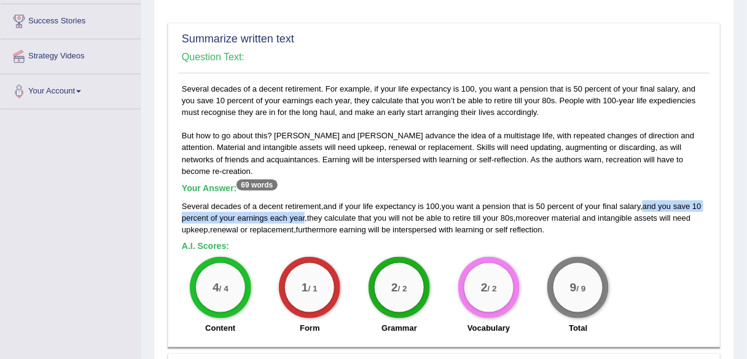
drag, startPoint x: 649, startPoint y: 194, endPoint x: 316, endPoint y: 205, distance: 333.1
click at [316, 205] on div "Several decades of a decent retirement , and if your life expectancy is 100 , y…" at bounding box center [444, 217] width 525 height 35
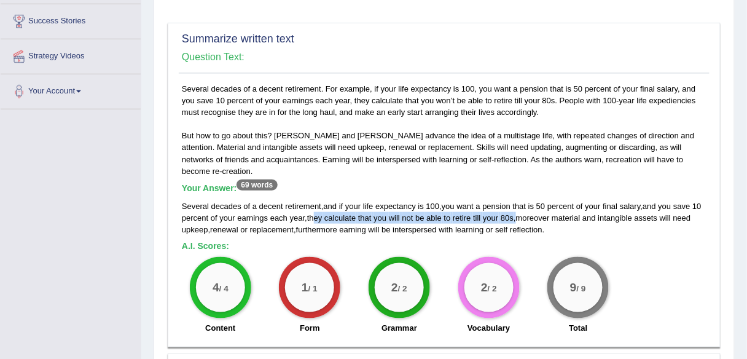
drag, startPoint x: 324, startPoint y: 204, endPoint x: 530, endPoint y: 206, distance: 205.2
click at [530, 206] on div "Several decades of a decent retirement , and if your life expectancy is 100 , y…" at bounding box center [444, 217] width 525 height 35
click at [538, 213] on span "moreover" at bounding box center [533, 217] width 34 height 9
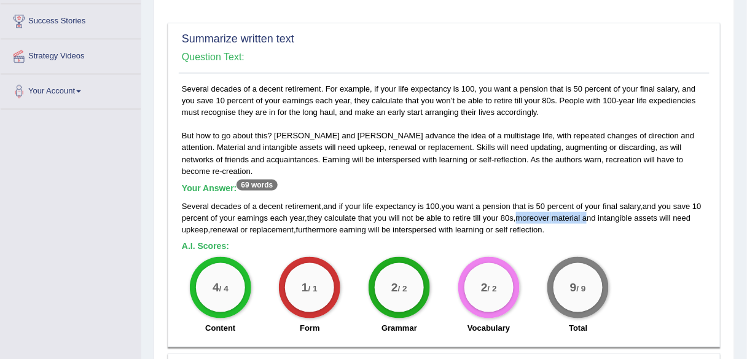
drag, startPoint x: 531, startPoint y: 205, endPoint x: 600, endPoint y: 204, distance: 68.2
click at [600, 204] on div "Several decades of a decent retirement , and if your life expectancy is 100 , y…" at bounding box center [444, 217] width 525 height 35
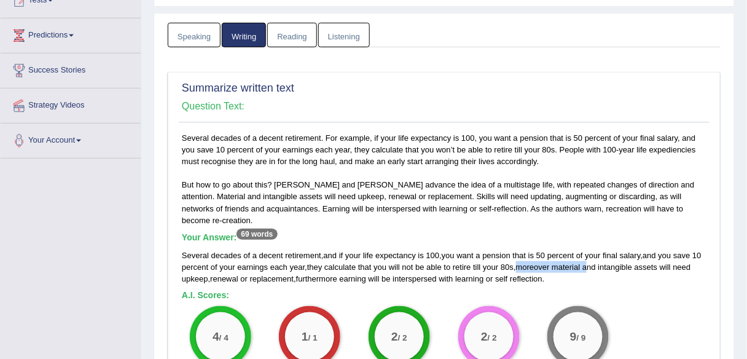
scroll to position [0, 0]
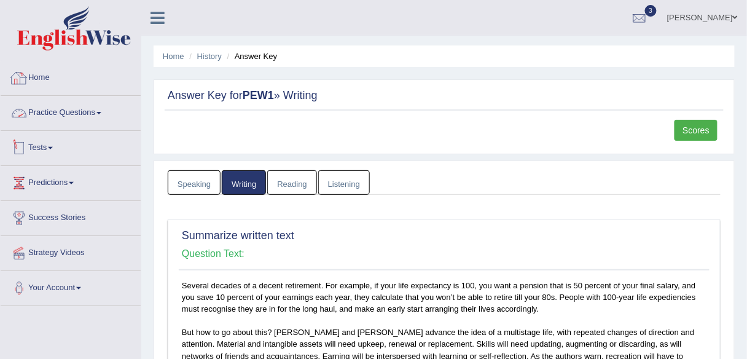
click at [51, 145] on link "Tests" at bounding box center [71, 146] width 140 height 31
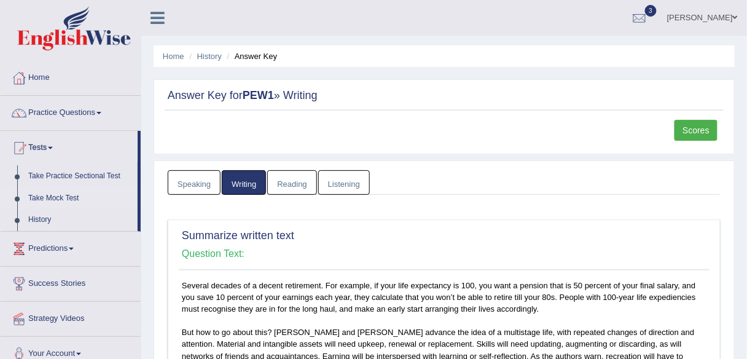
click at [43, 197] on link "Take Mock Test" at bounding box center [80, 198] width 115 height 22
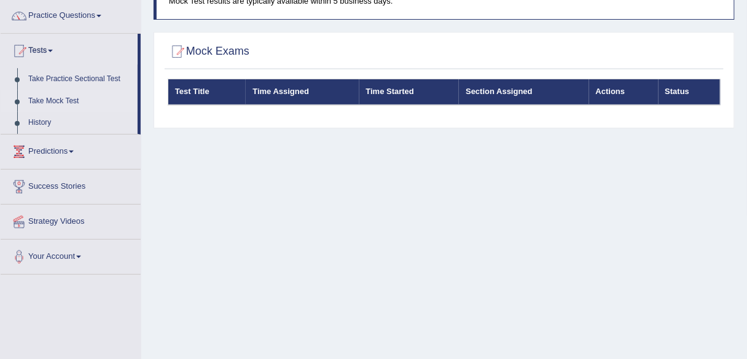
scroll to position [98, 0]
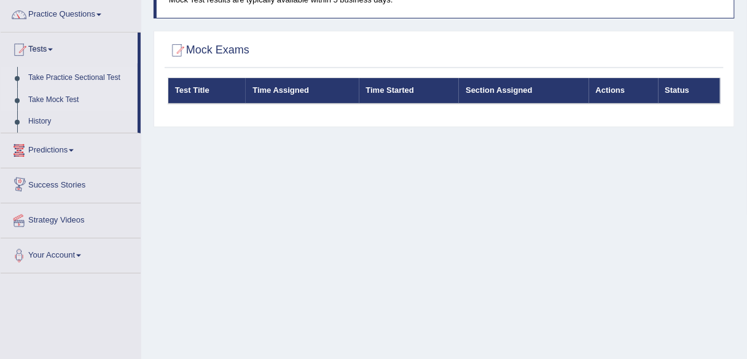
click at [85, 73] on link "Take Practice Sectional Test" at bounding box center [80, 78] width 115 height 22
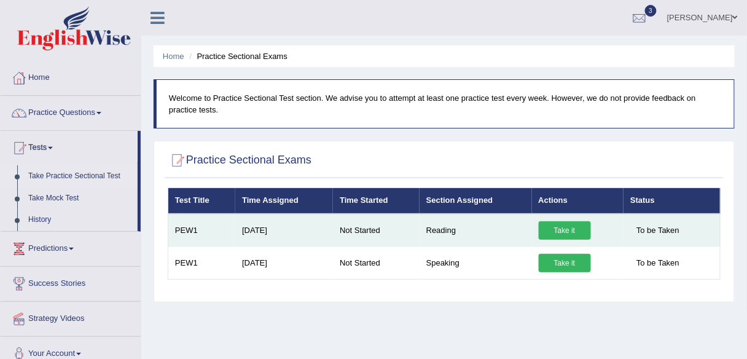
click at [569, 231] on link "Take it" at bounding box center [565, 230] width 52 height 18
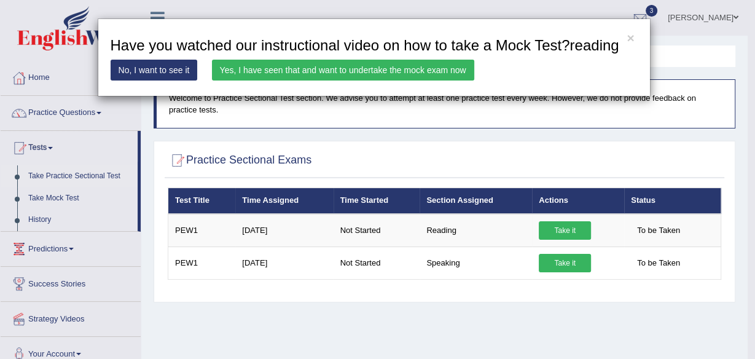
click at [303, 68] on link "Yes, I have seen that and want to undertake the mock exam now" at bounding box center [343, 70] width 262 height 21
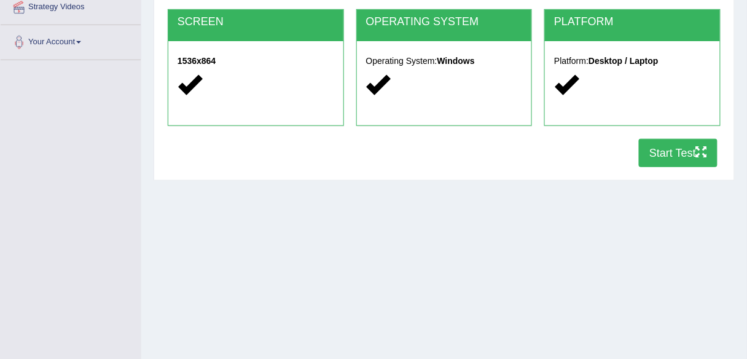
click at [673, 154] on button "Start Test" at bounding box center [678, 153] width 79 height 28
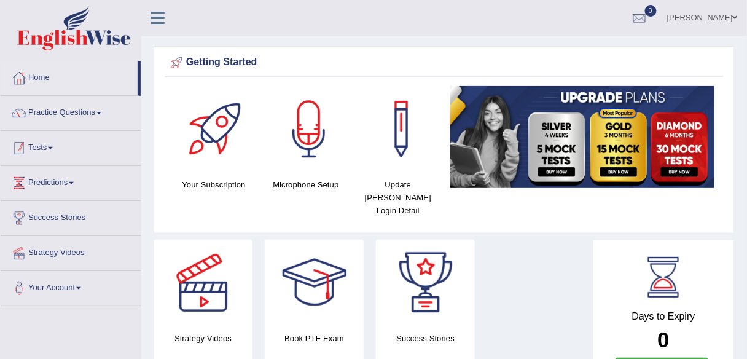
click at [48, 145] on link "Tests" at bounding box center [71, 146] width 140 height 31
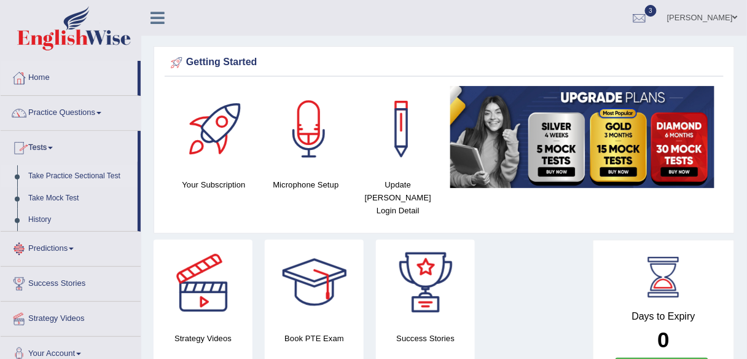
click at [77, 177] on link "Take Practice Sectional Test" at bounding box center [80, 176] width 115 height 22
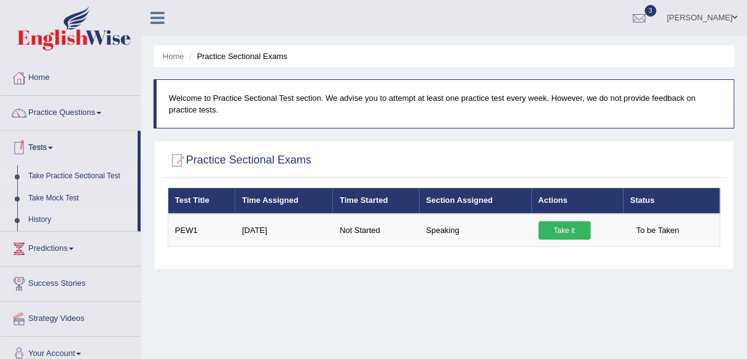
click at [40, 214] on link "History" at bounding box center [80, 220] width 115 height 22
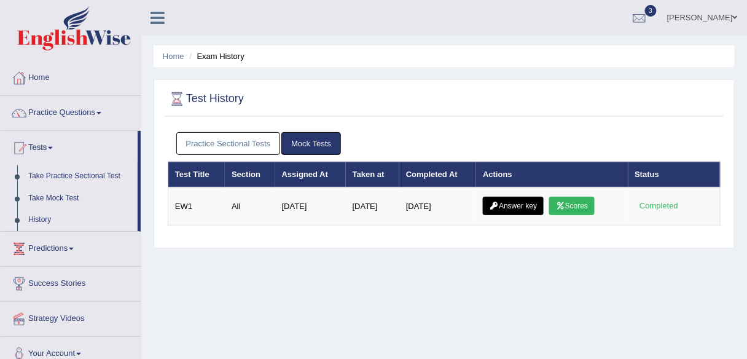
click at [232, 141] on link "Practice Sectional Tests" at bounding box center [228, 143] width 104 height 23
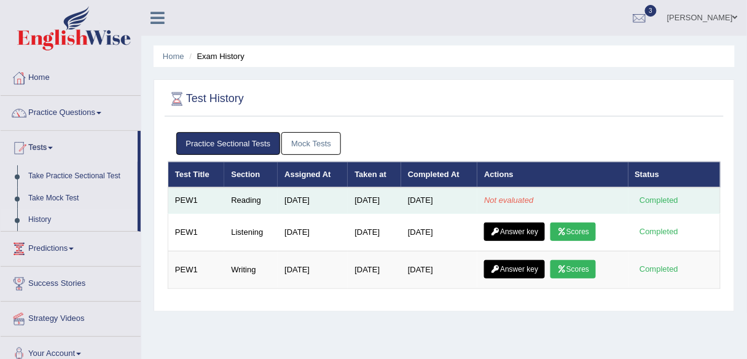
click at [524, 203] on td "Not evaluated" at bounding box center [552, 200] width 151 height 26
click at [524, 199] on em "Not evaluated" at bounding box center [508, 199] width 49 height 9
